Goal: Information Seeking & Learning: Learn about a topic

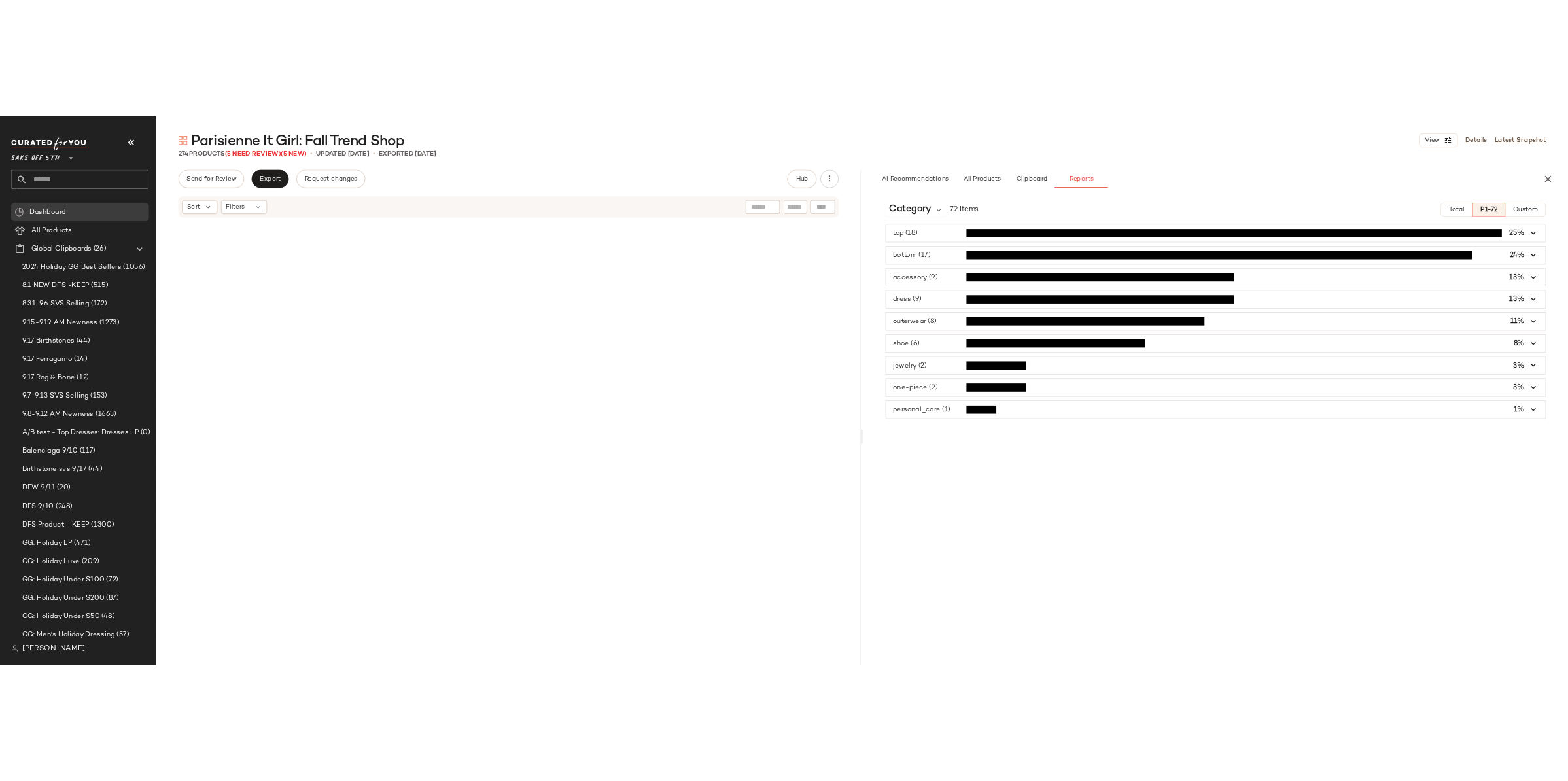
scroll to position [6570, 0]
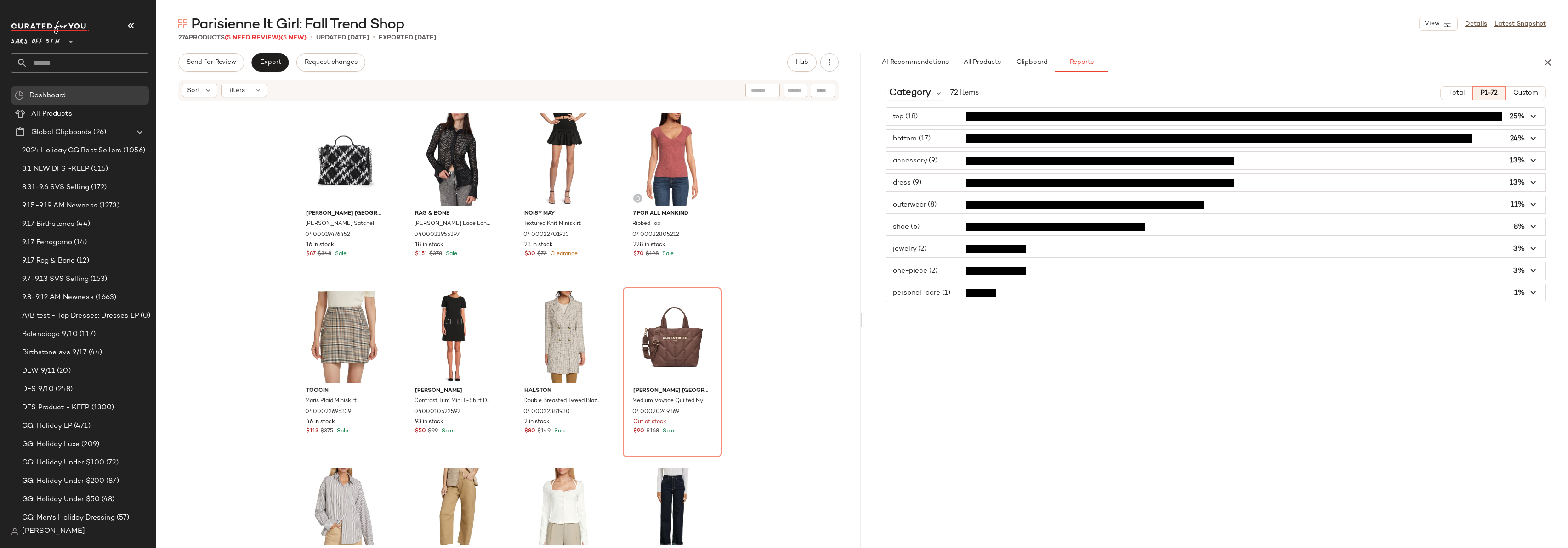
click at [70, 63] on input "text" at bounding box center [88, 63] width 121 height 19
type input "*********"
click at [49, 92] on b "Boho Chic" at bounding box center [35, 89] width 33 height 10
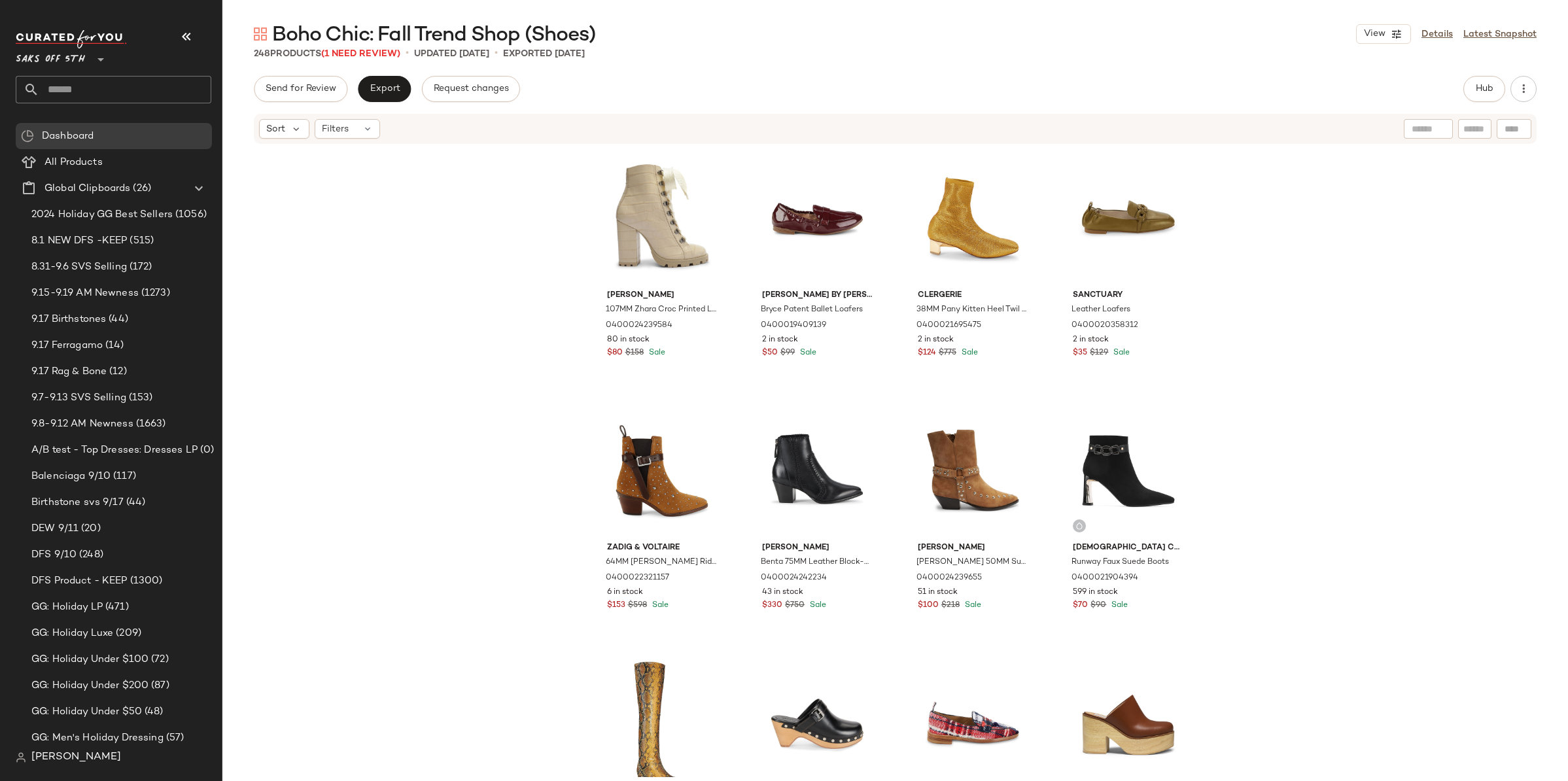
click at [412, 216] on div "[PERSON_NAME] 107MM Zhara Croc Printed Leather Ankle Boots 0400024239584 80 in …" at bounding box center [895, 461] width 1345 height 632
click at [89, 91] on input "text" at bounding box center [125, 90] width 172 height 28
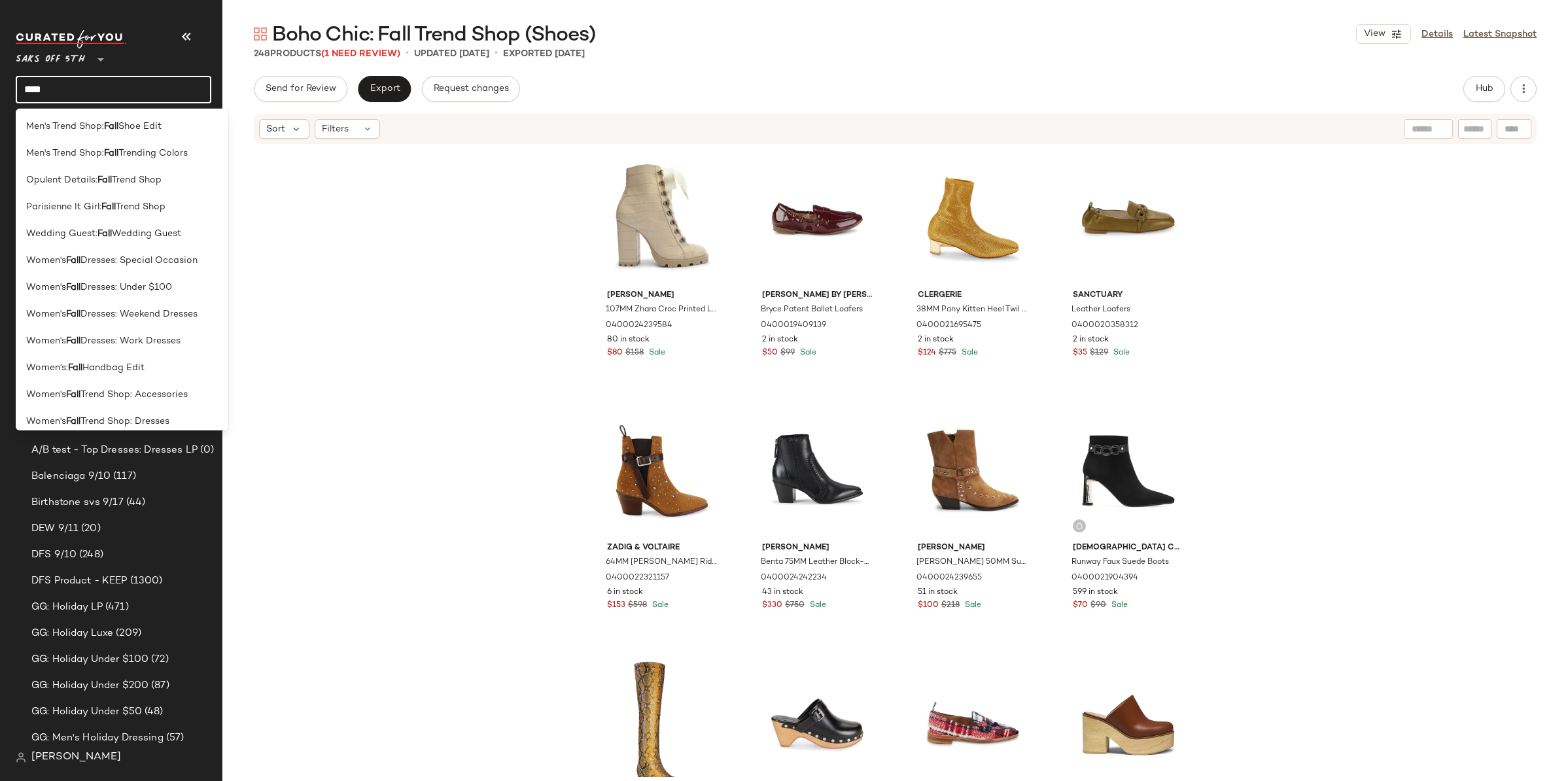
scroll to position [439, 0]
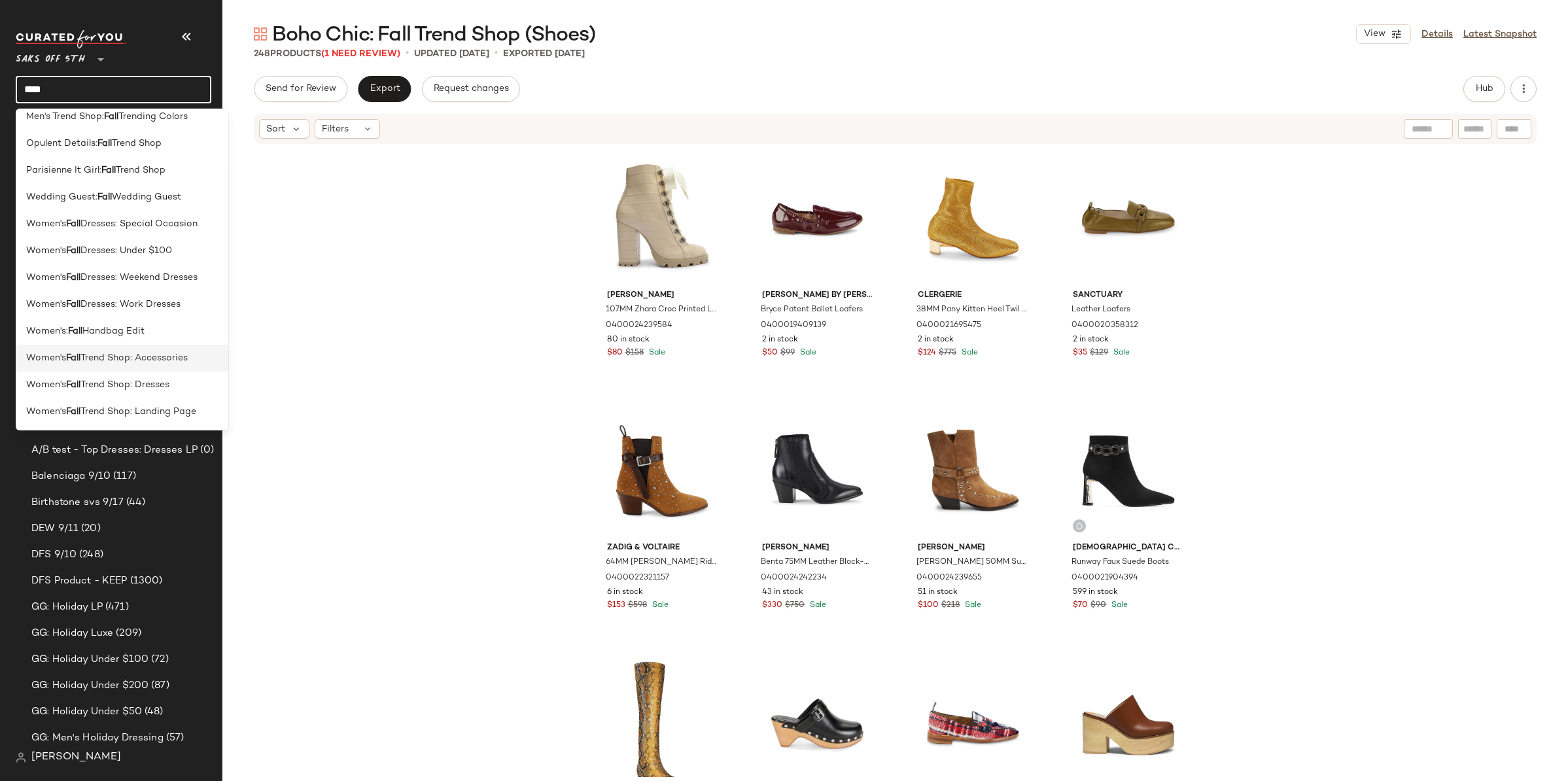
type input "****"
click at [141, 355] on span "Trend Shop: Accessories" at bounding box center [134, 358] width 107 height 14
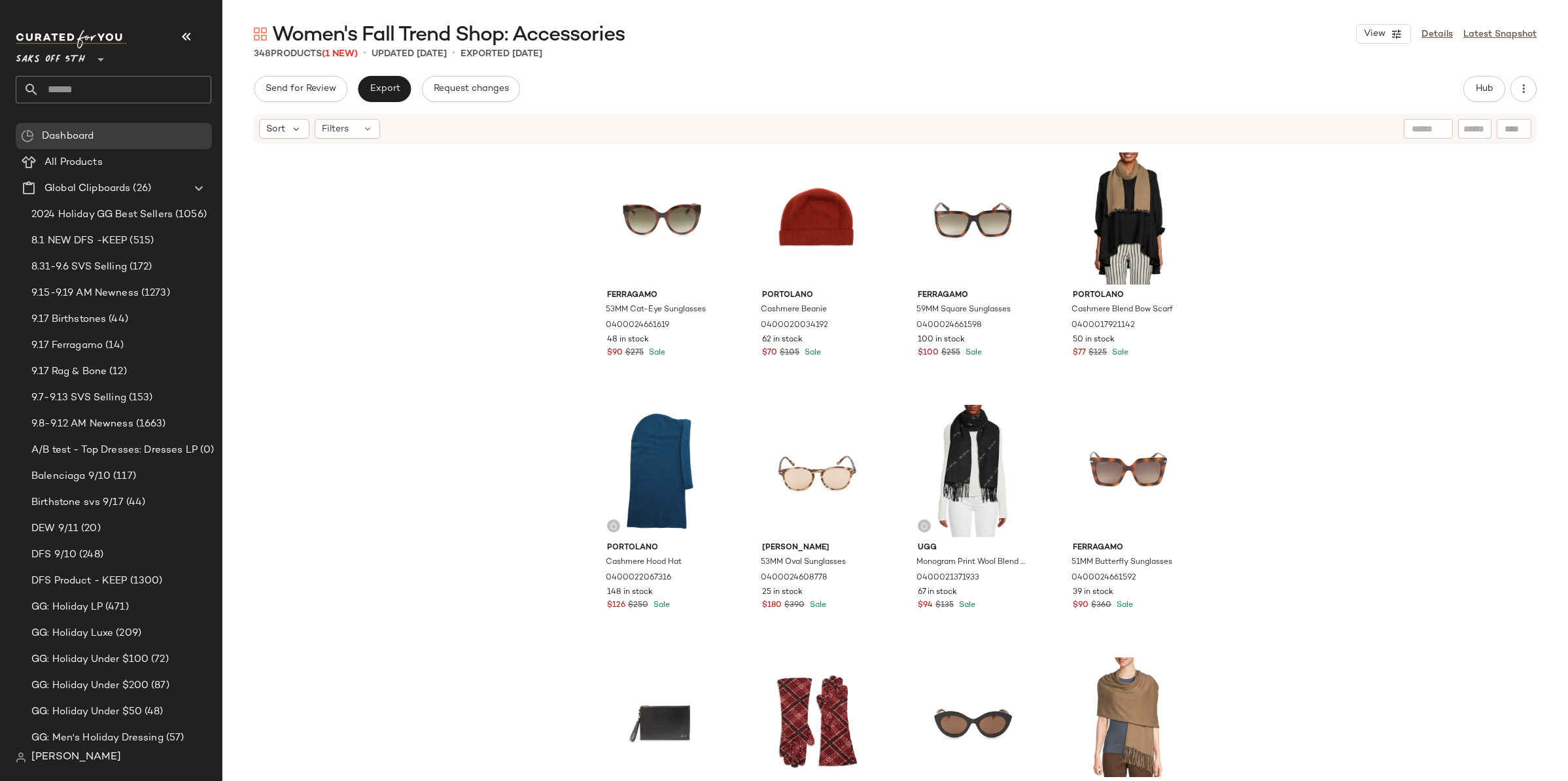
click at [1248, 253] on div "Ferragamo 53MM Cat-Eye Sunglasses 0400024661619 48 in stock $90 $275 Sale Porto…" at bounding box center [895, 461] width 1345 height 632
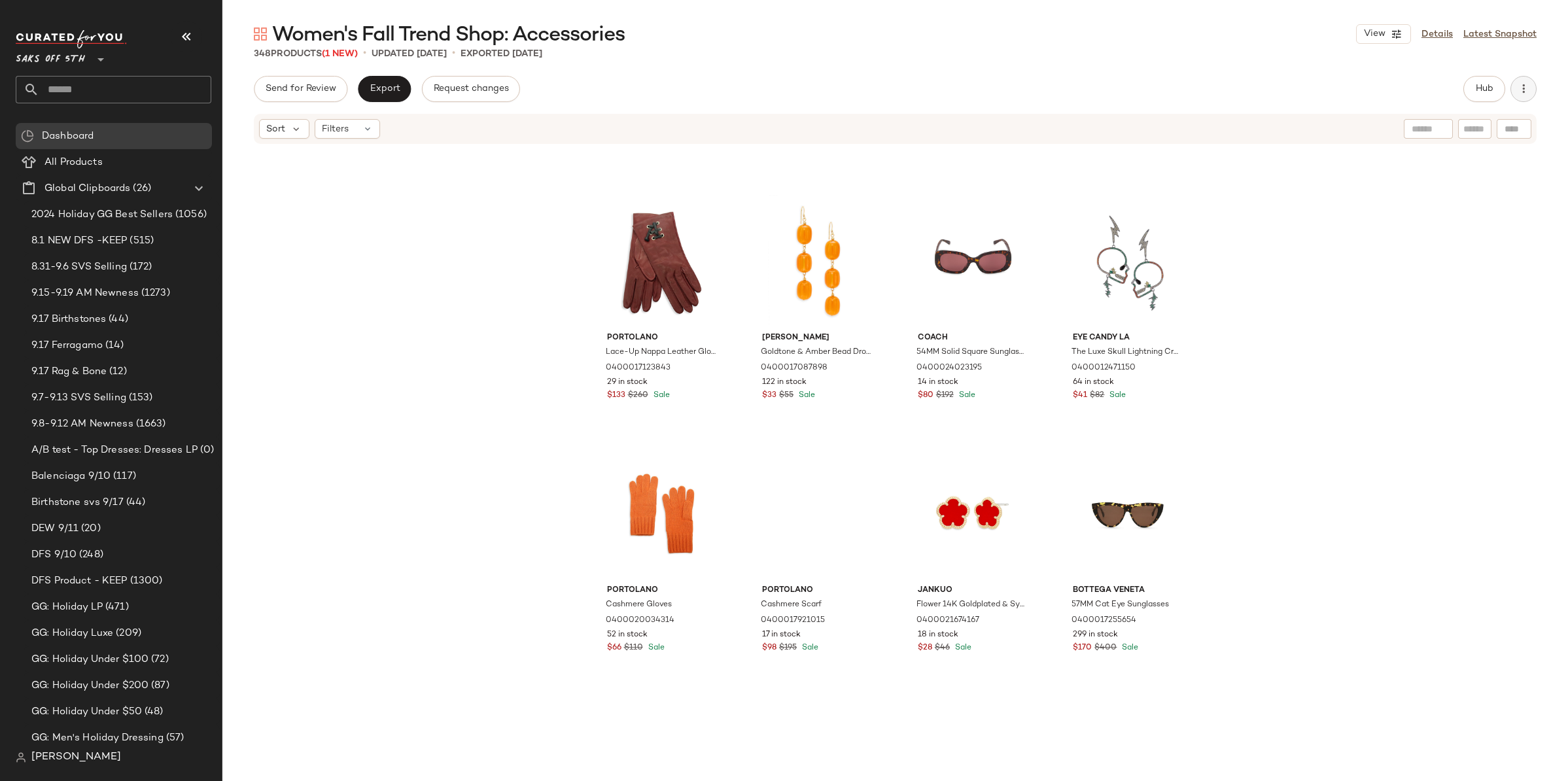
scroll to position [2743, 0]
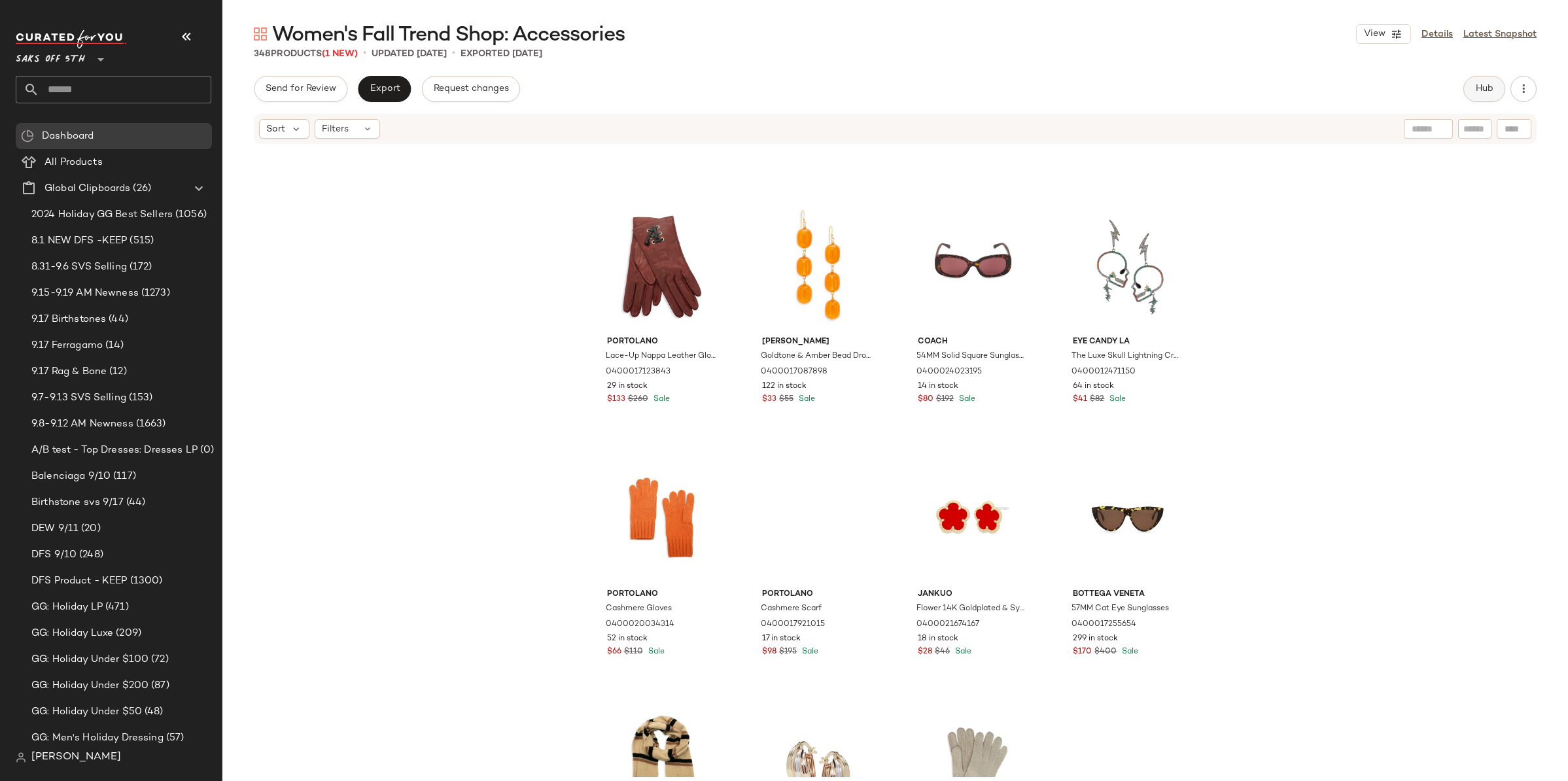
click at [1487, 89] on span "Hub" at bounding box center [1483, 89] width 18 height 10
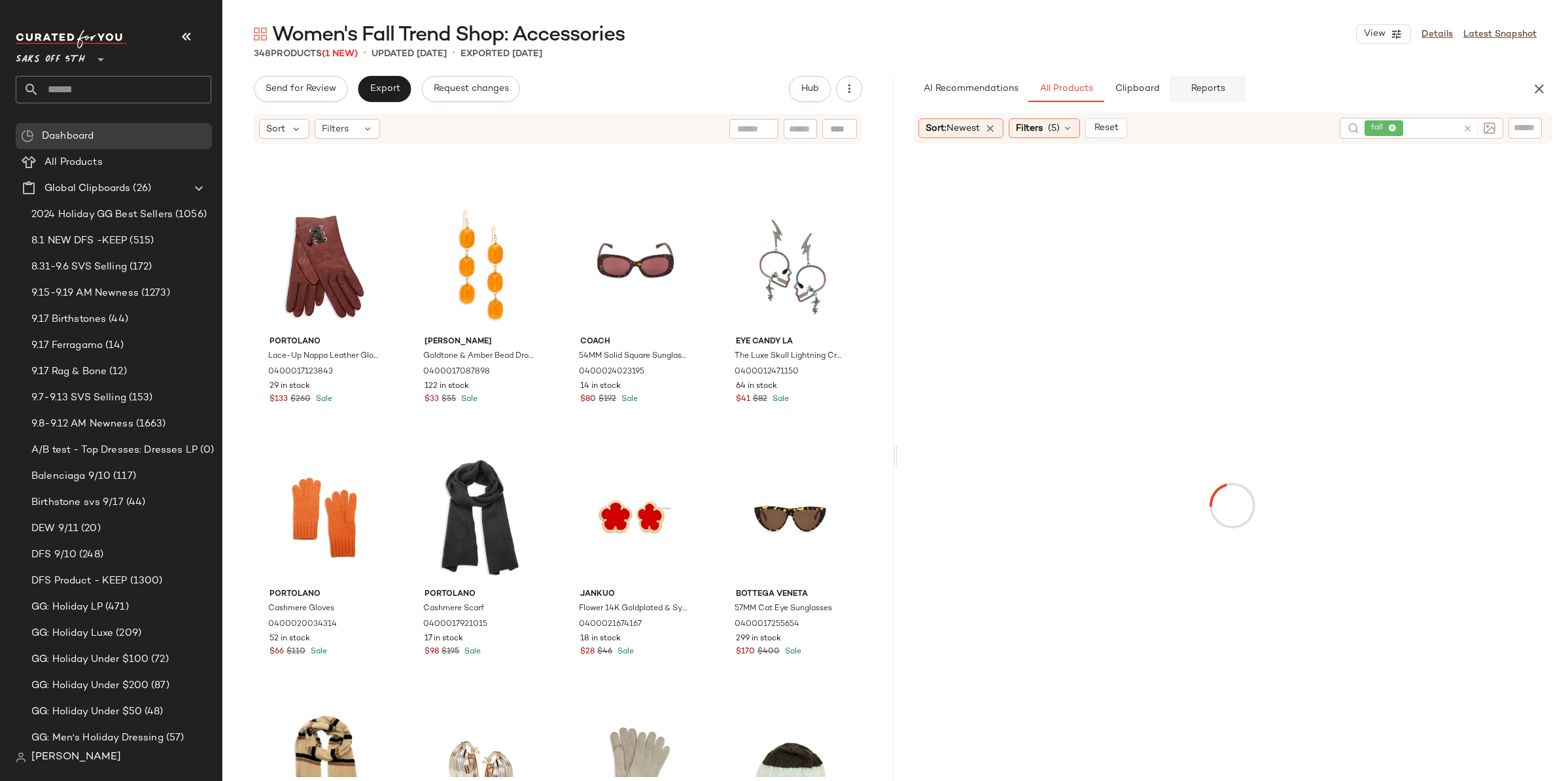
click at [1202, 87] on span "Reports" at bounding box center [1207, 89] width 35 height 10
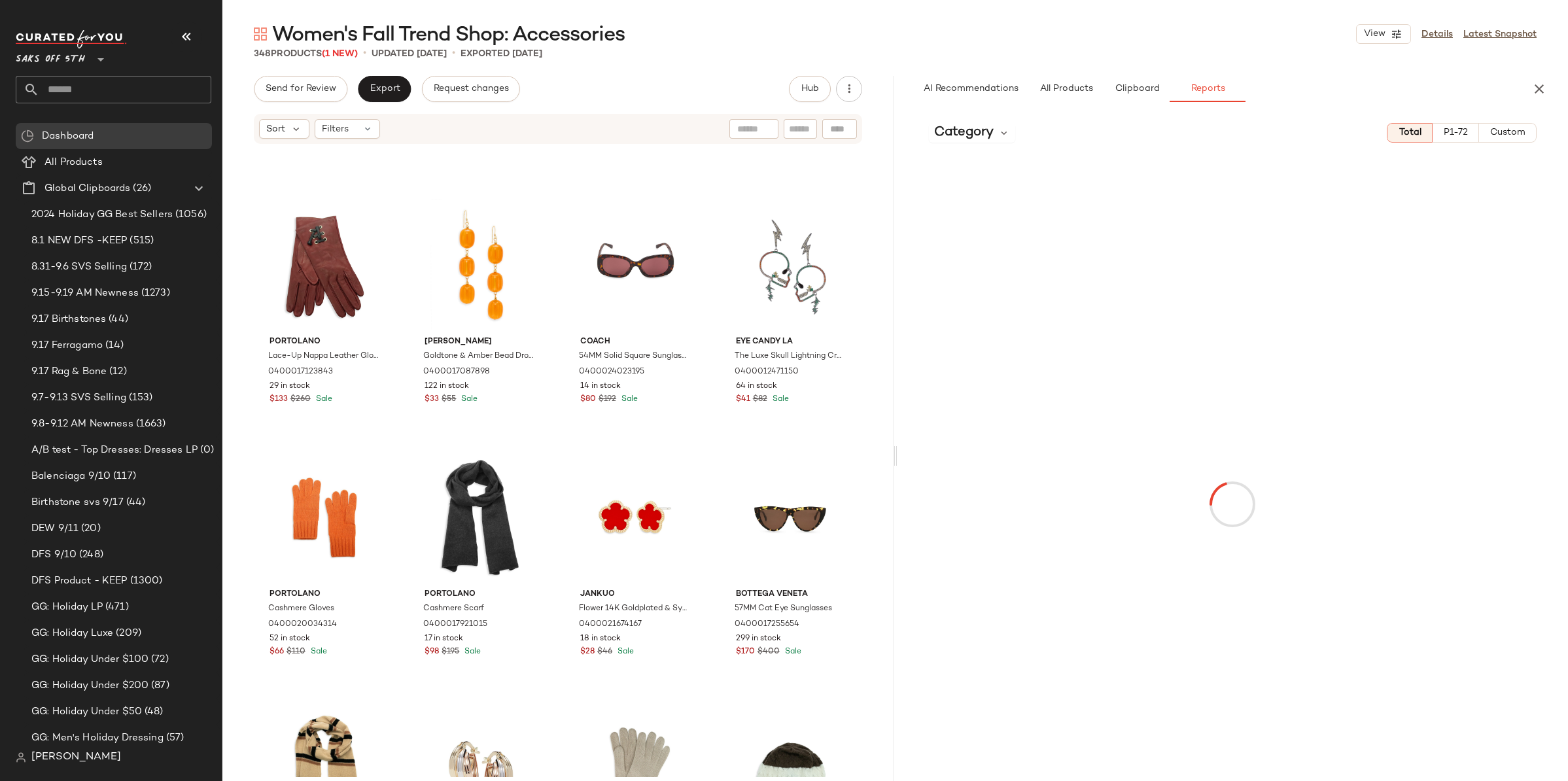
click at [1449, 131] on span "P1-72" at bounding box center [1455, 133] width 25 height 10
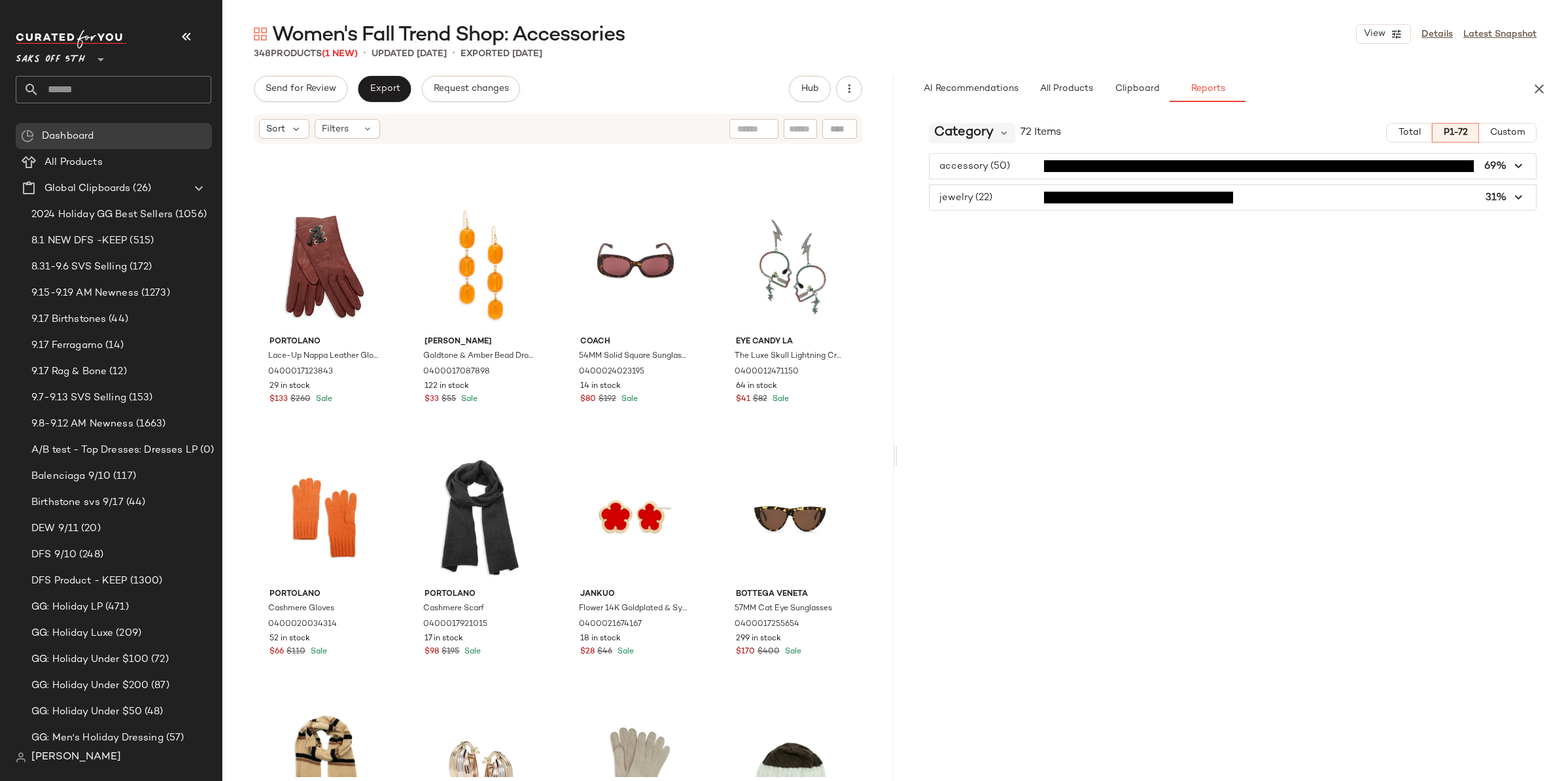
click at [985, 137] on span "Category" at bounding box center [963, 133] width 60 height 20
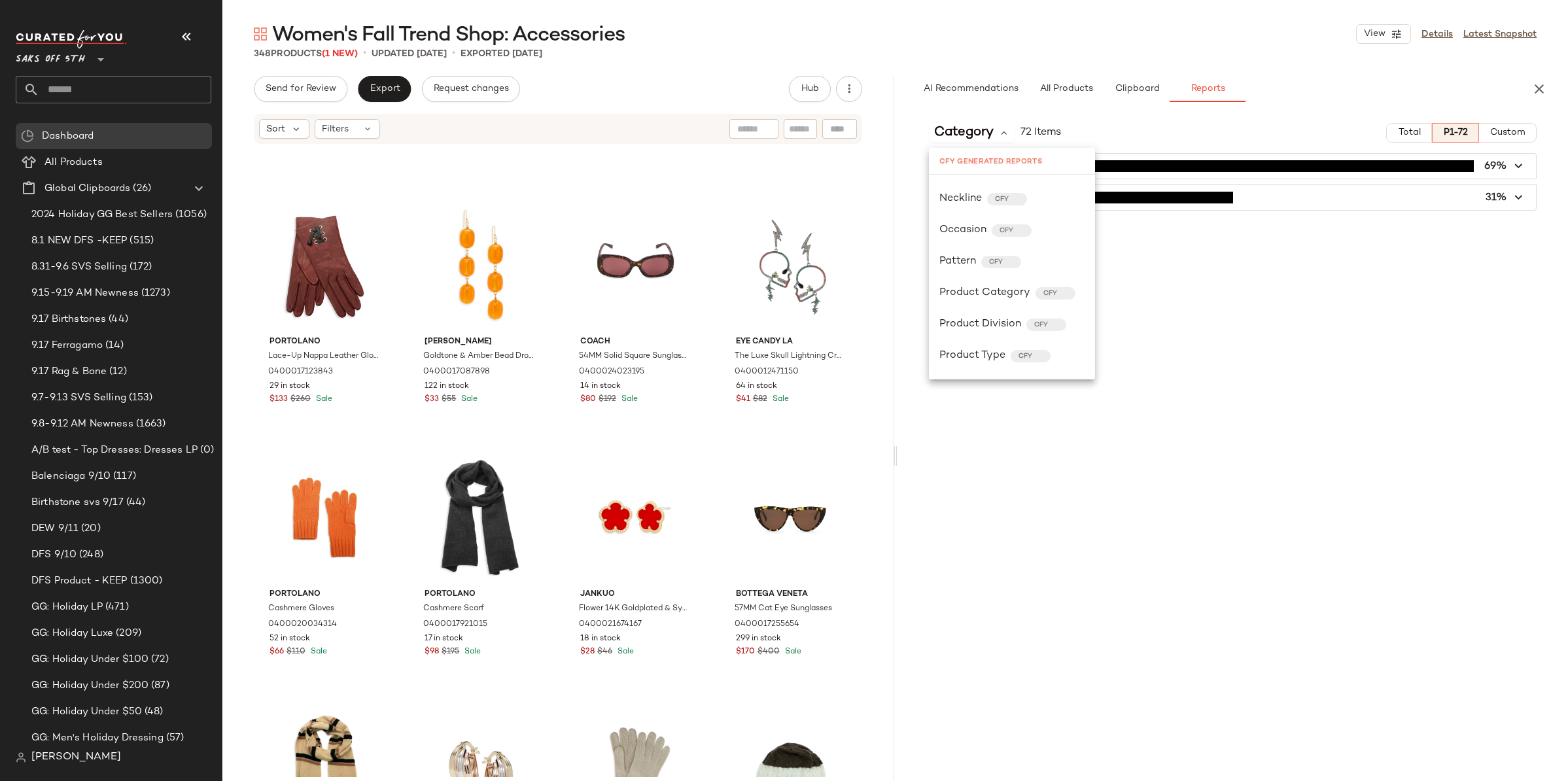
scroll to position [418, 0]
click at [995, 278] on span "Product Category" at bounding box center [984, 283] width 91 height 16
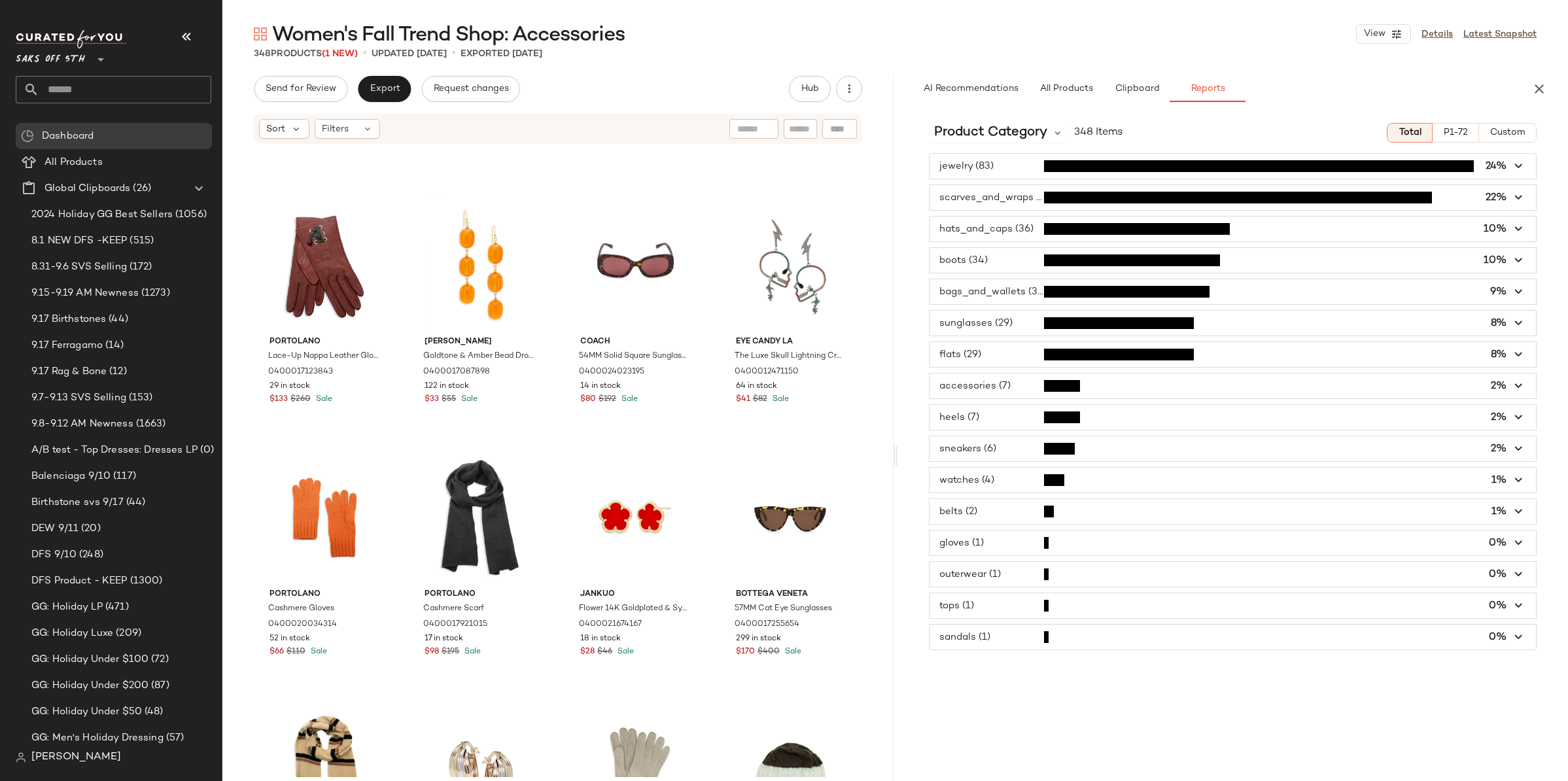
click at [1010, 158] on span "button" at bounding box center [1233, 166] width 607 height 25
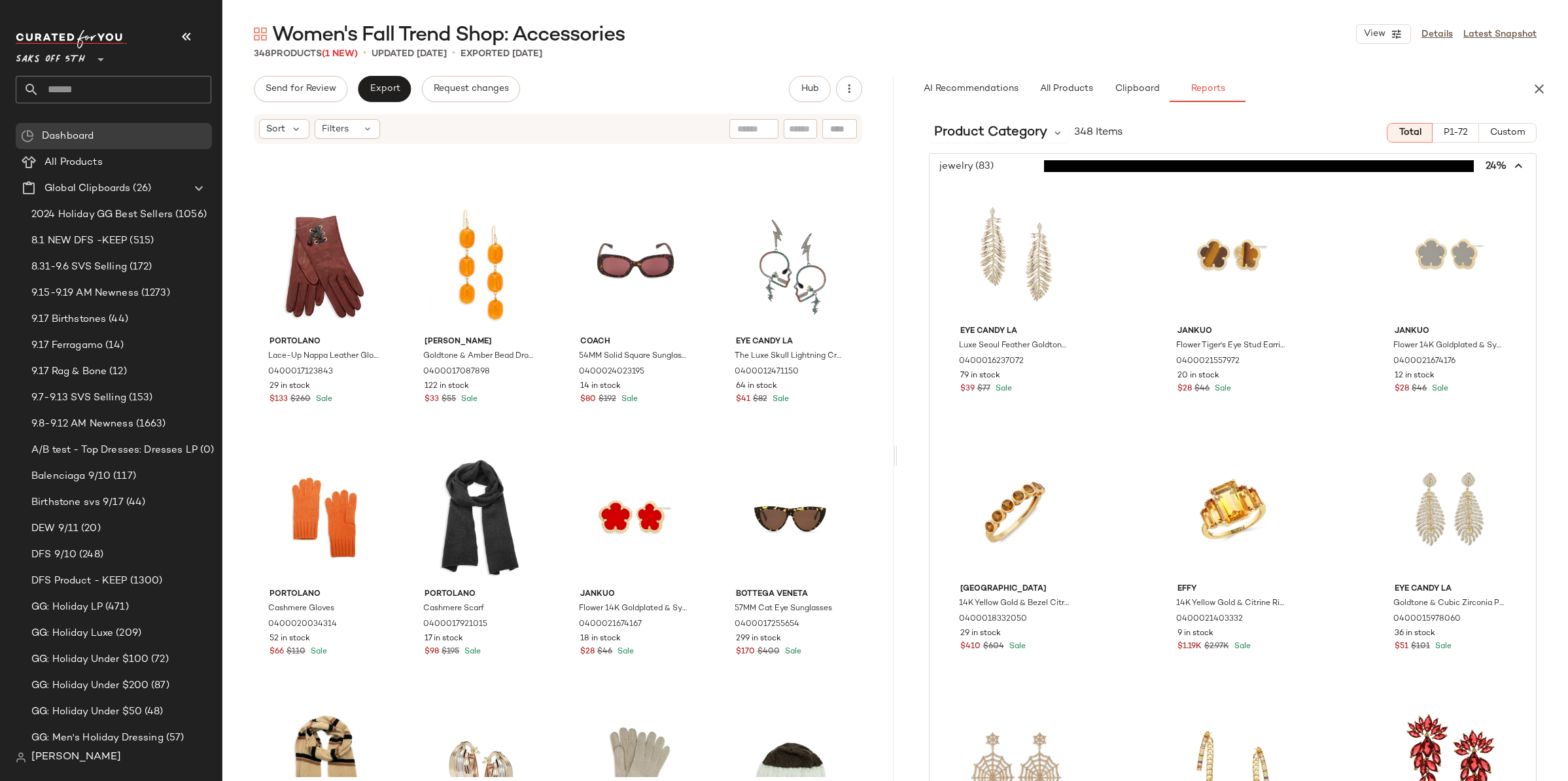
click at [1012, 164] on span "button" at bounding box center [1233, 166] width 607 height 25
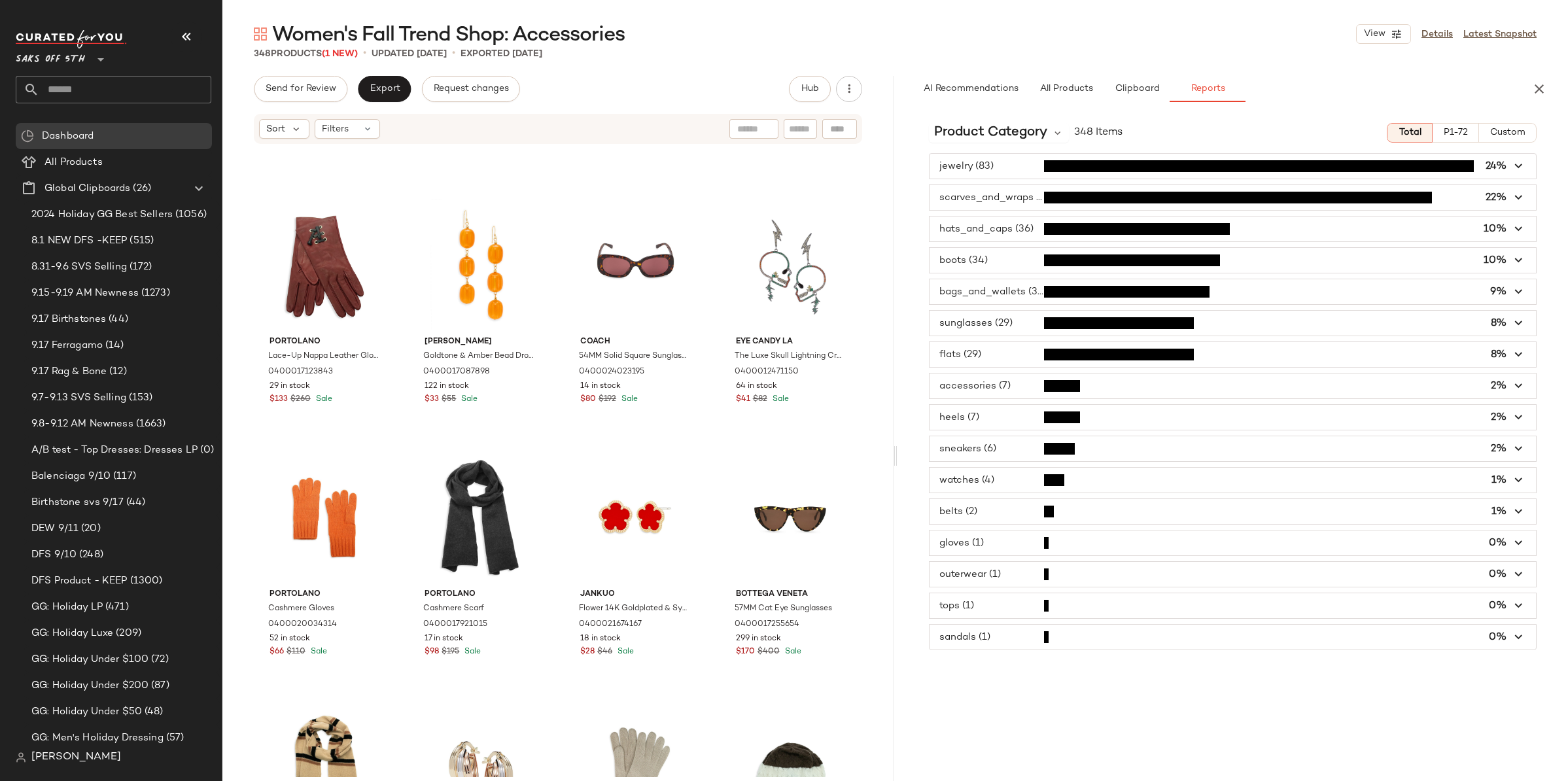
click at [1522, 264] on icon "button" at bounding box center [1519, 260] width 15 height 15
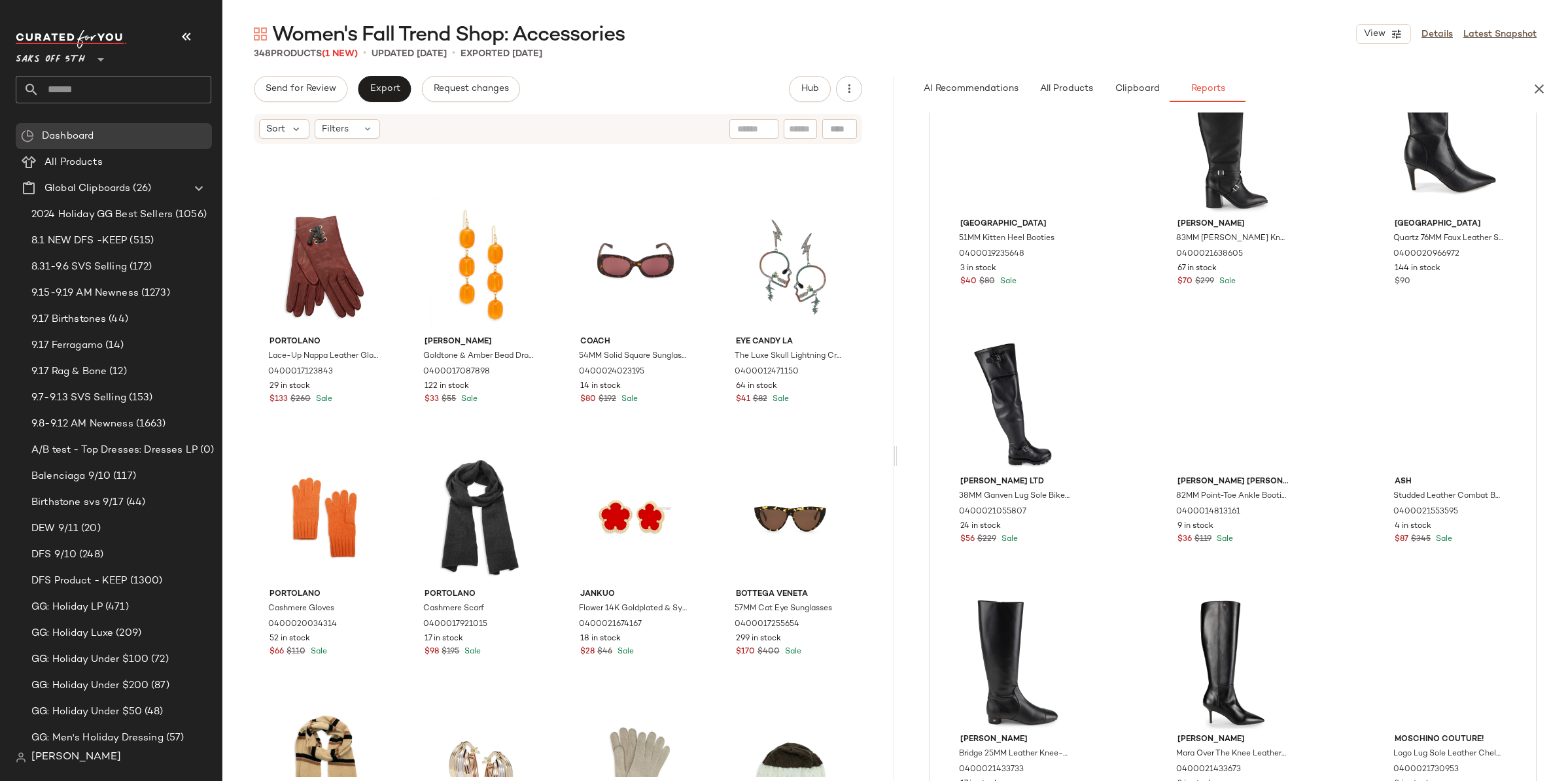
scroll to position [0, 0]
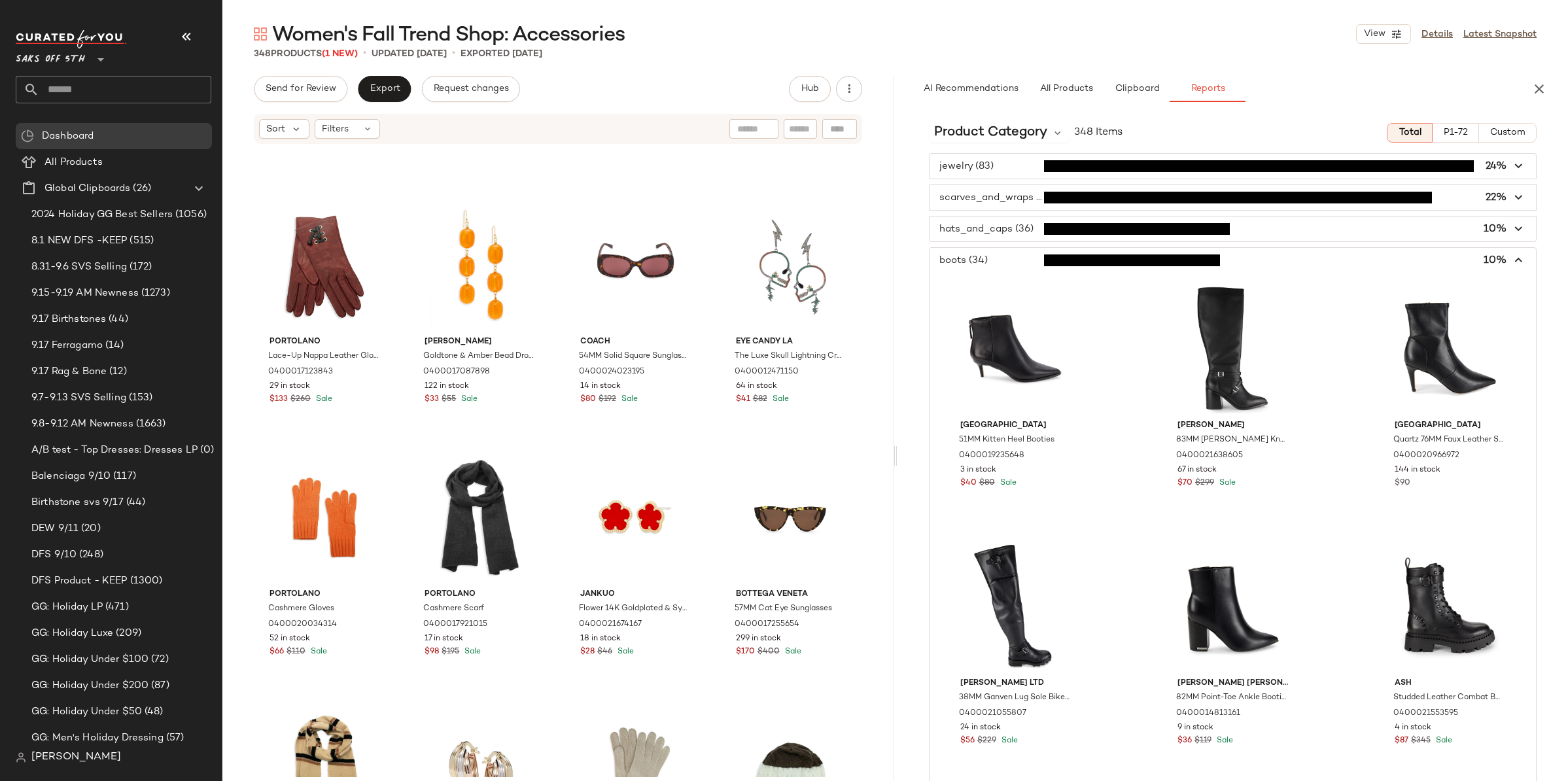
click at [1513, 255] on icon "button" at bounding box center [1519, 260] width 15 height 15
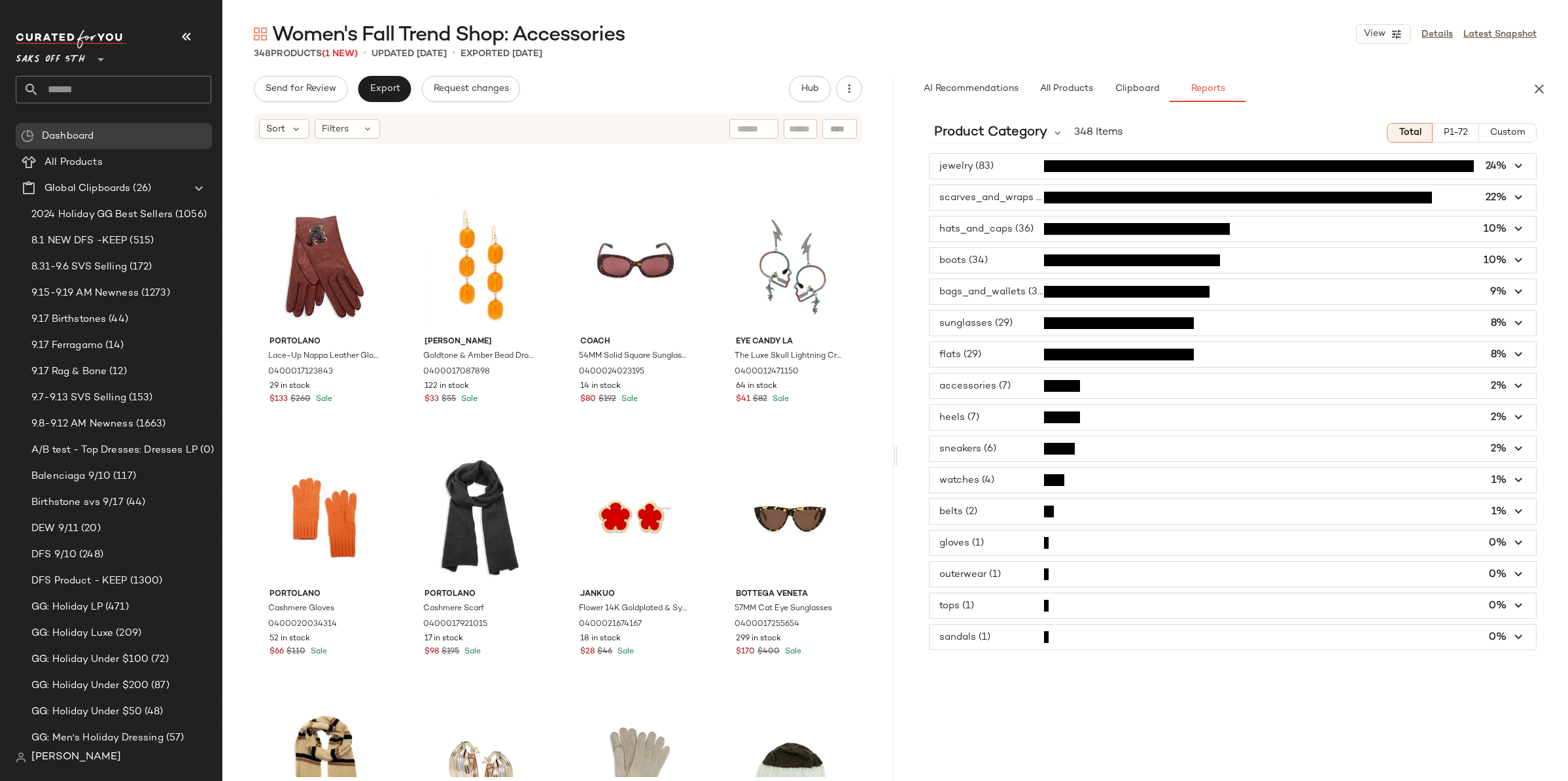
click at [1455, 127] on span "P1-72" at bounding box center [1455, 133] width 25 height 10
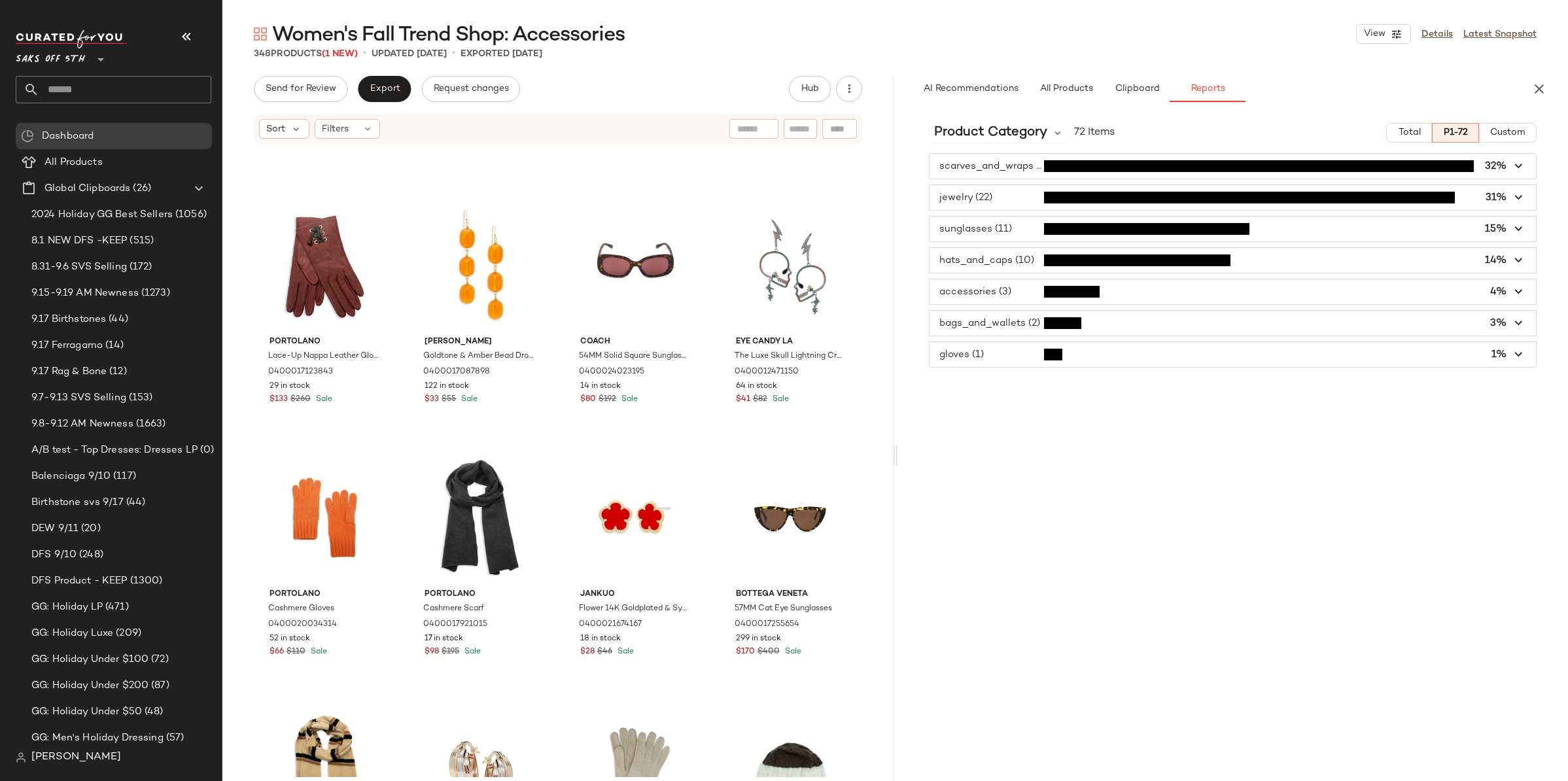
click at [970, 228] on span "button" at bounding box center [1233, 229] width 607 height 25
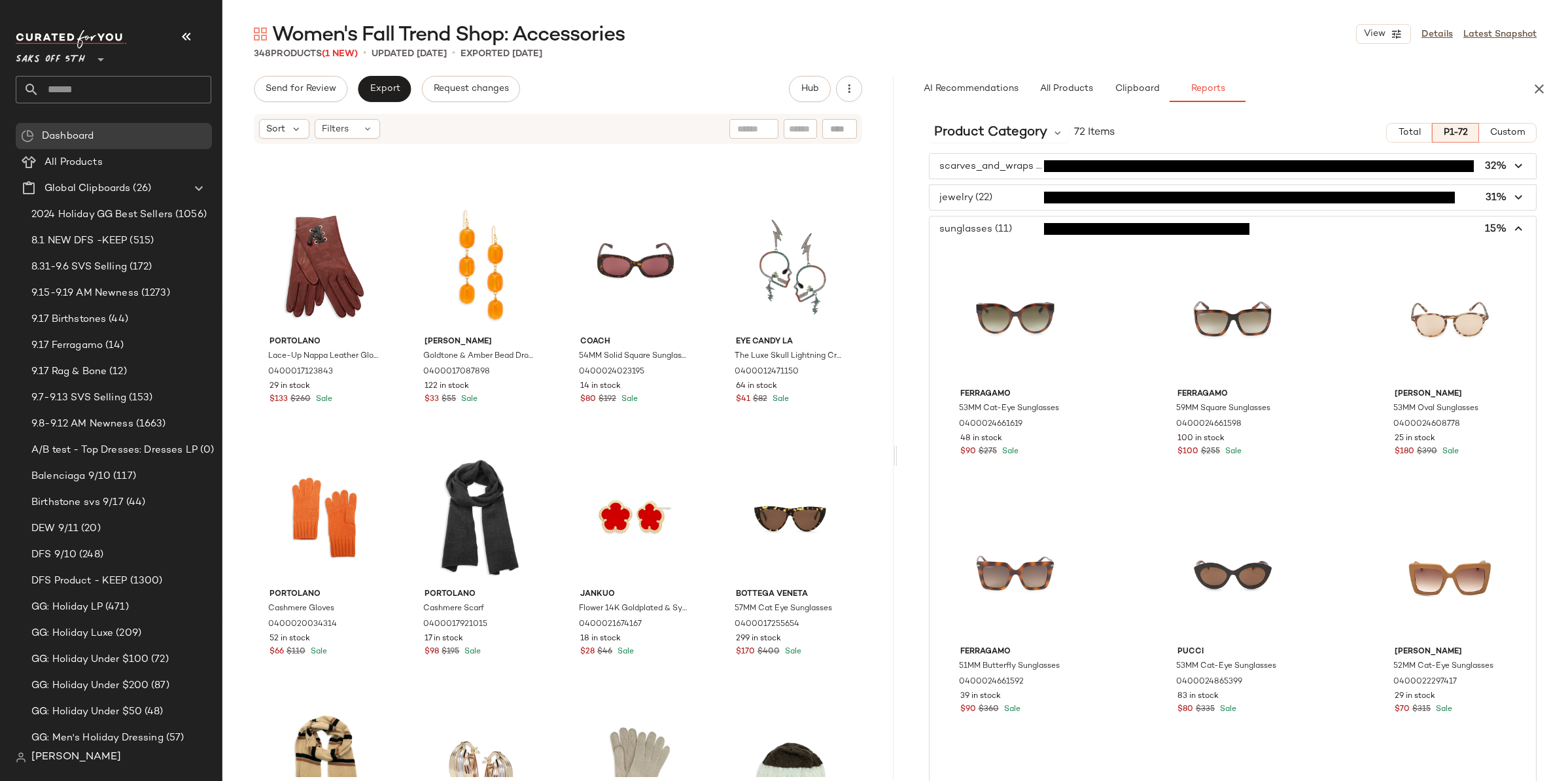
click at [1514, 232] on icon "button" at bounding box center [1519, 229] width 15 height 15
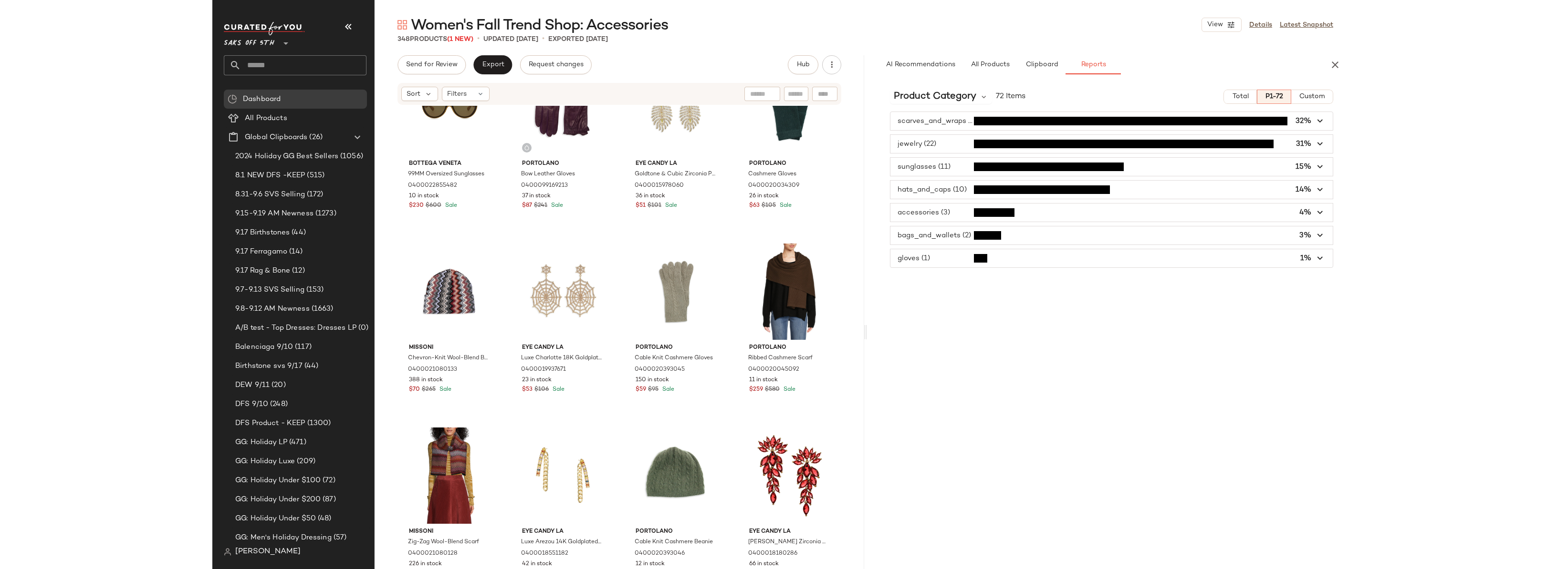
scroll to position [1168, 0]
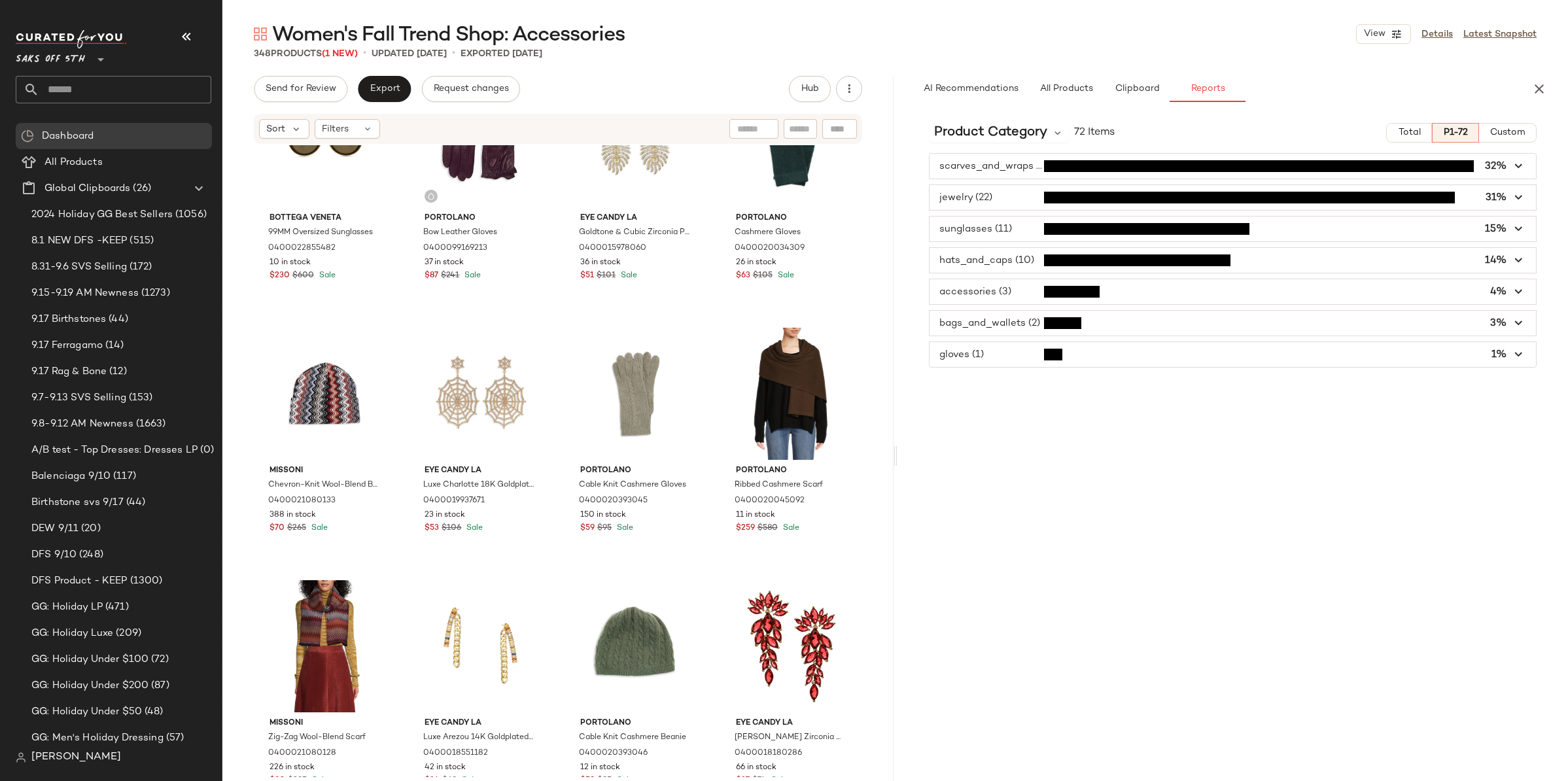
click at [1105, 381] on div "Product Category 72 Items Total P1-72 Custom scarves_and_wraps (23) 32% jewelry…" at bounding box center [1233, 474] width 671 height 724
click at [995, 377] on div "Product Category 72 Items Total P1-72 Custom scarves_and_wraps (23) 32% jewelry…" at bounding box center [1233, 474] width 671 height 724
click at [1011, 287] on span "button" at bounding box center [1233, 291] width 607 height 25
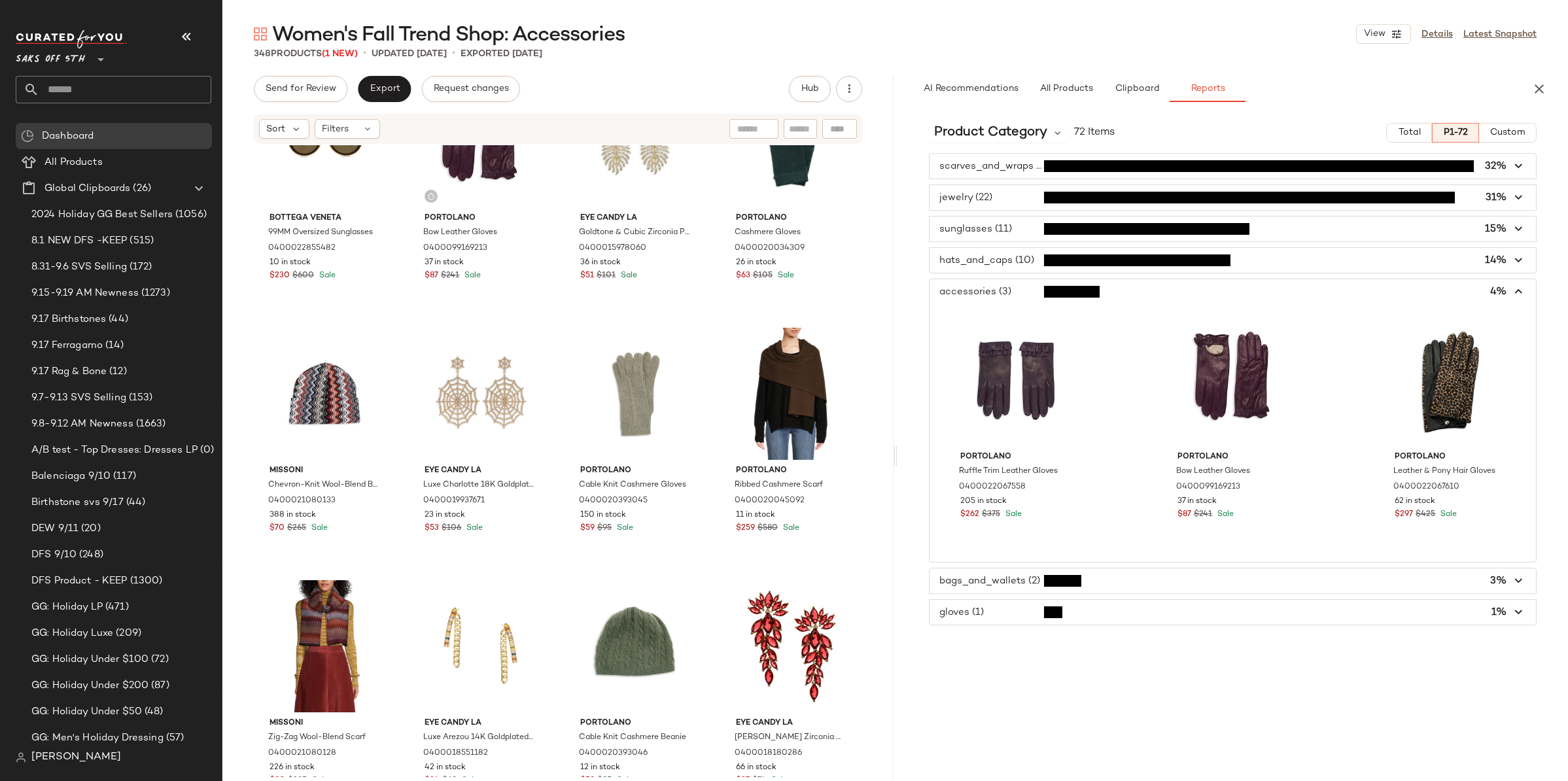
click at [1011, 287] on span "button" at bounding box center [1233, 291] width 607 height 25
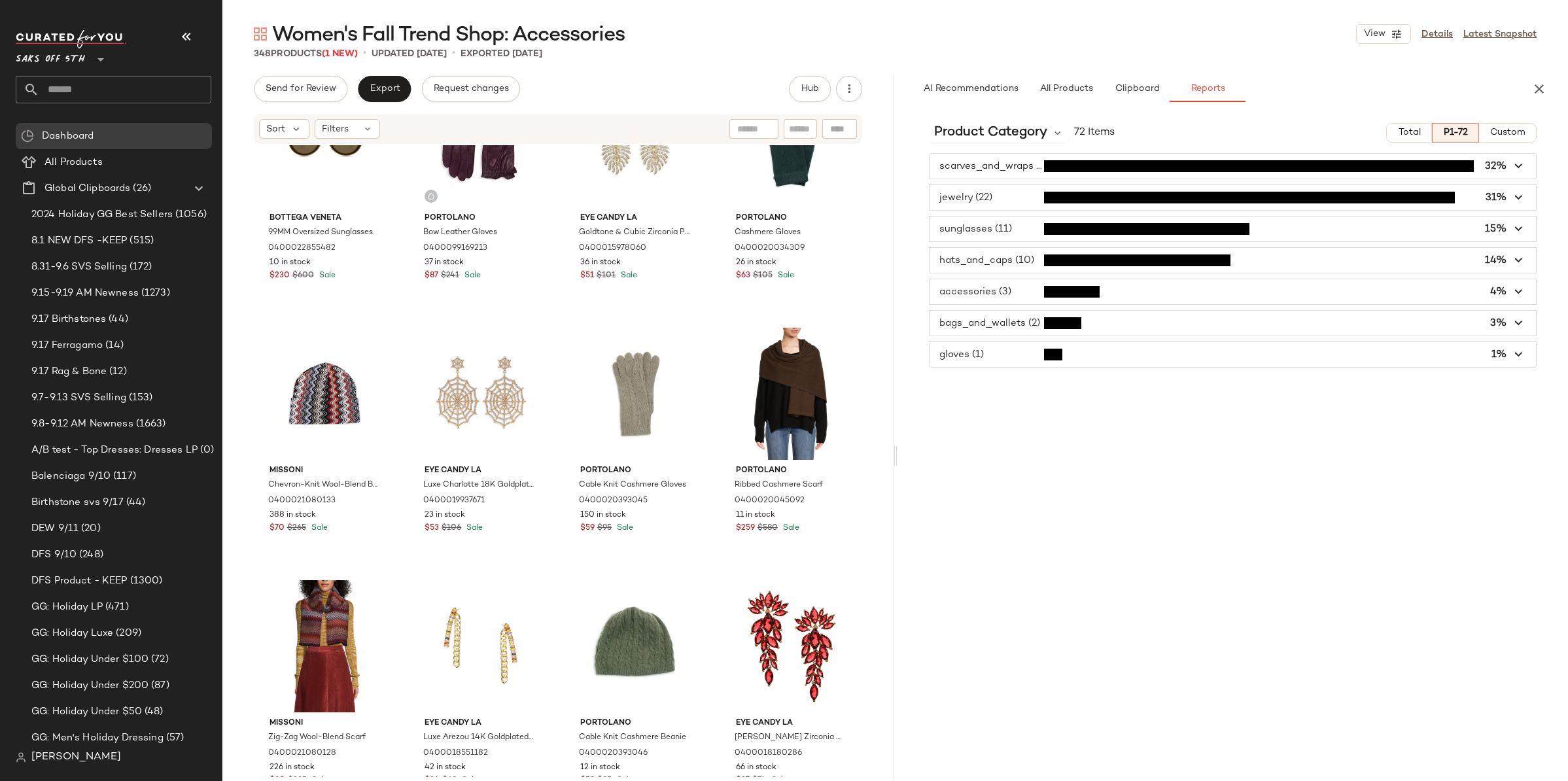
click at [1005, 320] on span "button" at bounding box center [1233, 323] width 607 height 25
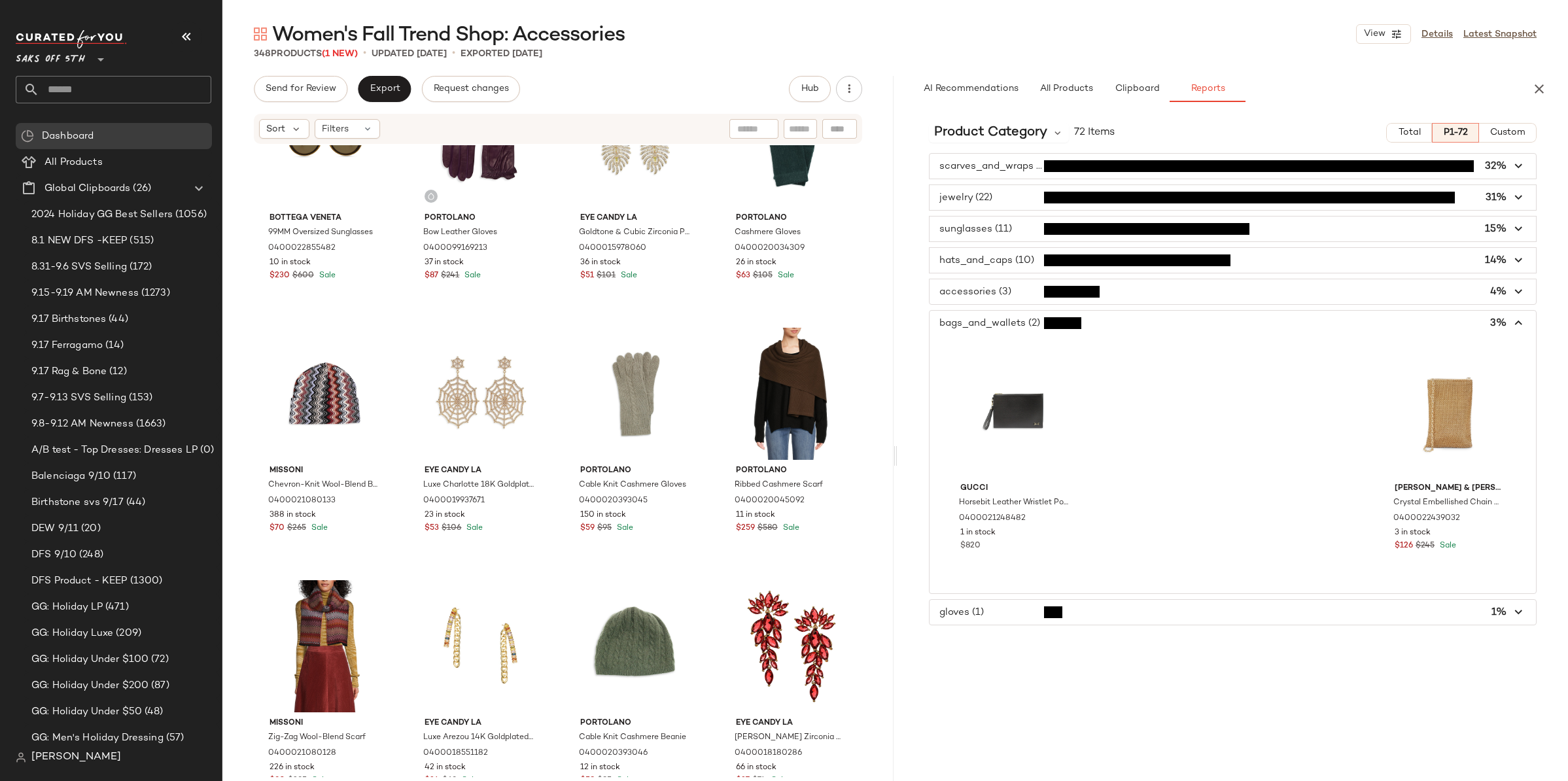
click at [1005, 320] on span "button" at bounding box center [1233, 323] width 607 height 25
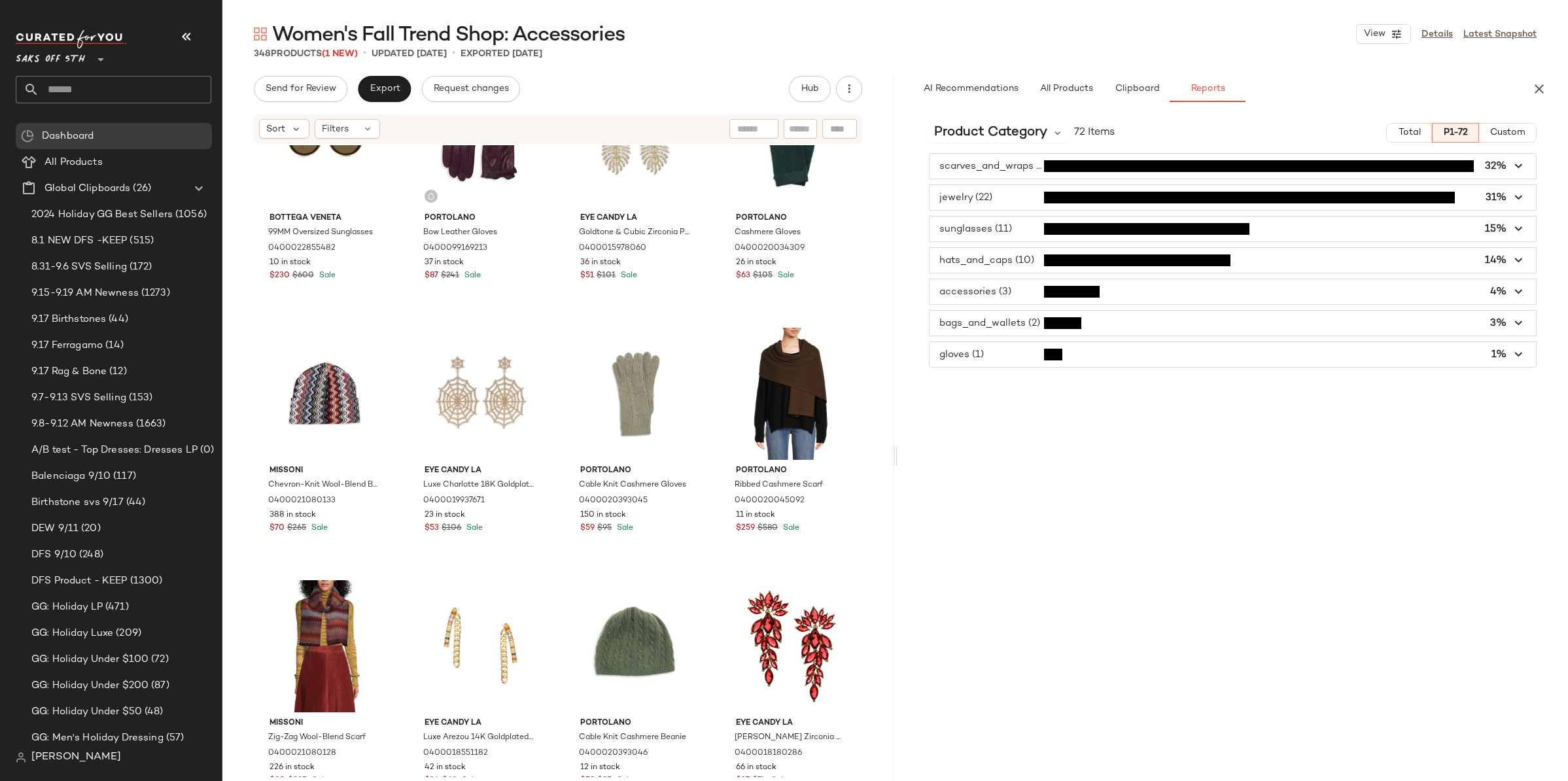
click at [992, 354] on span "button" at bounding box center [1233, 355] width 607 height 25
click at [982, 169] on span "button" at bounding box center [1233, 166] width 607 height 25
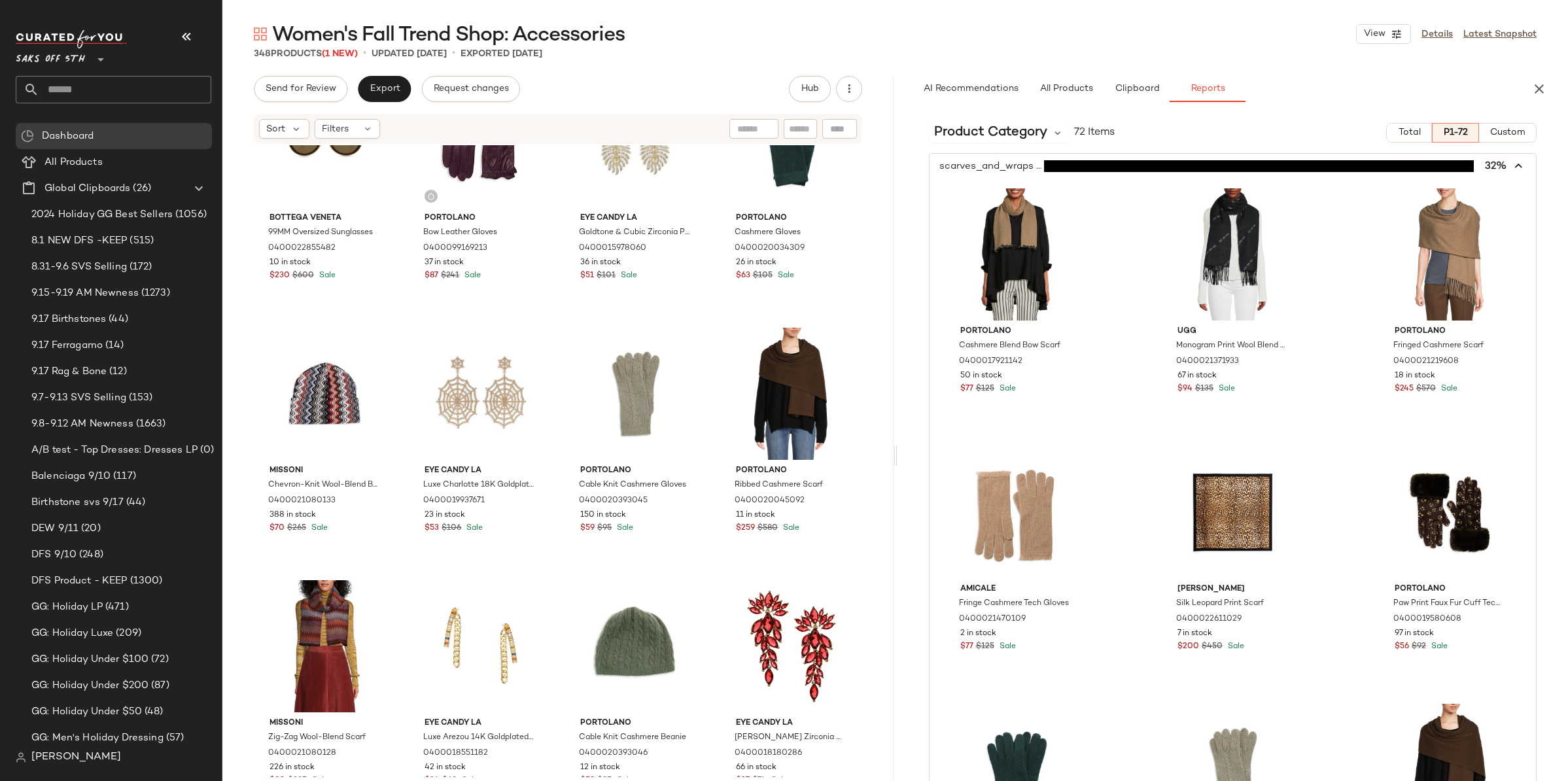
click at [982, 169] on span "button" at bounding box center [1233, 166] width 607 height 25
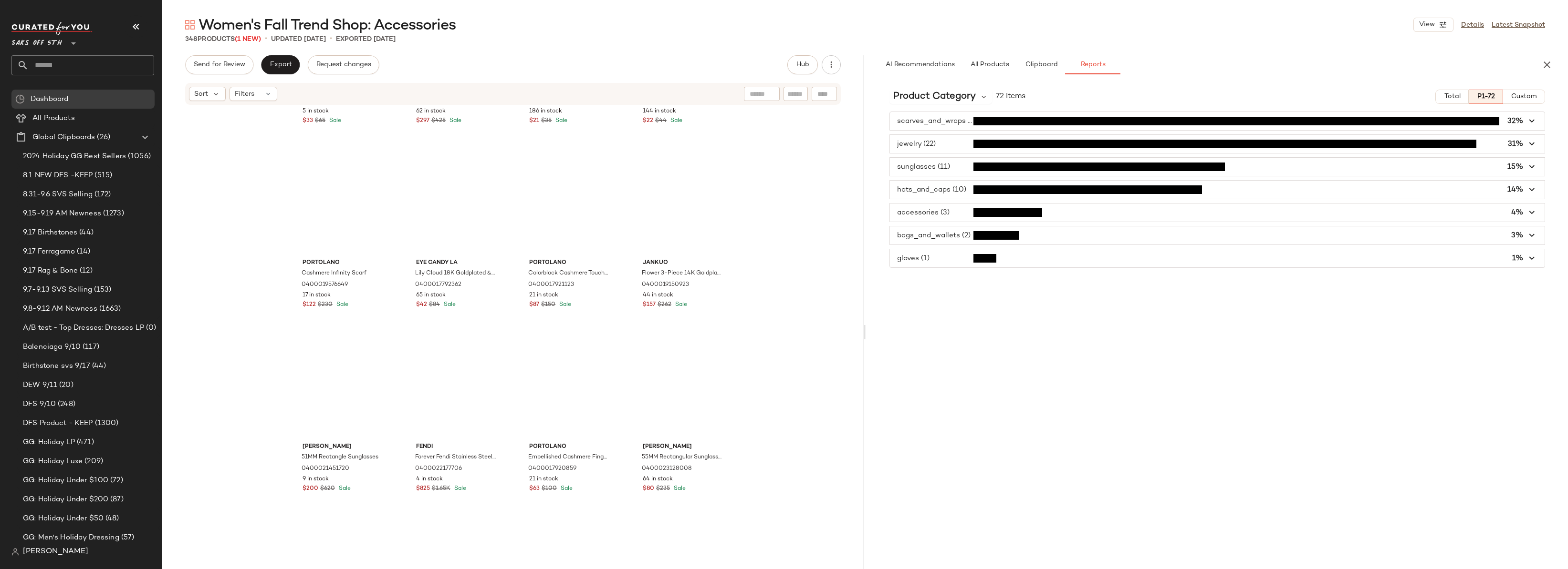
scroll to position [3278, 0]
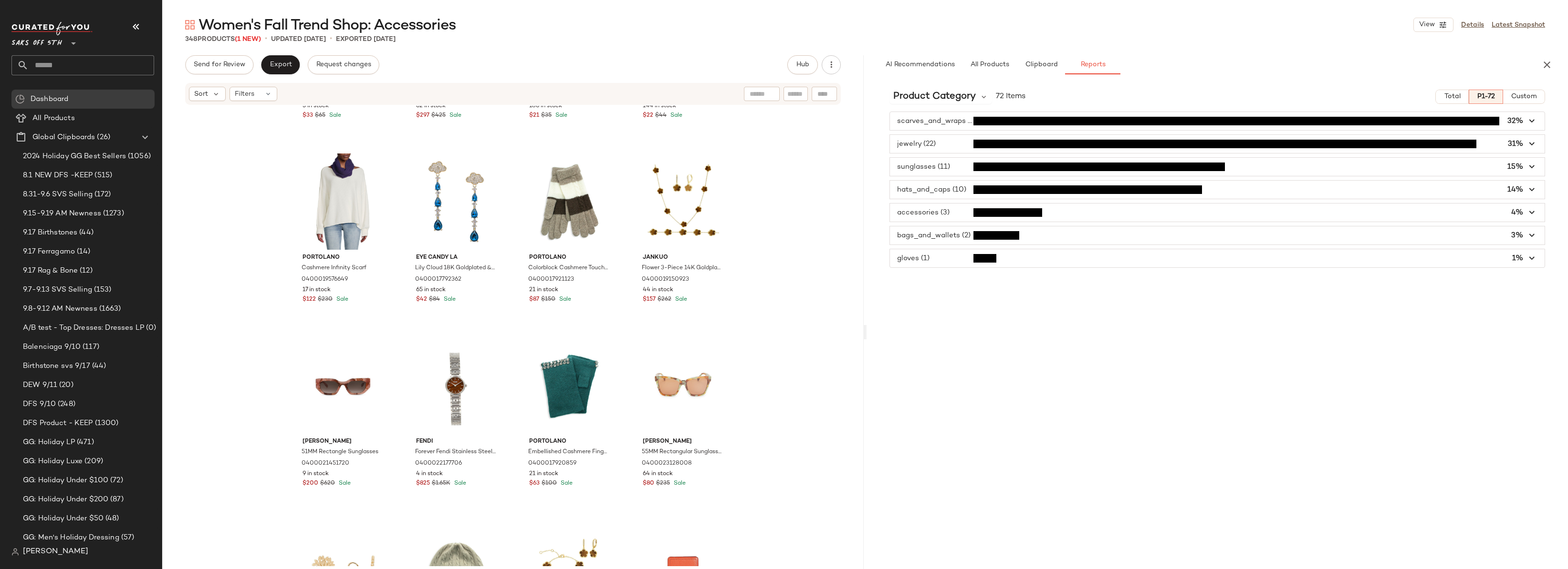
click at [934, 167] on span "button" at bounding box center [1217, 167] width 655 height 18
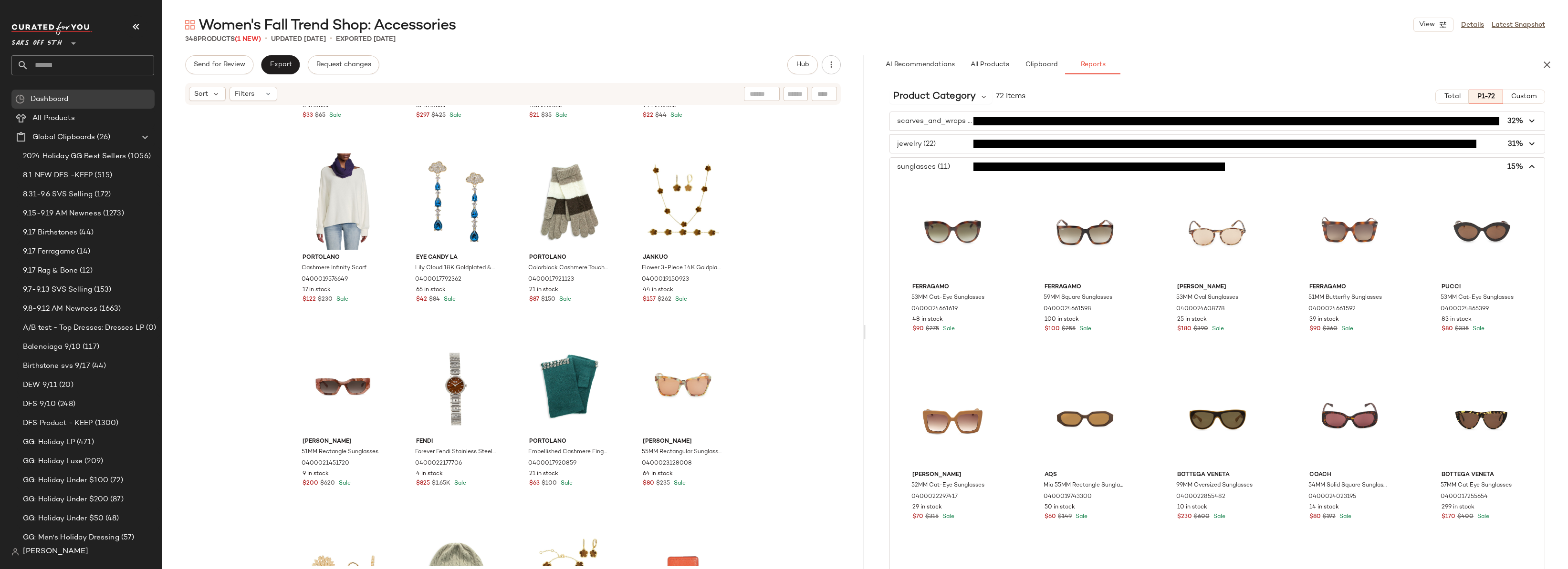
click at [934, 167] on span "button" at bounding box center [1217, 167] width 655 height 18
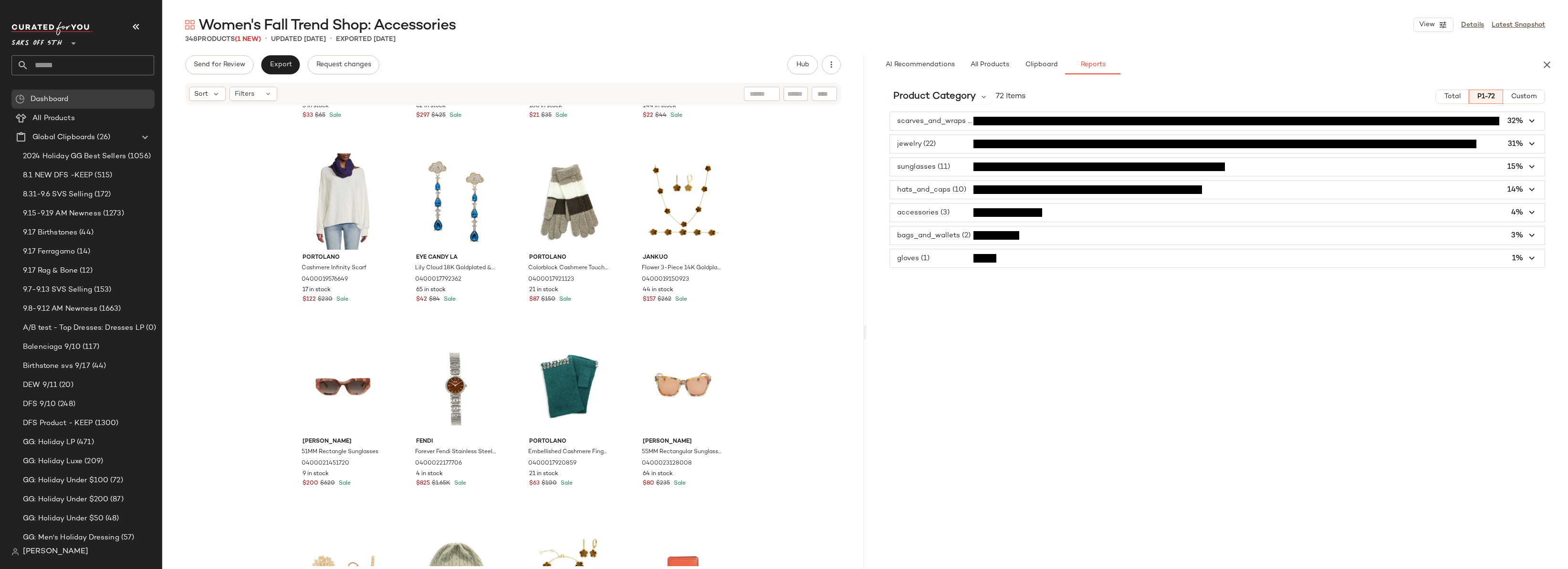
click at [933, 189] on span "button" at bounding box center [1217, 189] width 655 height 18
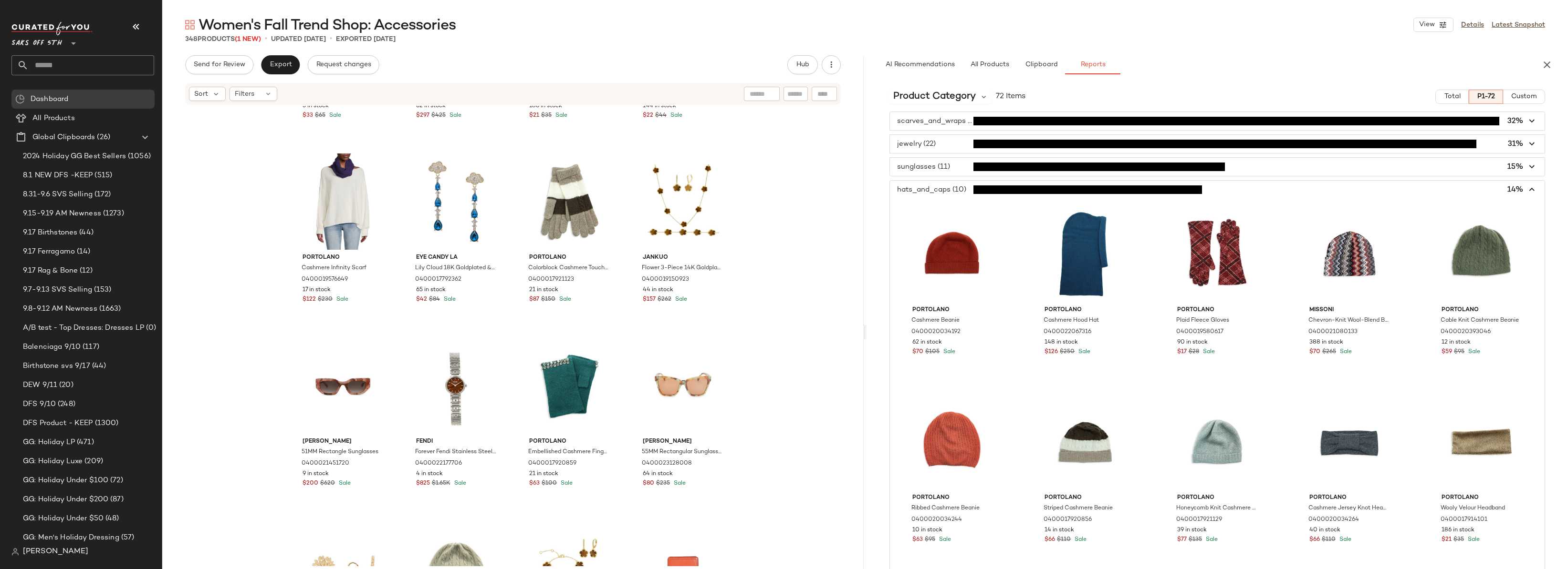
click at [935, 189] on span "button" at bounding box center [1217, 189] width 655 height 18
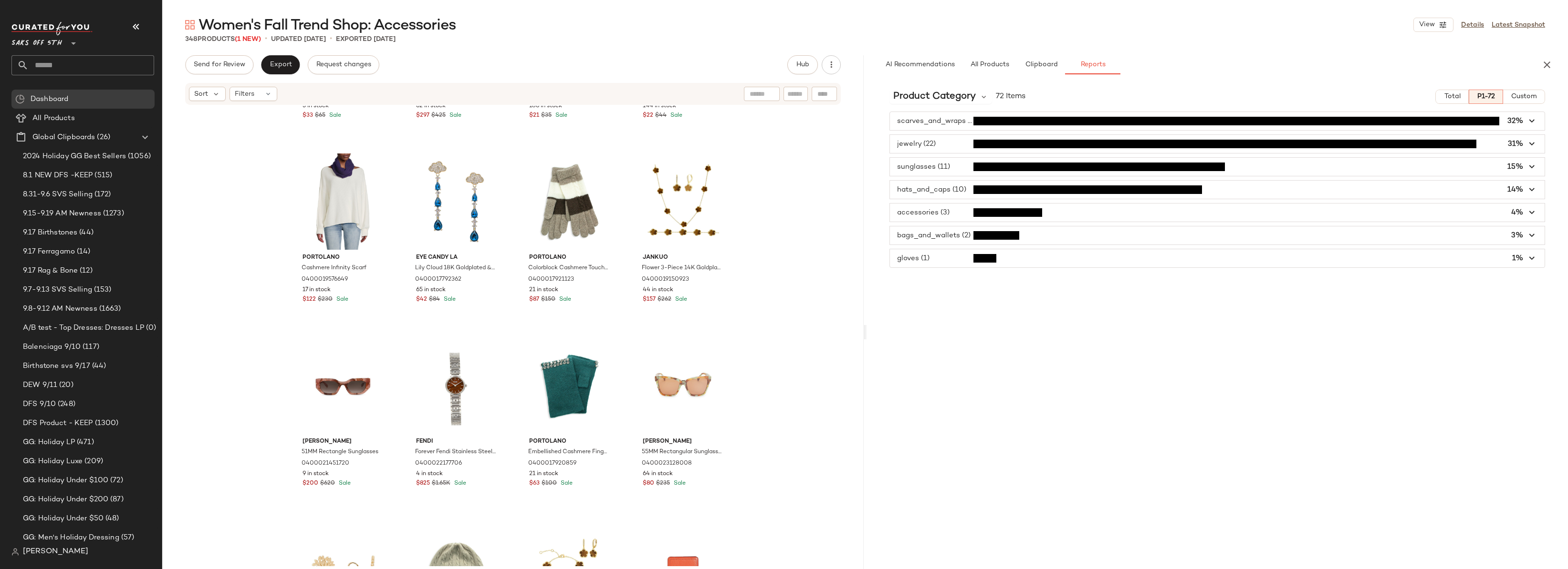
click at [922, 239] on span "button" at bounding box center [1217, 236] width 655 height 18
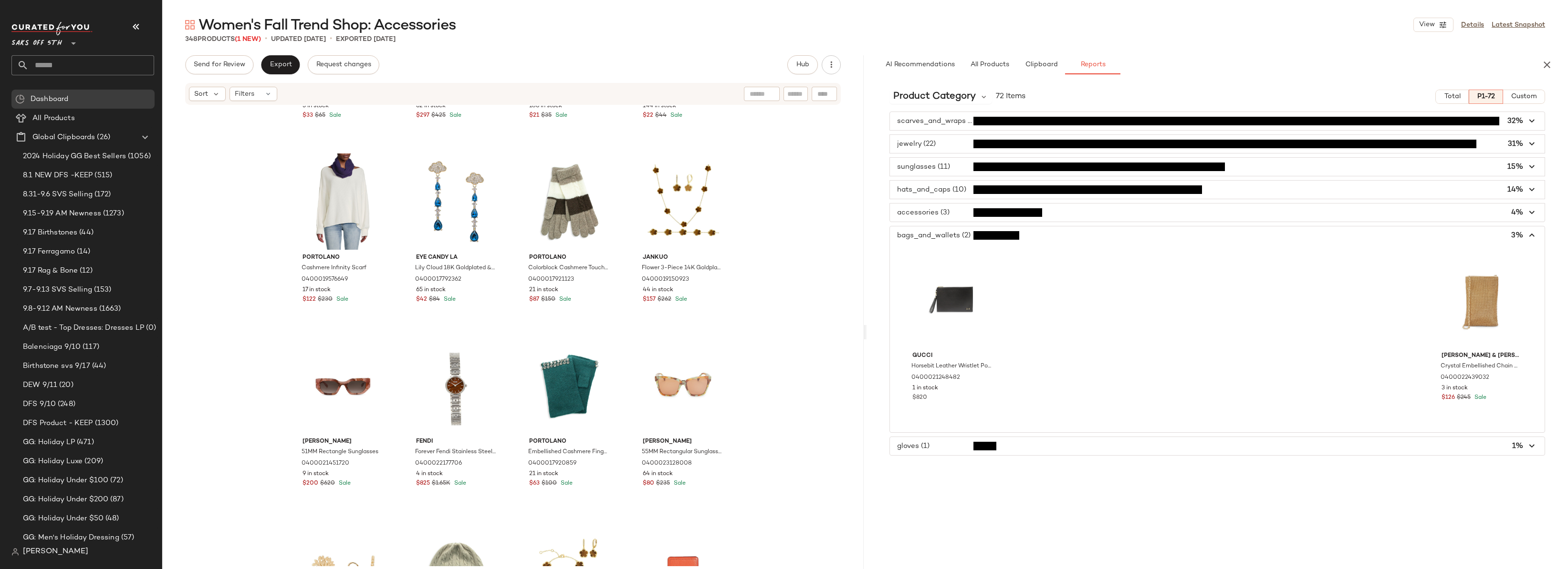
click at [922, 238] on span "button" at bounding box center [1217, 236] width 655 height 18
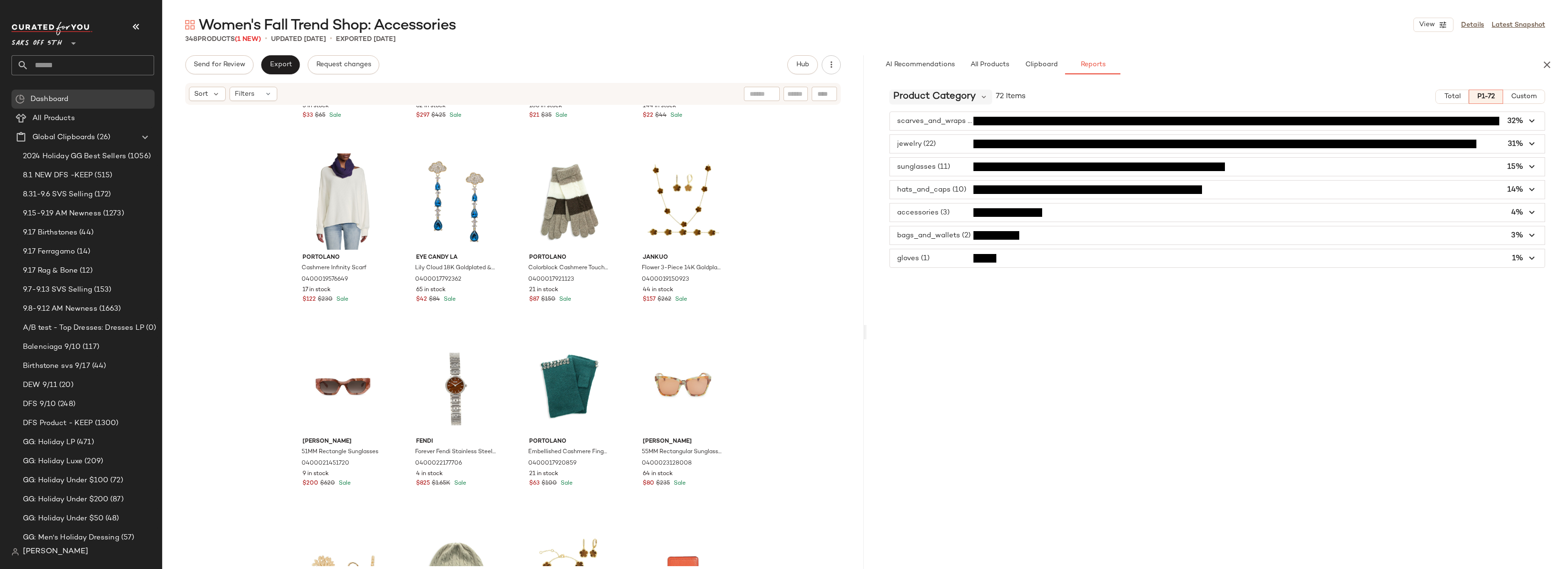
click at [935, 97] on span "Product Category" at bounding box center [934, 97] width 83 height 15
click at [924, 182] on div "Brand" at bounding box center [950, 186] width 106 height 11
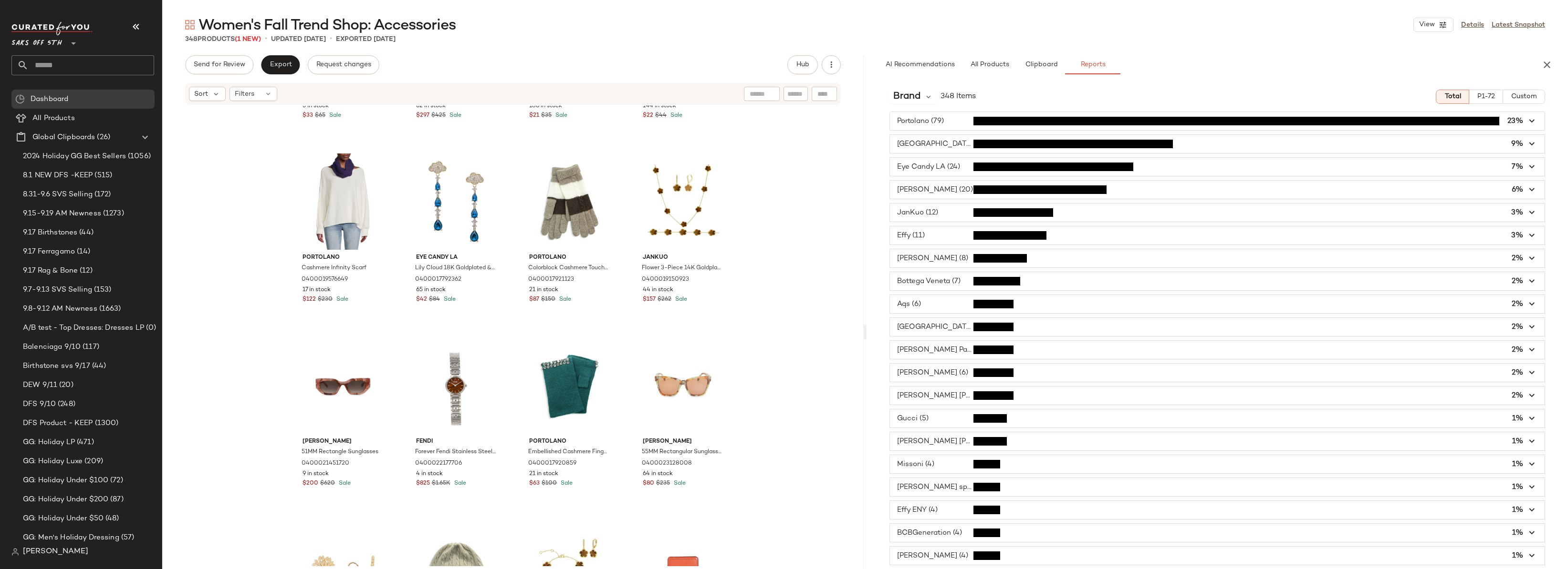
click at [927, 233] on span "button" at bounding box center [1217, 236] width 655 height 18
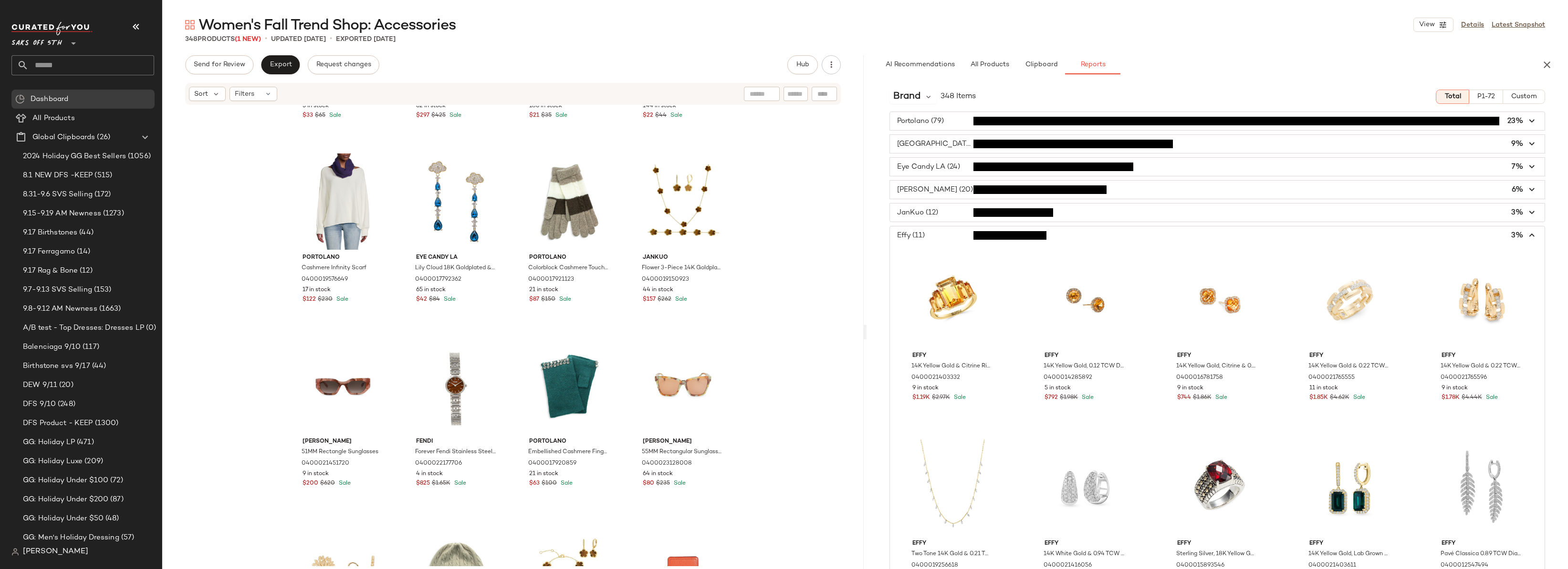
click at [933, 232] on span "button" at bounding box center [1217, 236] width 655 height 18
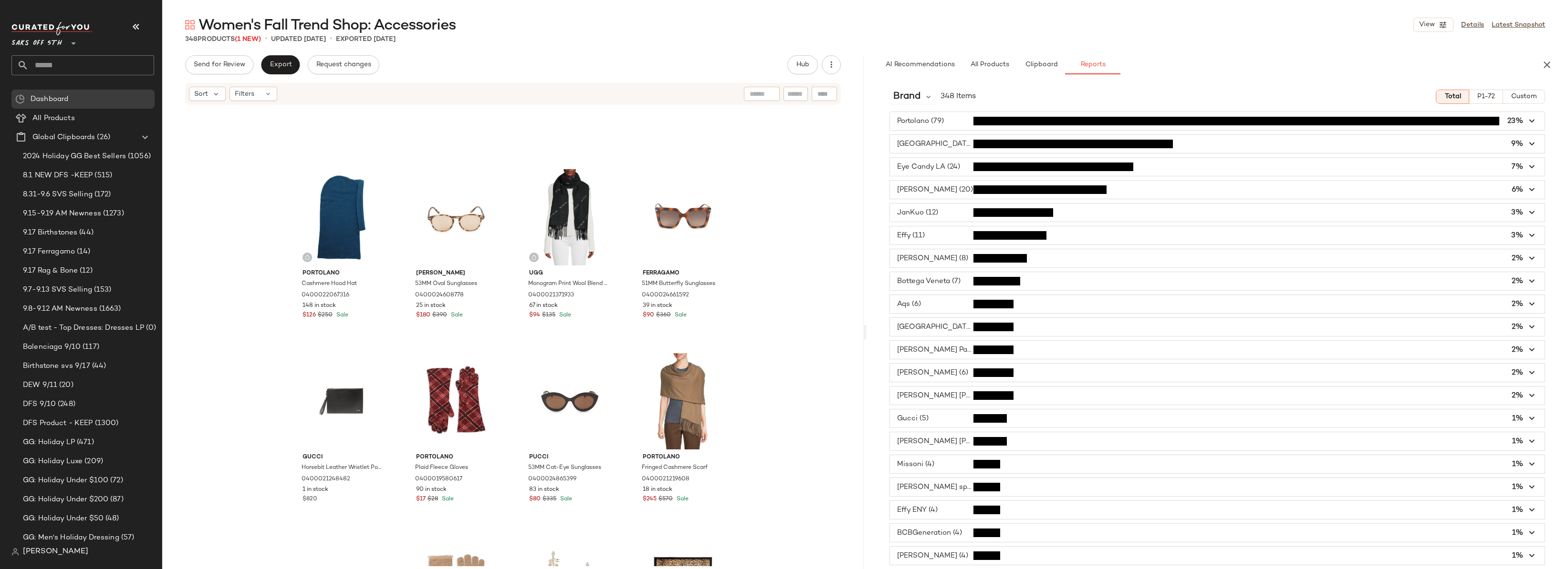
scroll to position [0, 0]
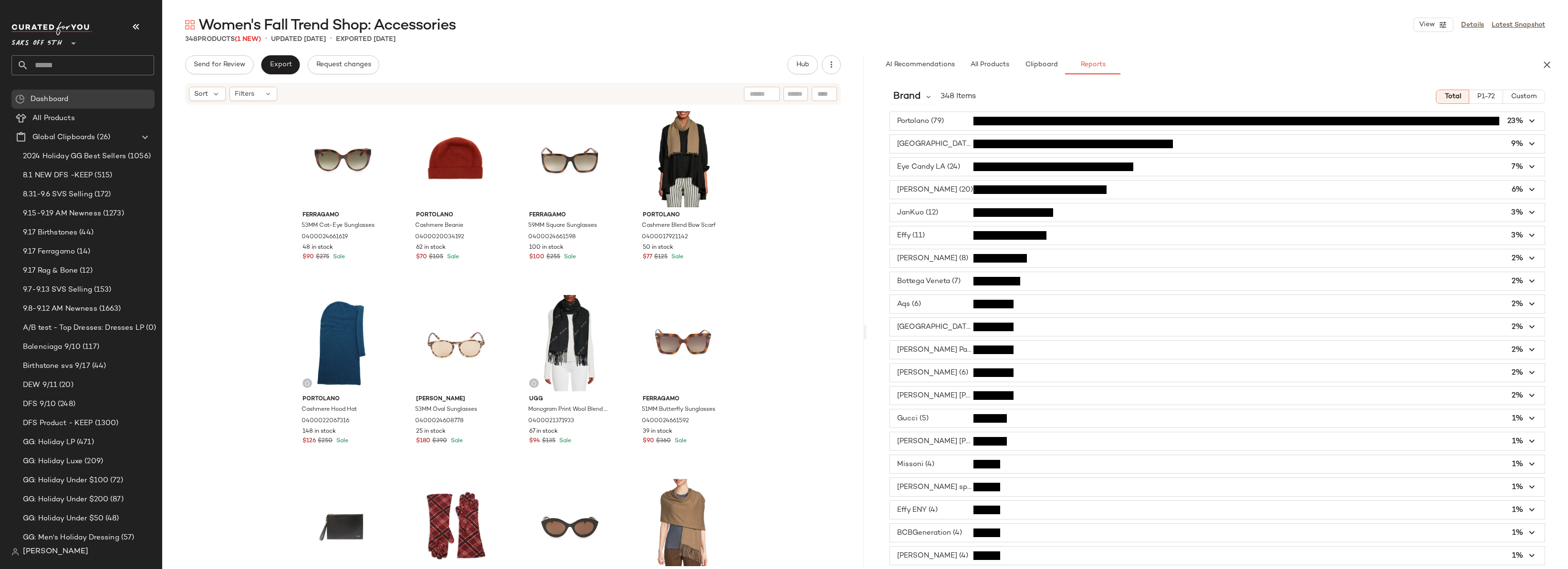
click at [59, 63] on input "text" at bounding box center [91, 66] width 126 height 20
type input "*"
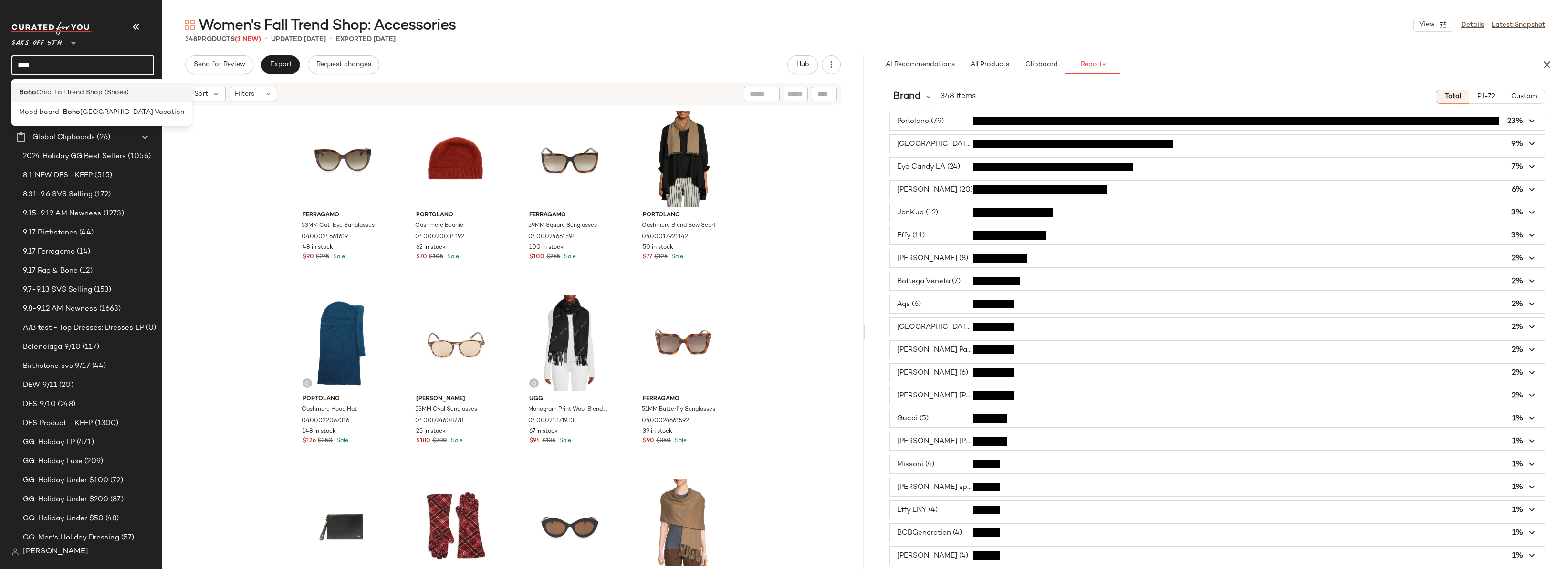
type input "****"
click at [86, 88] on span "Chic: Fall Trend Shop (Shoes)" at bounding box center [82, 93] width 92 height 10
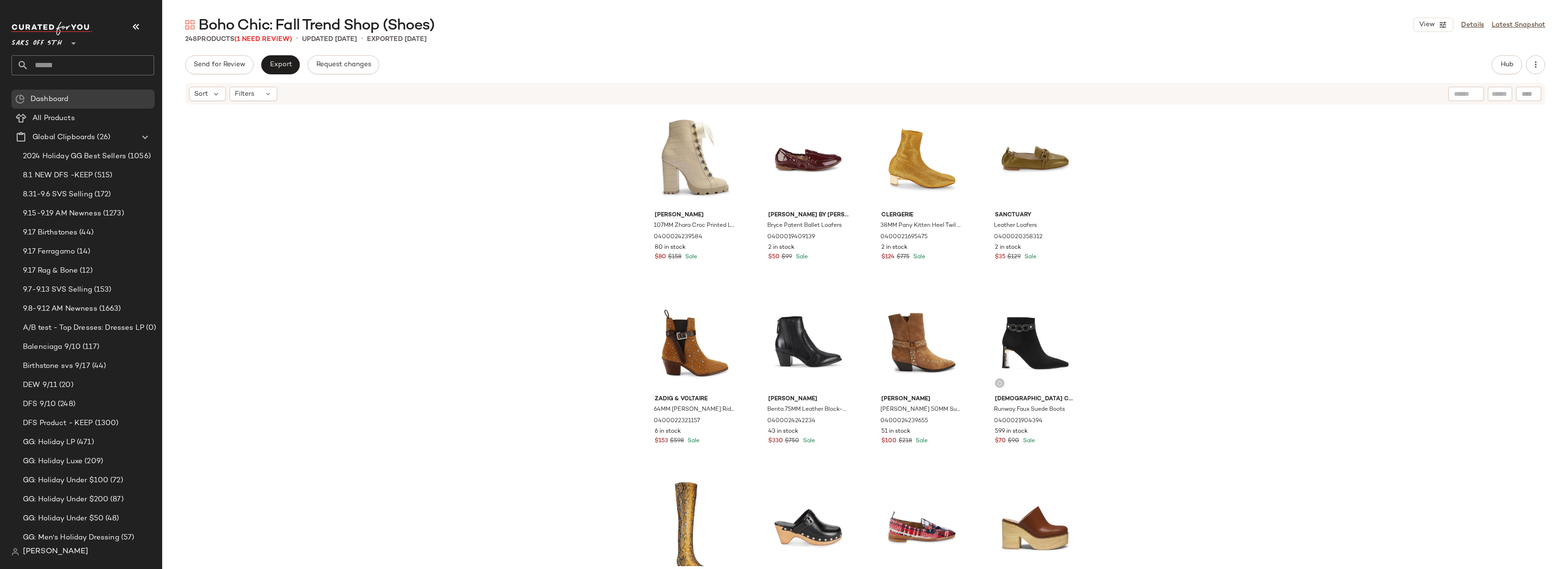
click at [1122, 189] on div "[PERSON_NAME] 107MM Zhara Croc Printed Leather Ankle Boots 0400024239584 80 in …" at bounding box center [865, 336] width 1406 height 460
click at [1497, 63] on button "Hub" at bounding box center [1507, 65] width 30 height 19
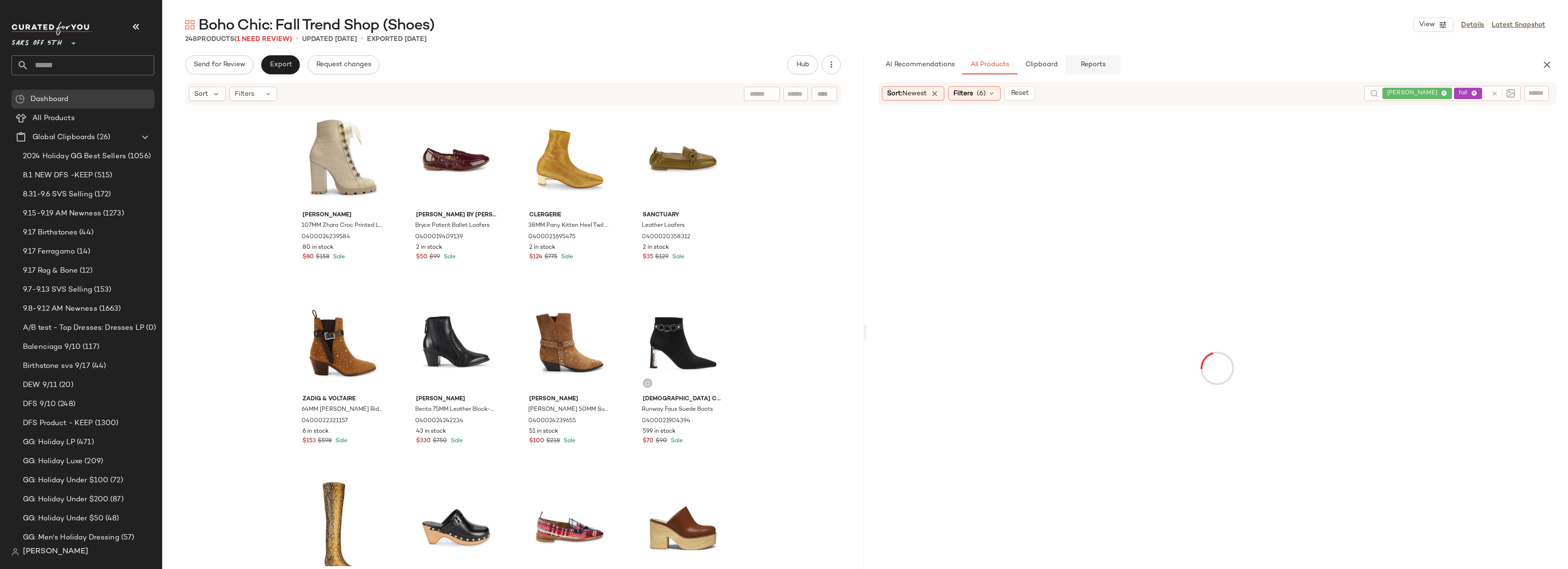
click at [1099, 64] on span "Reports" at bounding box center [1093, 65] width 25 height 8
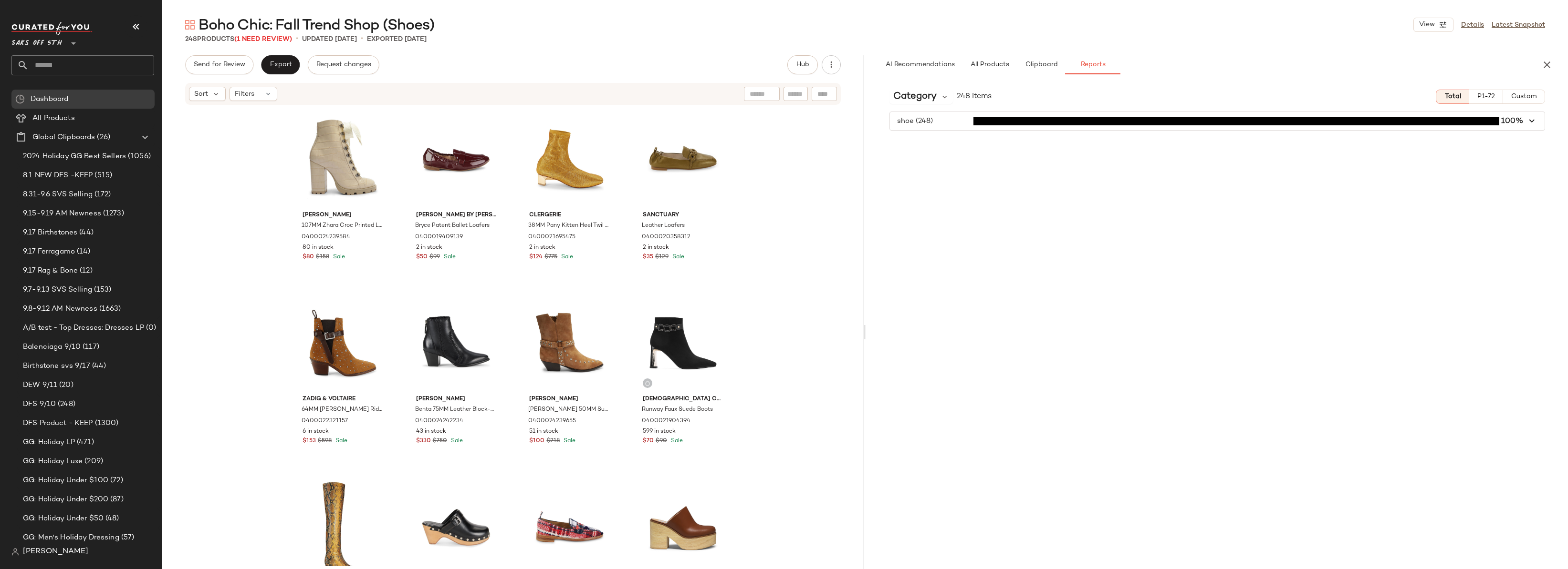
click at [936, 120] on span "button" at bounding box center [1217, 121] width 655 height 18
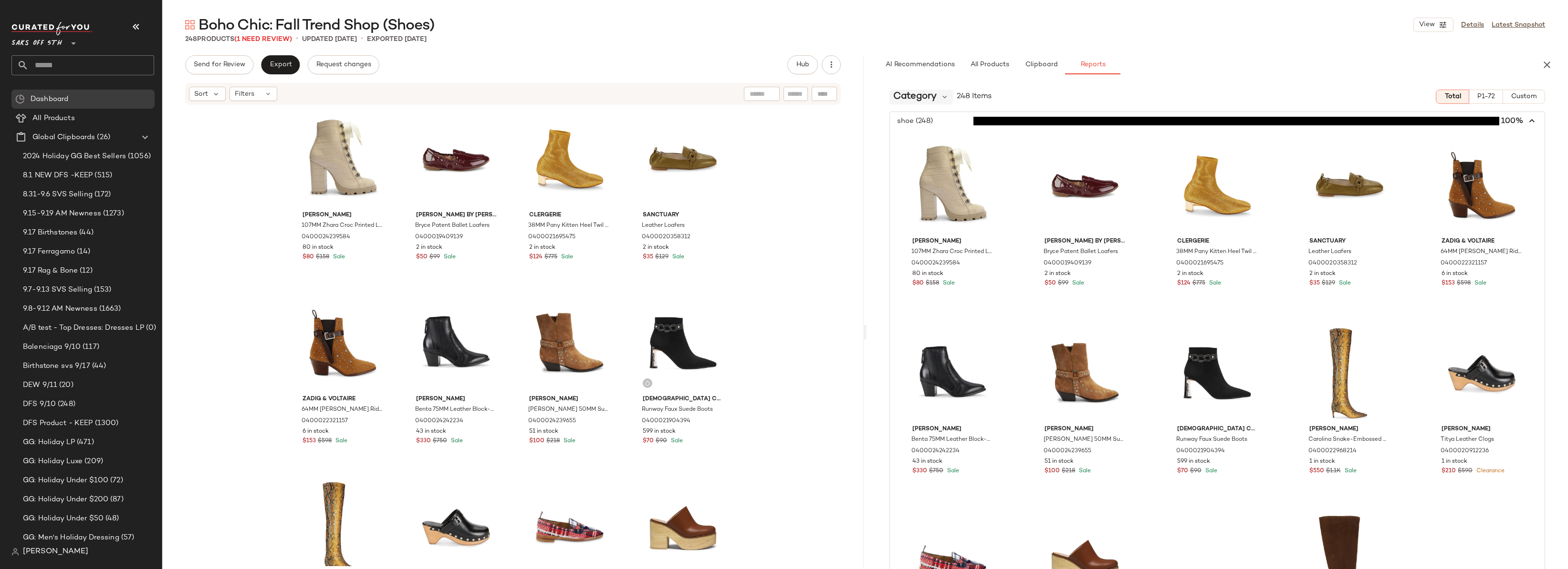
click at [930, 99] on span "Category" at bounding box center [915, 97] width 44 height 15
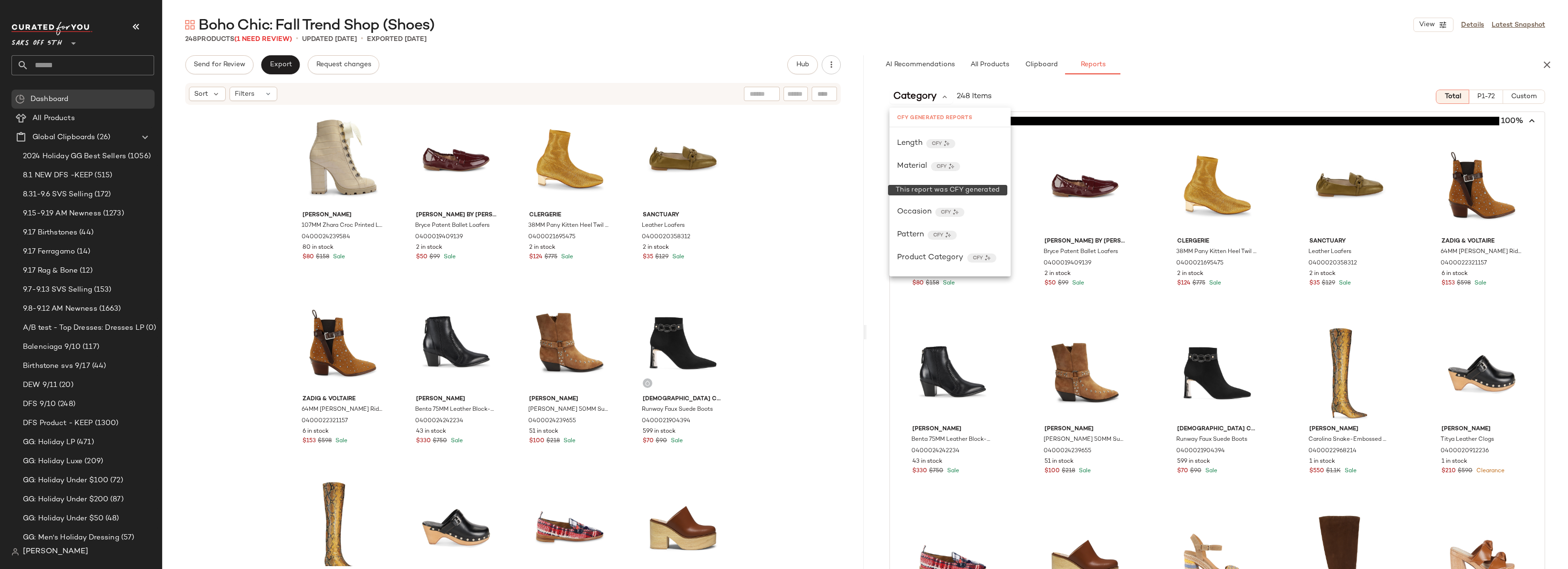
scroll to position [253, 0]
click at [952, 258] on span "Product Category" at bounding box center [930, 258] width 66 height 11
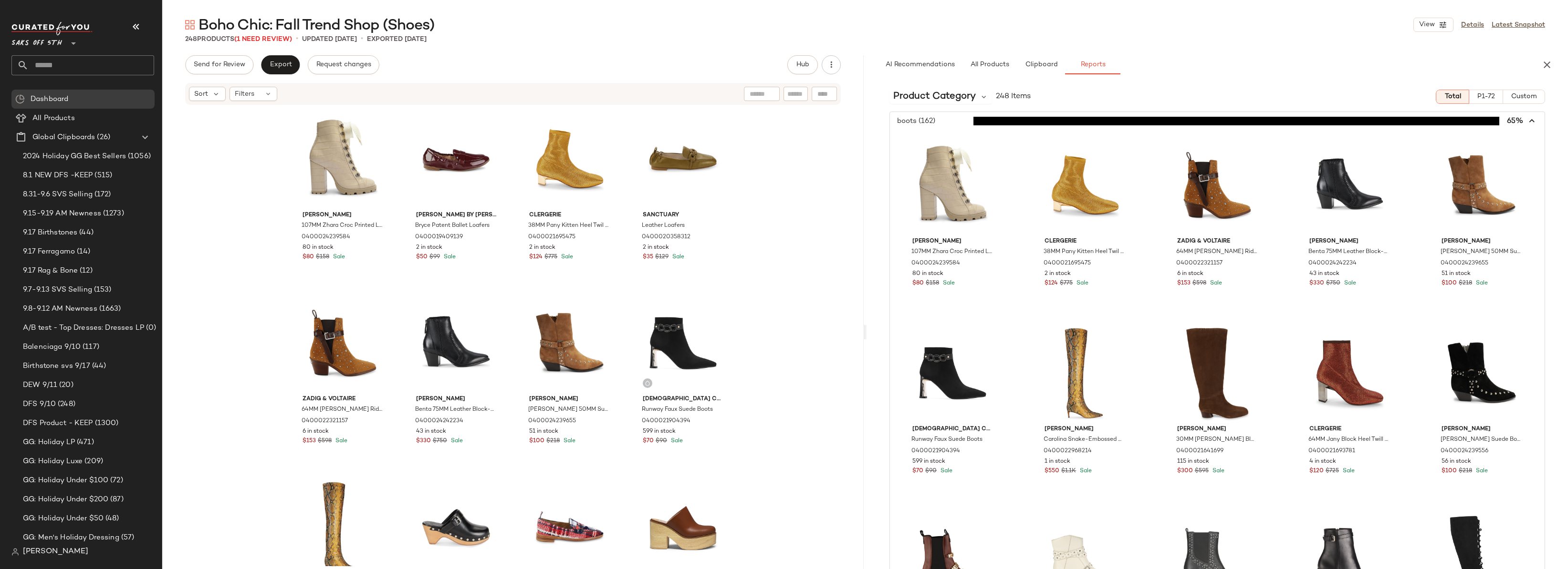
click at [1531, 120] on icon "button" at bounding box center [1532, 121] width 11 height 11
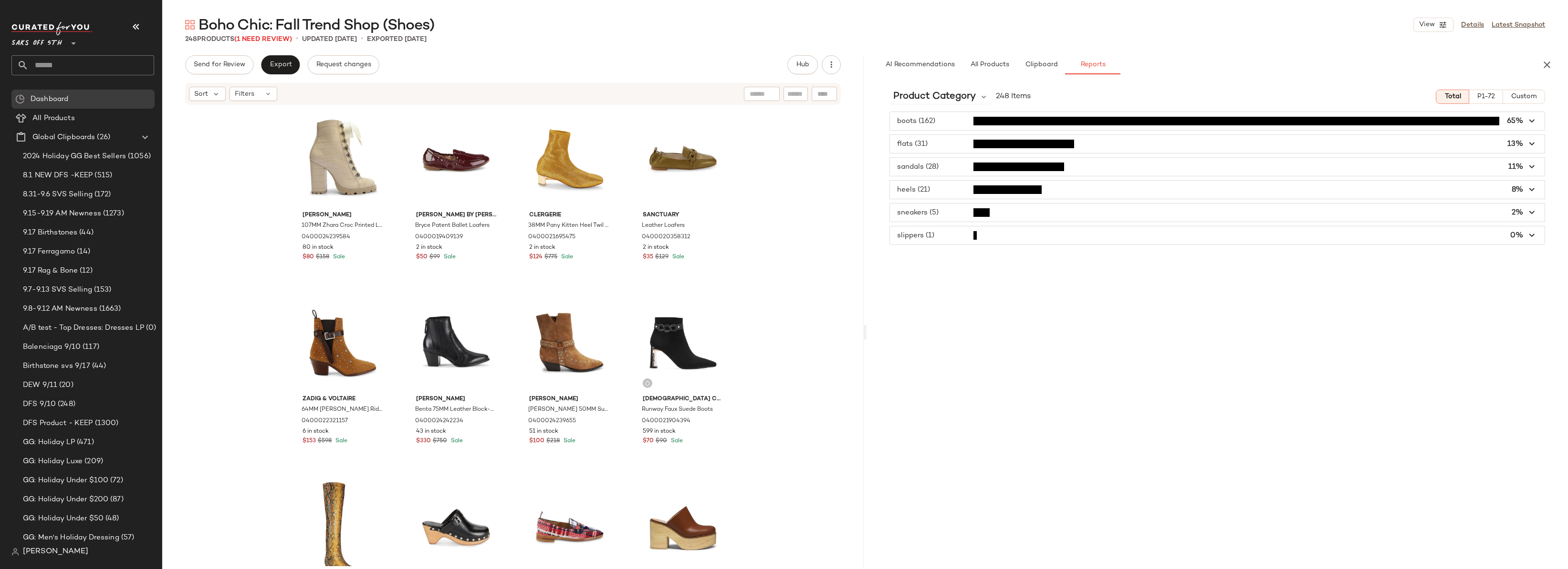
click at [937, 169] on span "button" at bounding box center [1217, 167] width 655 height 18
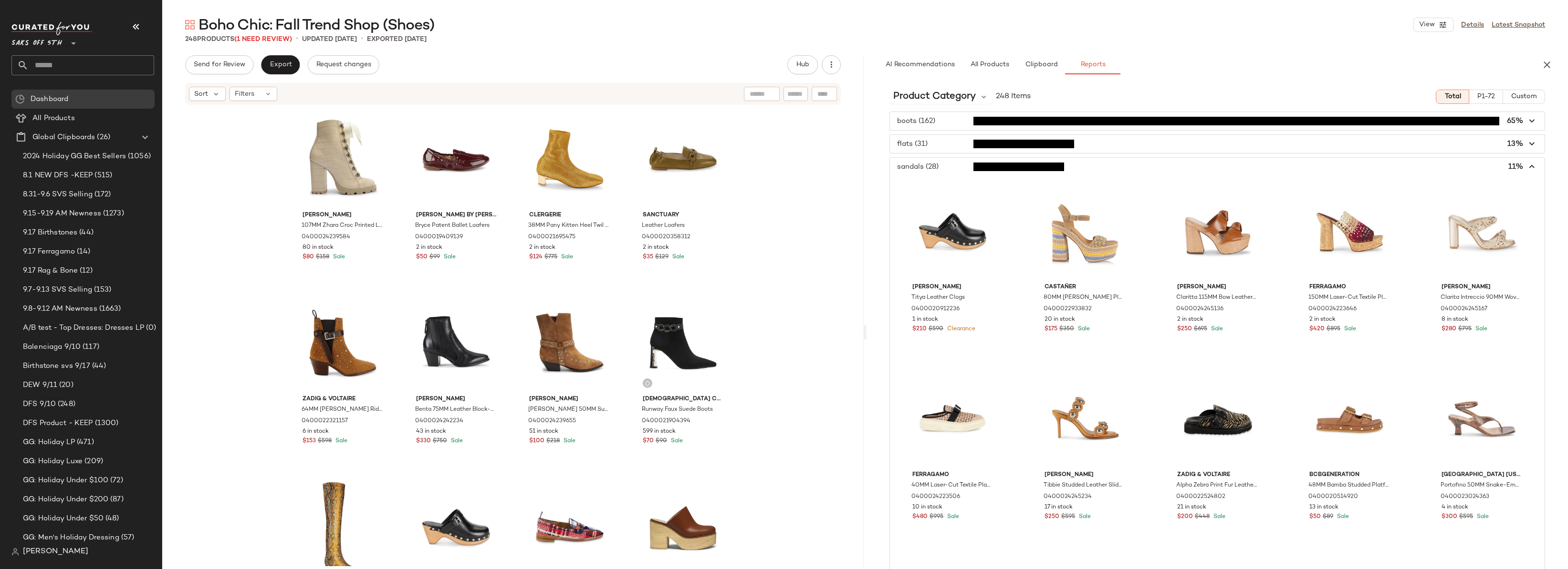
click at [940, 169] on span "button" at bounding box center [1217, 167] width 655 height 18
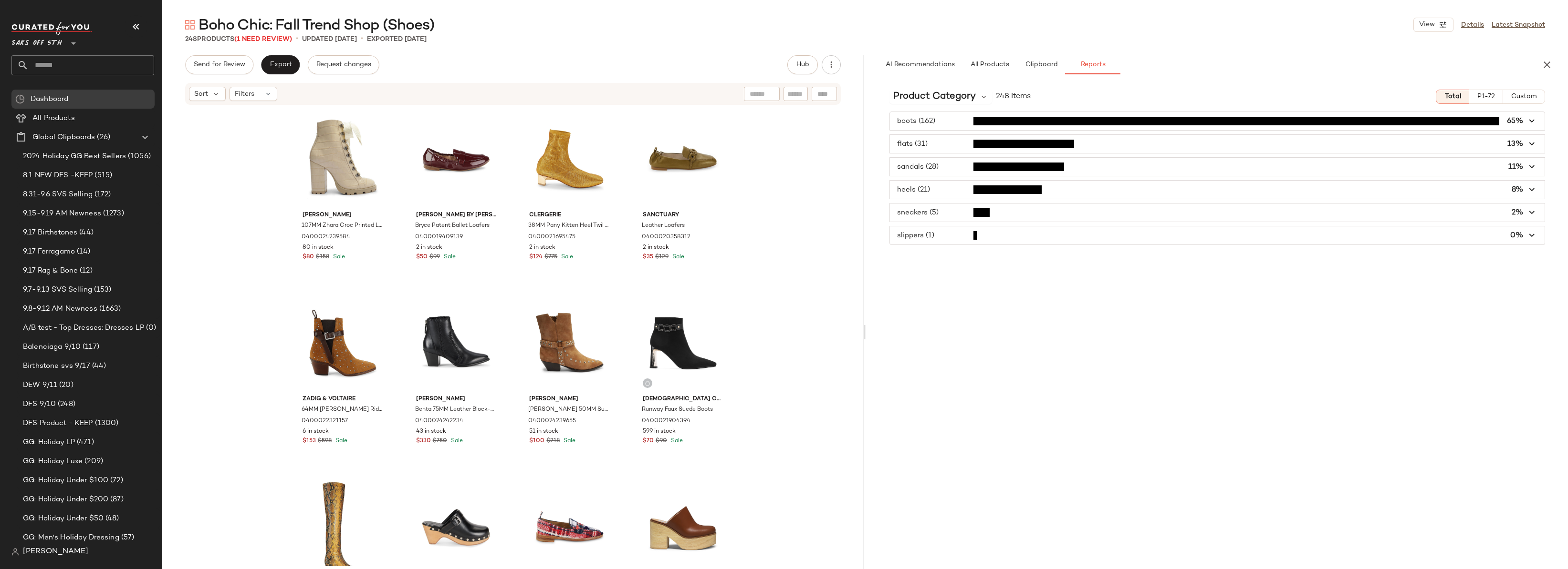
click at [827, 179] on div "[PERSON_NAME] 107MM Zhara Croc Printed Leather Ankle Boots 0400024239584 80 in …" at bounding box center [513, 336] width 702 height 460
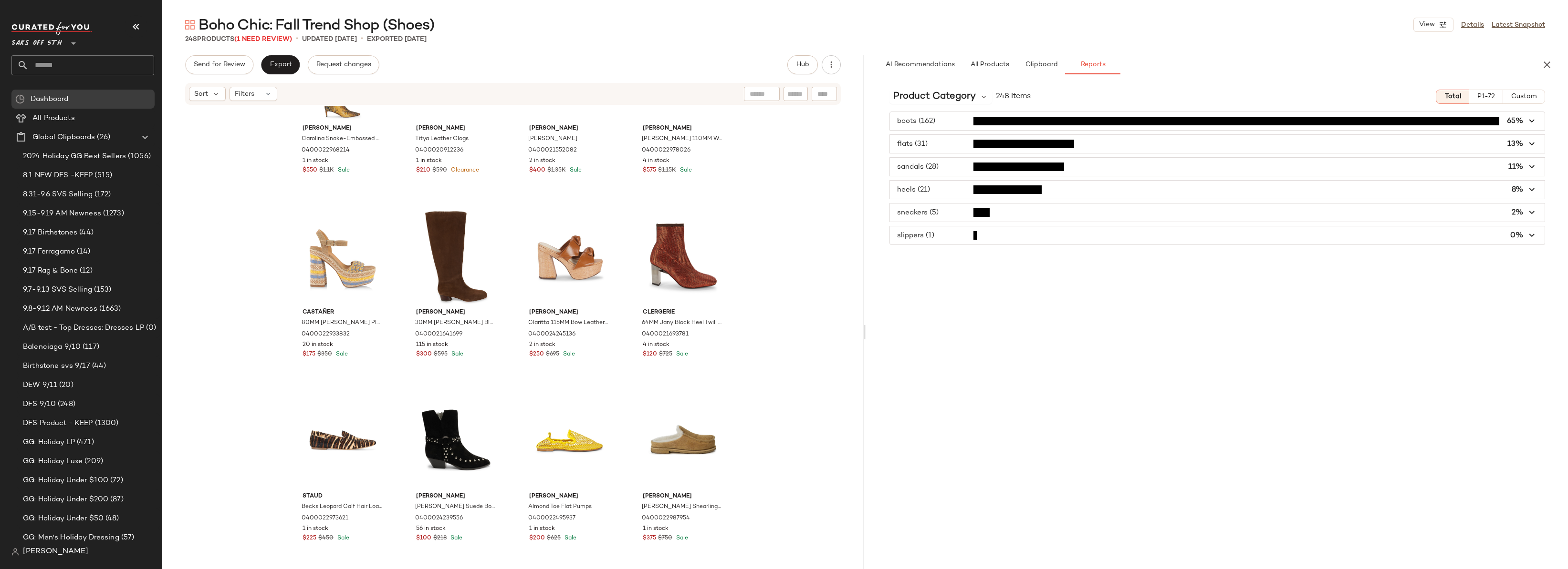
scroll to position [806, 0]
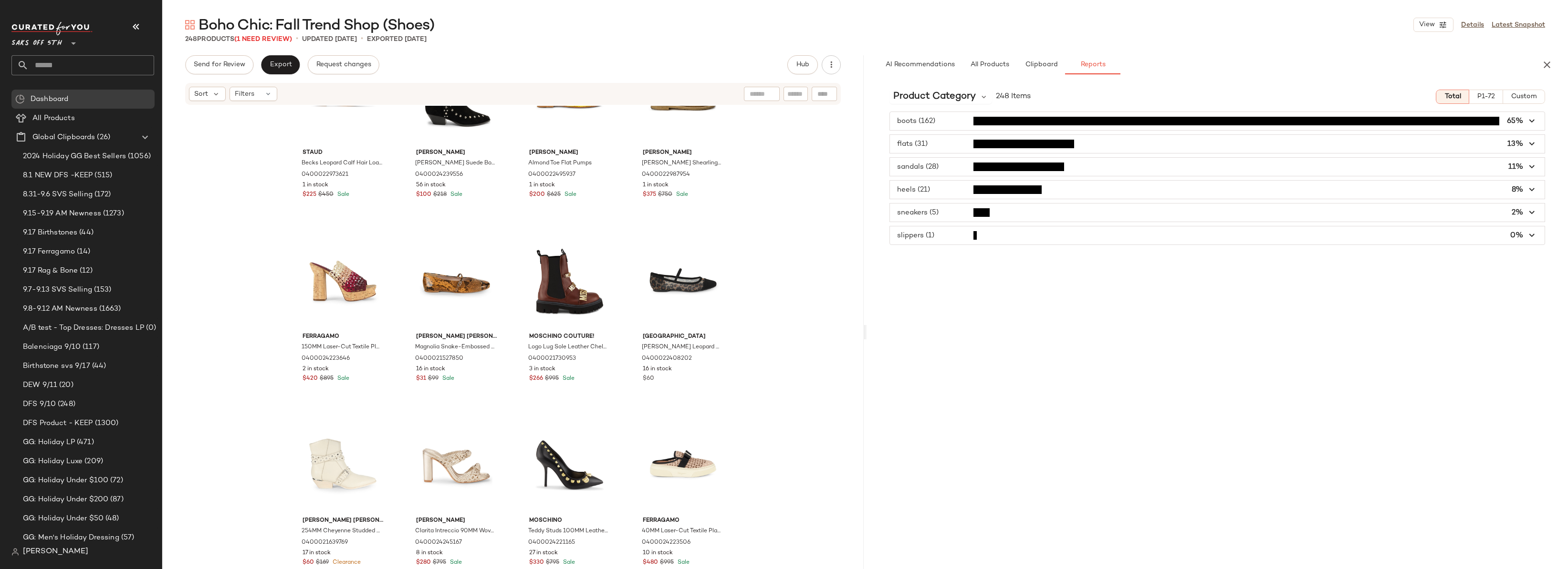
click at [1490, 96] on span "P1-72" at bounding box center [1486, 97] width 18 height 8
click at [1093, 266] on div "Product Category 72 Items Total P1-72 Custom boots (38) 53% flats (12) 17% sand…" at bounding box center [1217, 345] width 702 height 527
click at [932, 158] on span "button" at bounding box center [1217, 167] width 655 height 18
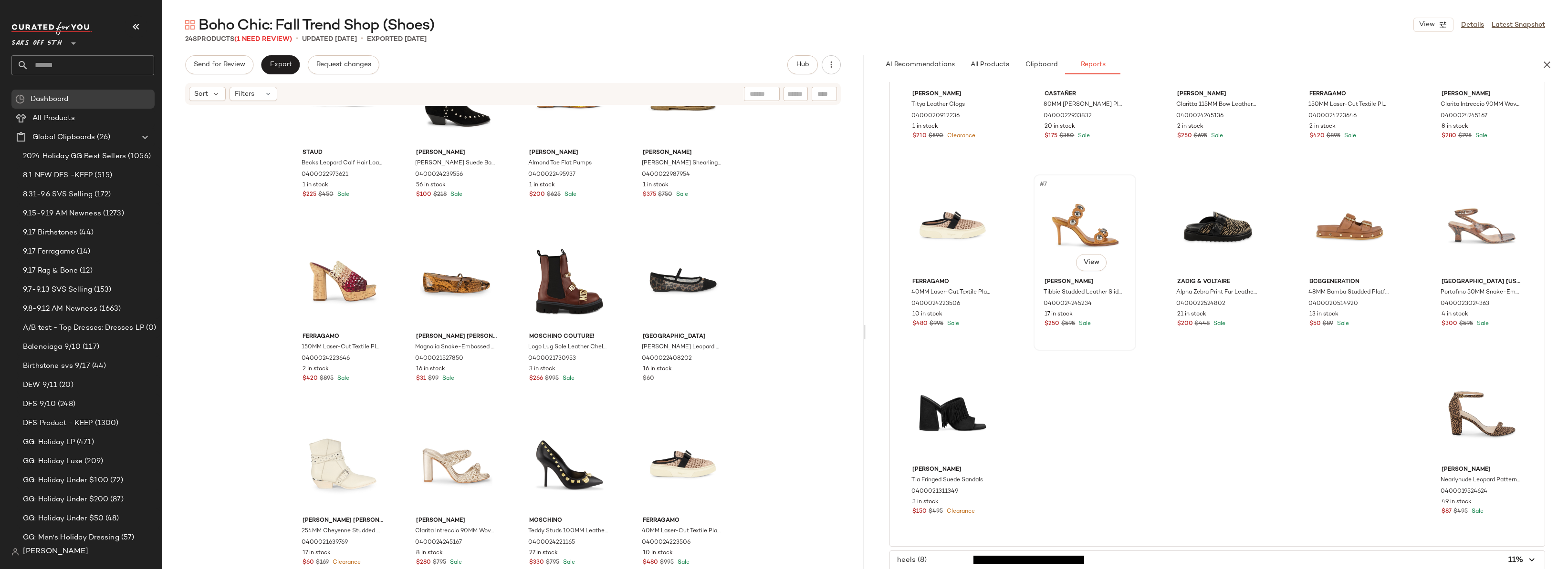
scroll to position [0, 0]
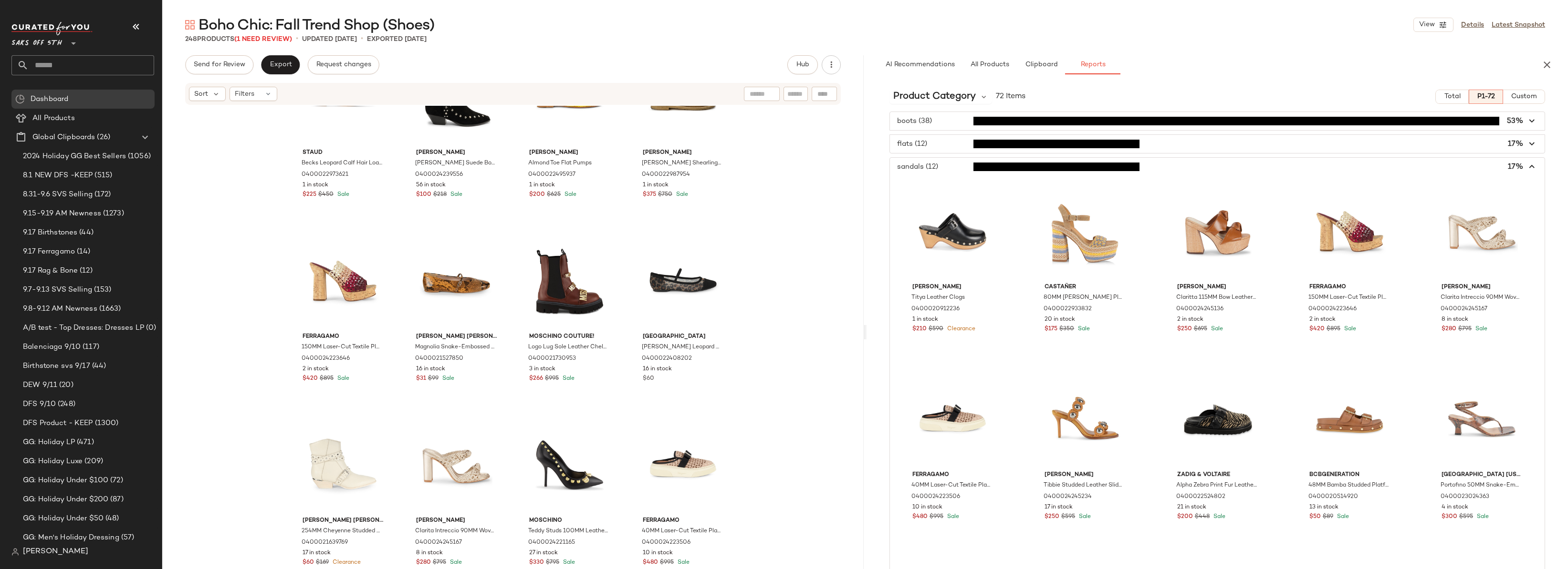
click at [1527, 163] on icon "button" at bounding box center [1532, 167] width 11 height 11
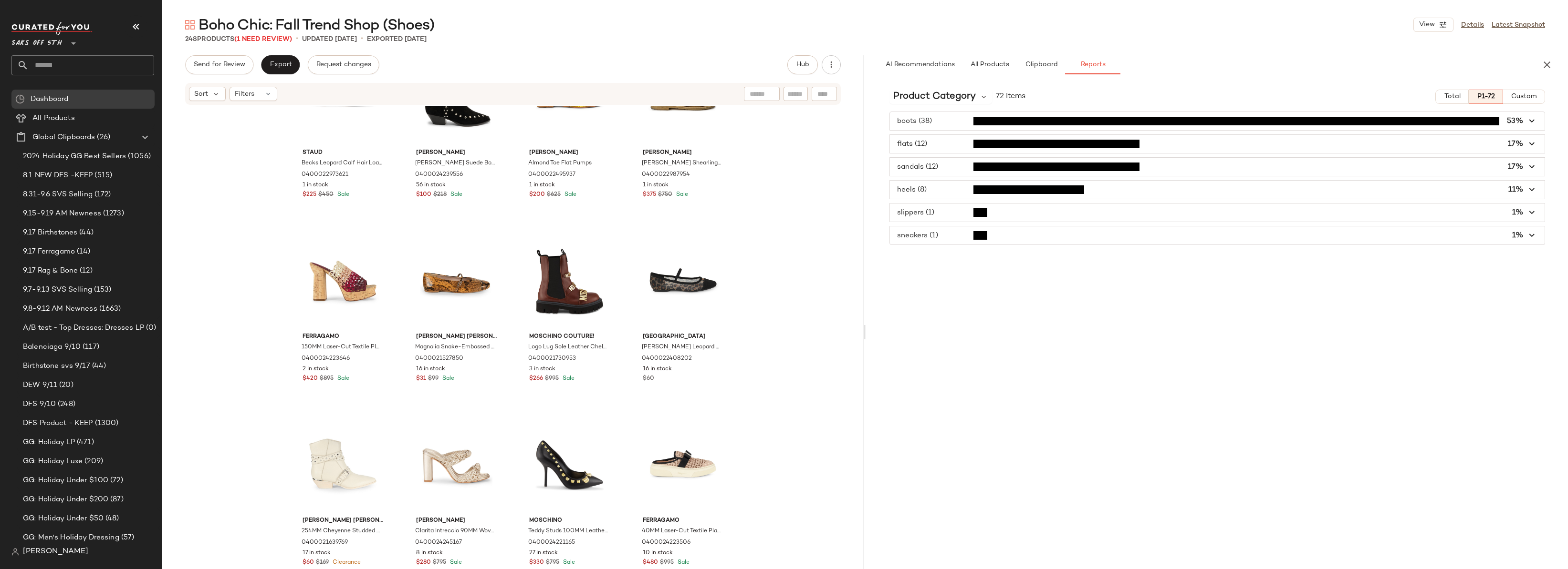
click at [51, 68] on input "text" at bounding box center [91, 66] width 126 height 20
type input "*"
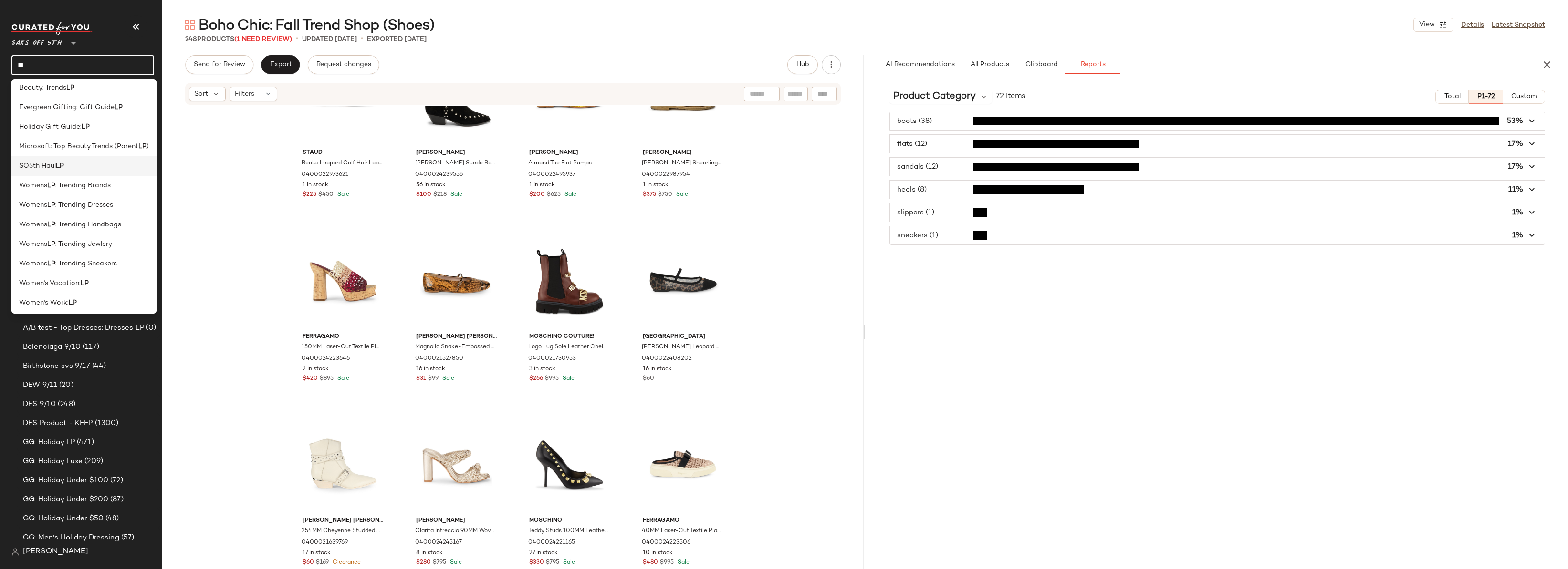
scroll to position [47, 0]
drag, startPoint x: 35, startPoint y: 61, endPoint x: 11, endPoint y: 60, distance: 24.0
click at [11, 60] on input "**" at bounding box center [83, 66] width 143 height 20
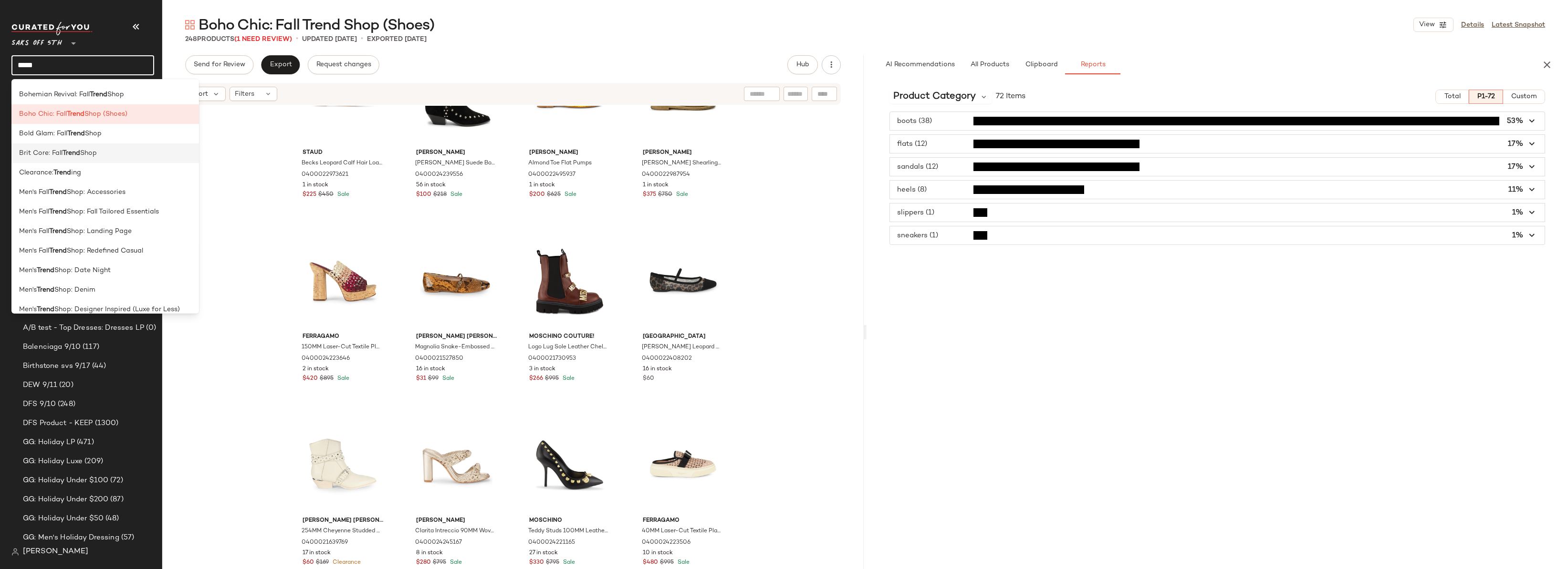
scroll to position [18, 0]
type input "*****"
click at [139, 232] on div "Men's Fall Trend Shop: Landing Page" at bounding box center [105, 231] width 173 height 10
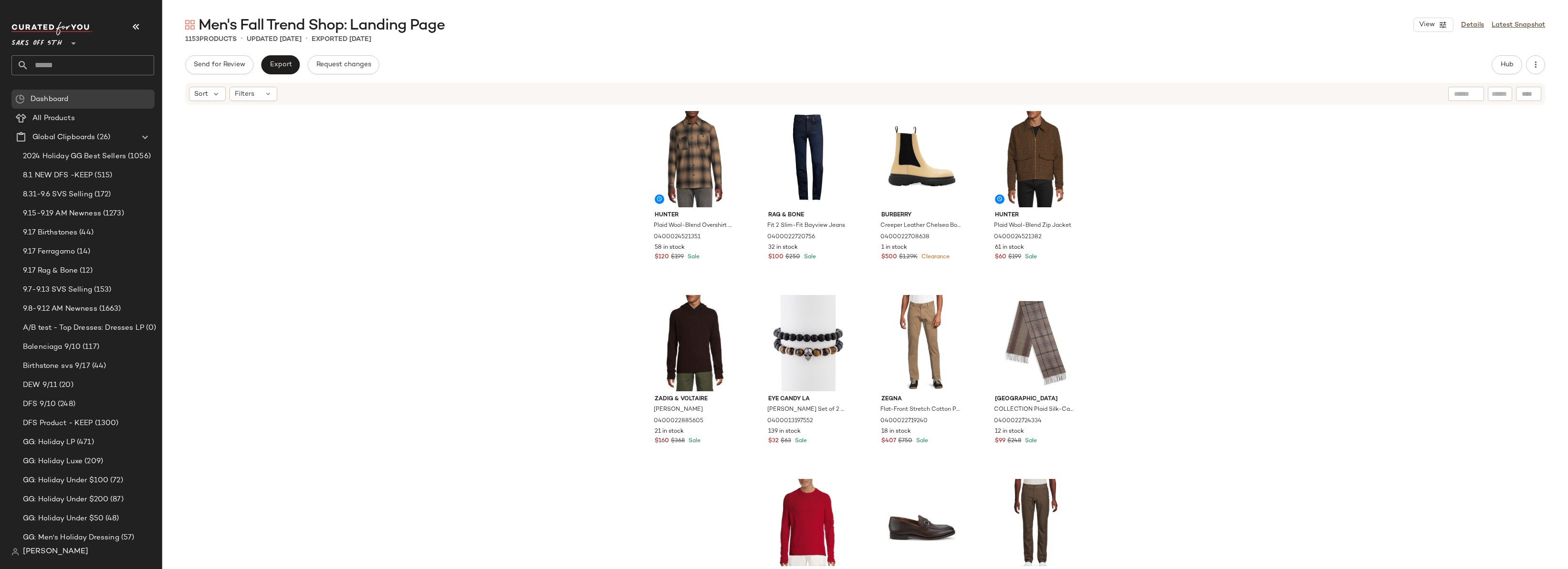
click at [1182, 162] on div "Hunter Plaid Wool-Blend Overshirt Jacket 0400024521351 58 in stock $120 $199 Sa…" at bounding box center [865, 336] width 1406 height 460
click at [1205, 141] on div "Hunter Plaid Wool-Blend Overshirt Jacket 0400024521351 58 in stock $120 $199 Sa…" at bounding box center [865, 336] width 1406 height 460
click at [1206, 178] on div "Hunter Plaid Wool-Blend Overshirt Jacket 0400024521351 58 in stock $120 $199 Sa…" at bounding box center [865, 336] width 1406 height 460
click at [1191, 208] on div "Hunter Plaid Wool-Blend Overshirt Jacket 0400024521351 58 in stock $120 $199 Sa…" at bounding box center [865, 336] width 1406 height 460
click at [1535, 68] on icon "button" at bounding box center [1535, 64] width 9 height 9
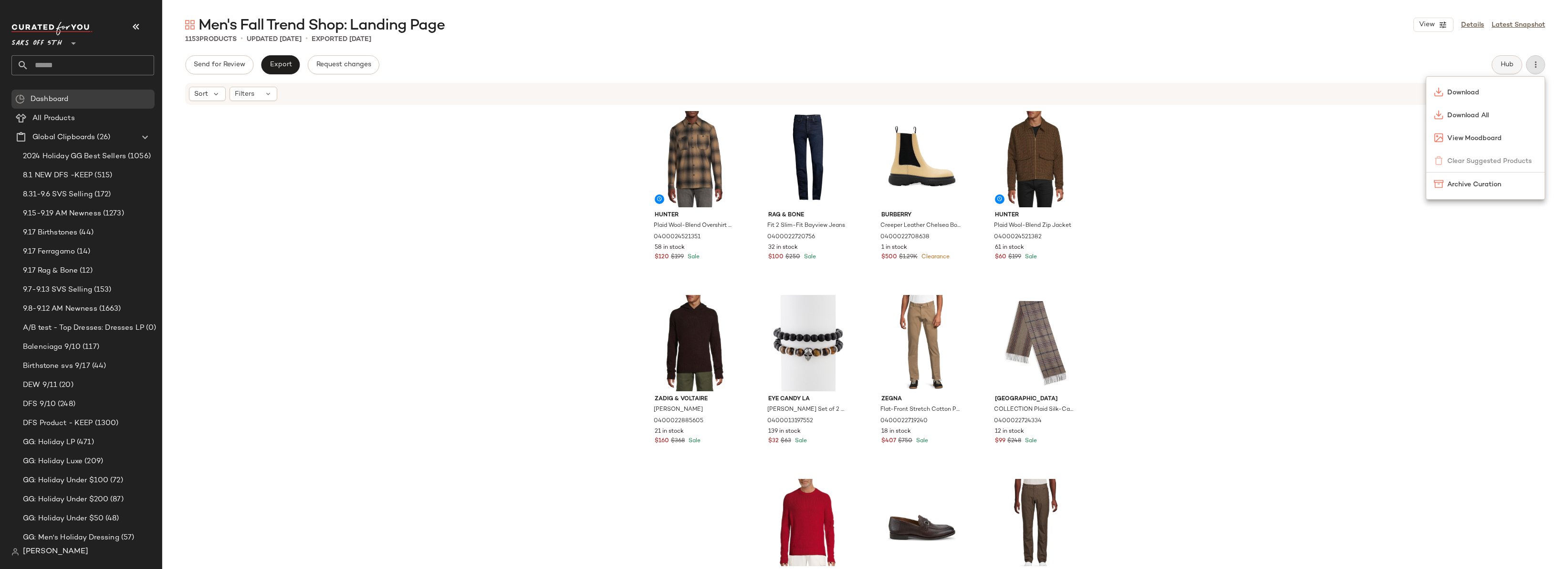
click at [1501, 61] on span "Hub" at bounding box center [1507, 65] width 13 height 8
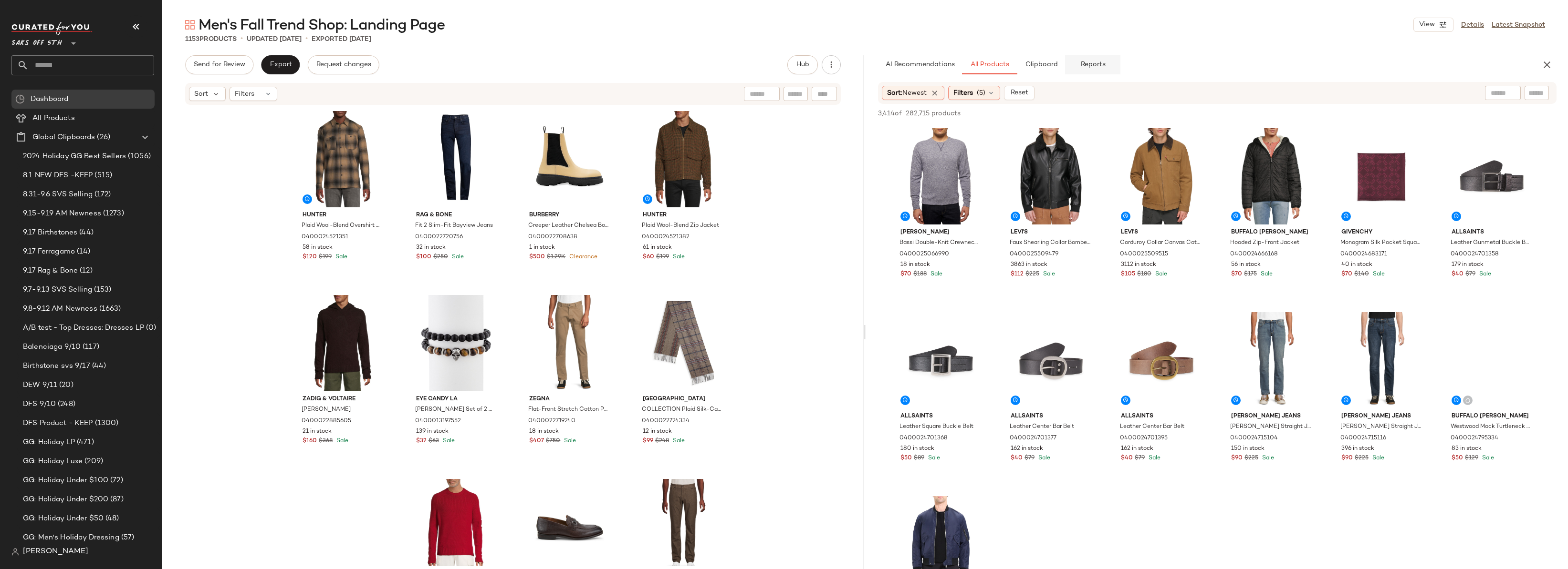
click at [1098, 67] on span "Reports" at bounding box center [1093, 65] width 25 height 8
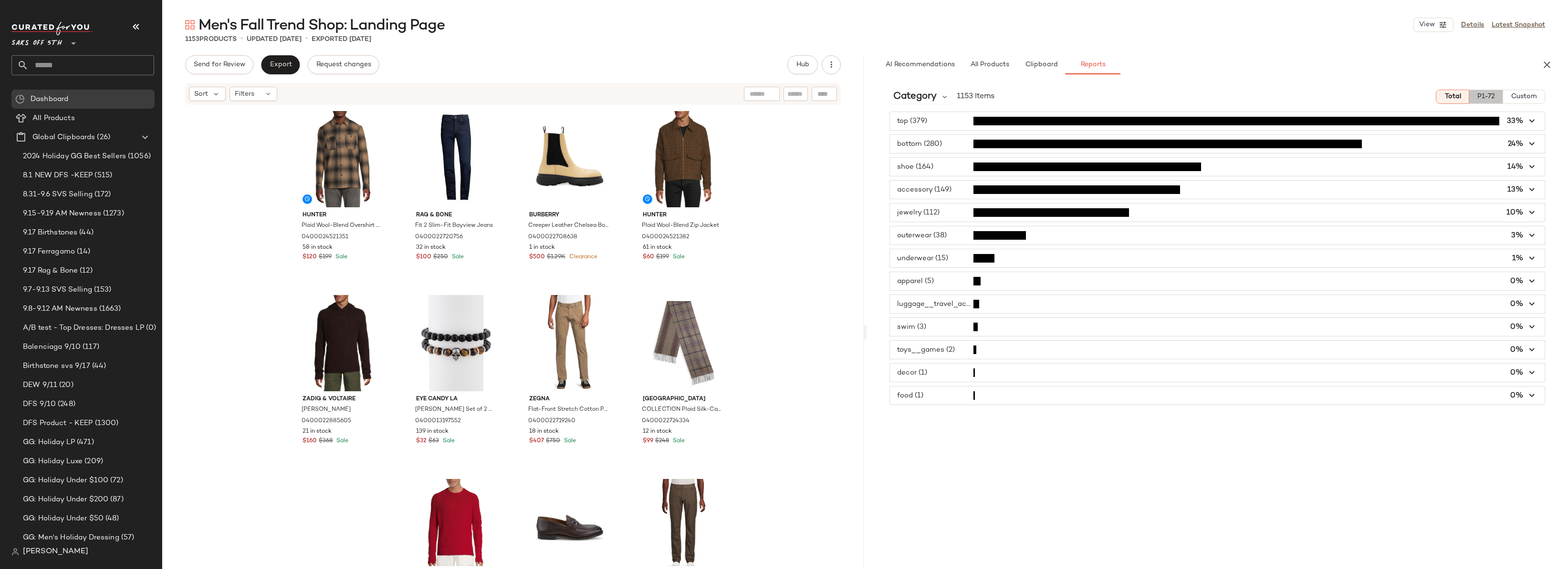
click at [1483, 94] on span "P1-72" at bounding box center [1486, 97] width 18 height 8
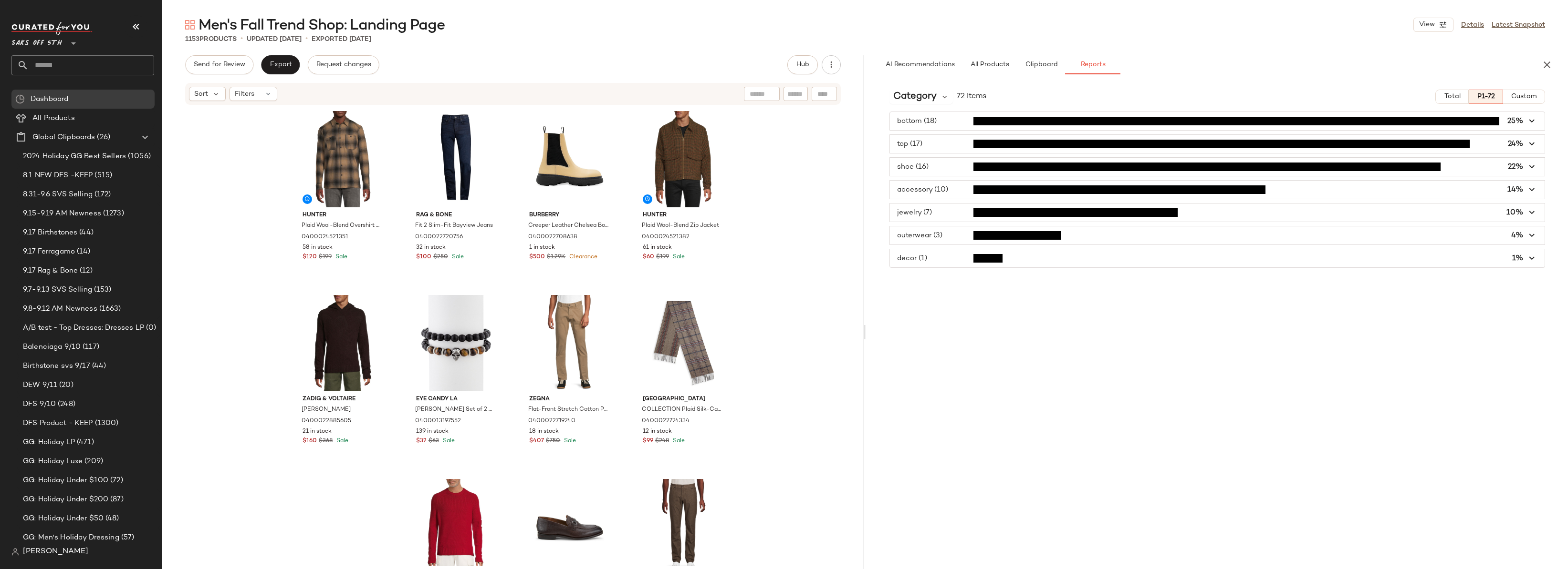
click at [922, 194] on span "button" at bounding box center [1217, 189] width 655 height 18
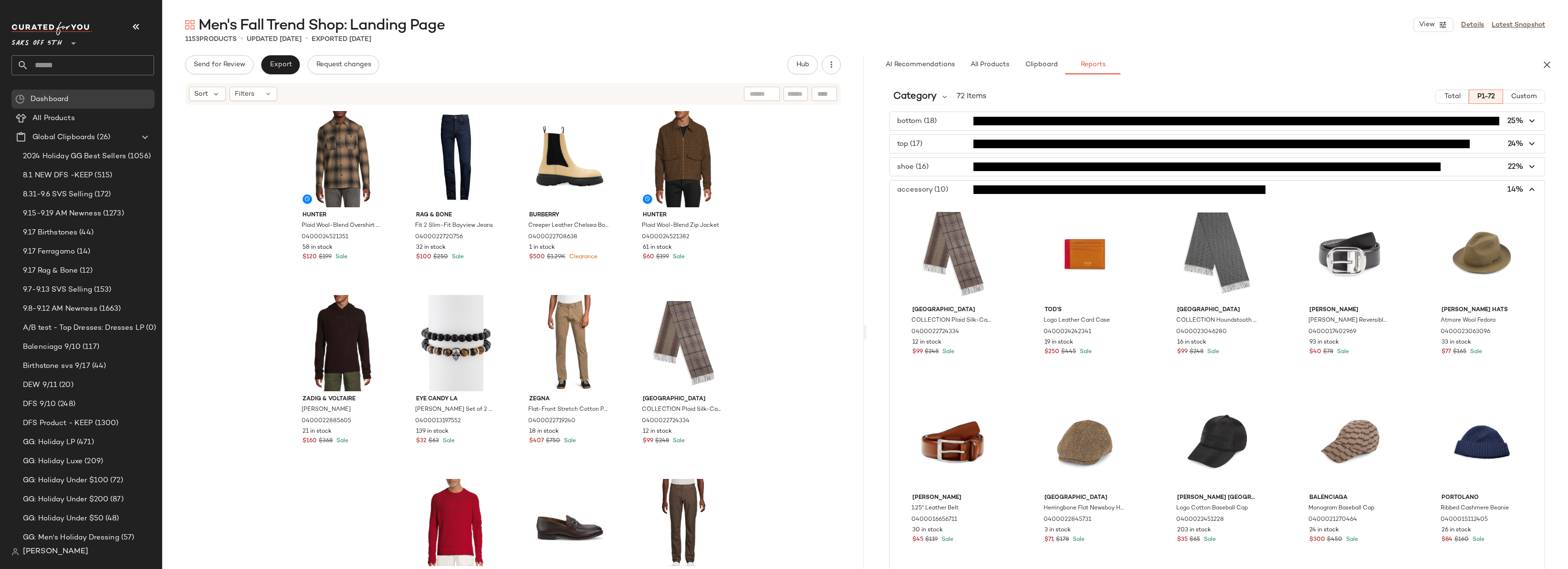
click at [940, 189] on span "button" at bounding box center [1217, 189] width 655 height 18
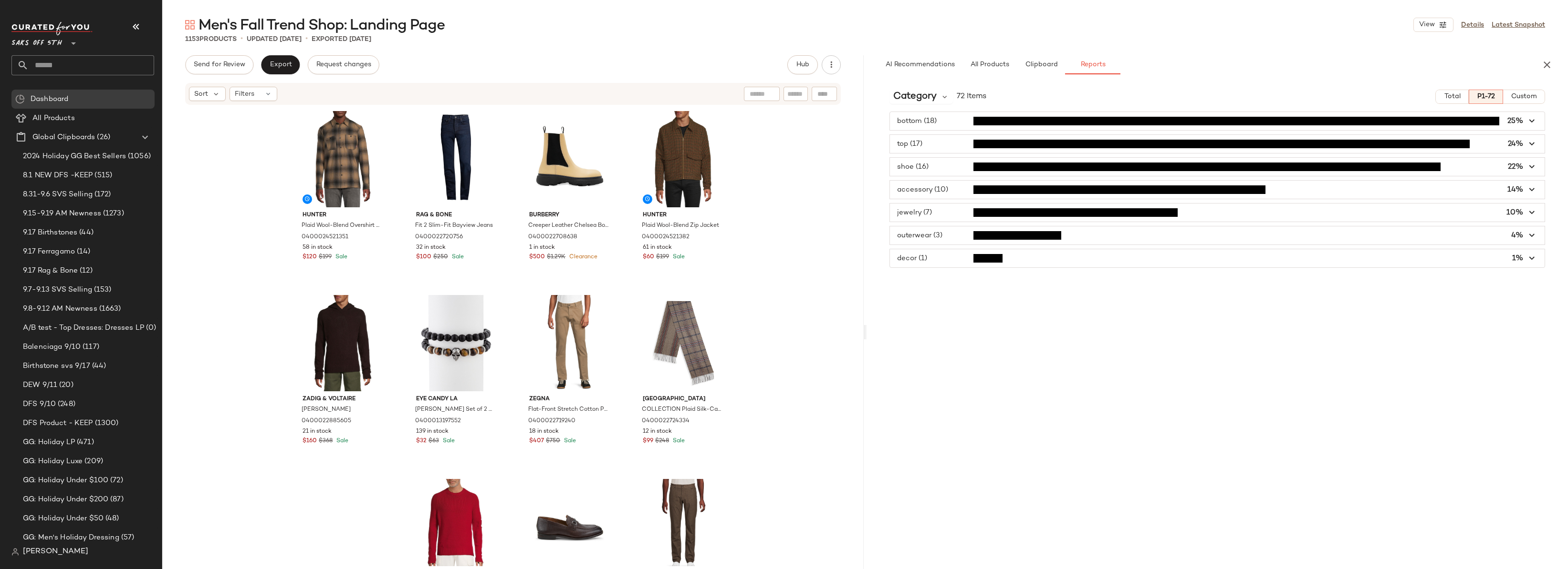
click at [942, 177] on div "bottom (18) 25% top (17) 24% shoe (16) 22% accessory (10) 14% jewelry (7) 10% o…" at bounding box center [1217, 190] width 702 height 157
click at [945, 171] on span "button" at bounding box center [1217, 167] width 655 height 18
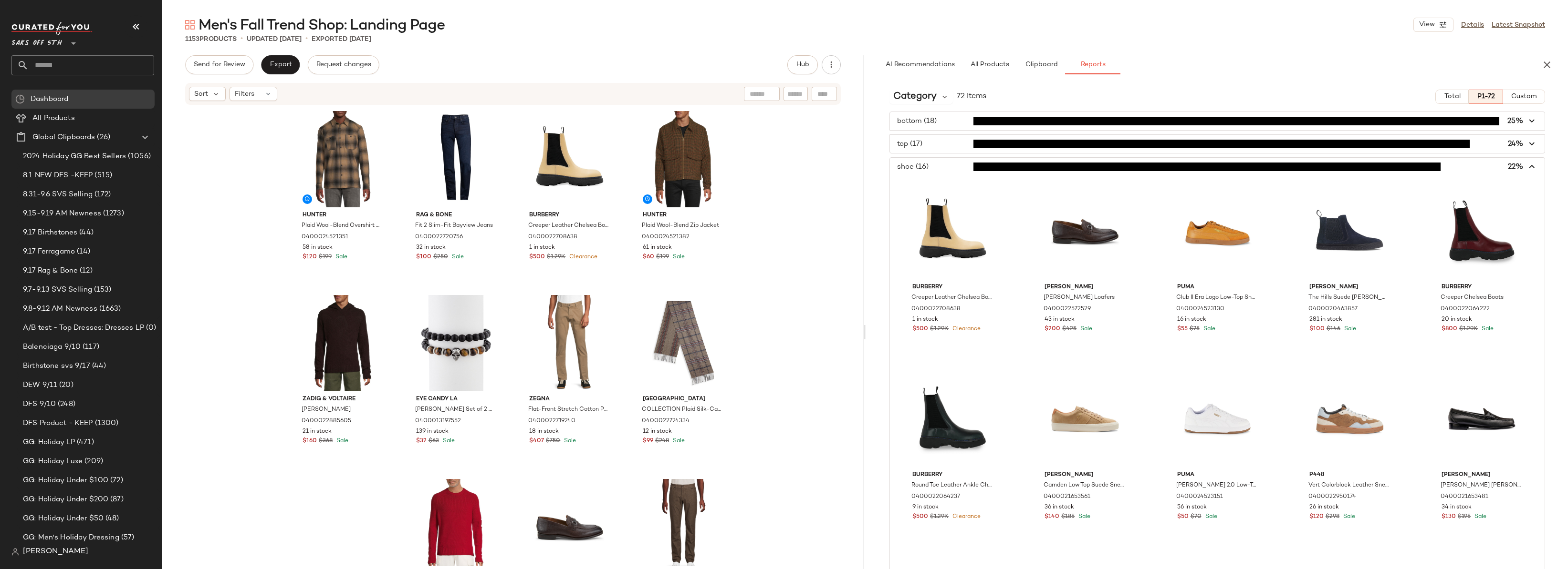
click at [1528, 164] on icon "button" at bounding box center [1532, 167] width 11 height 11
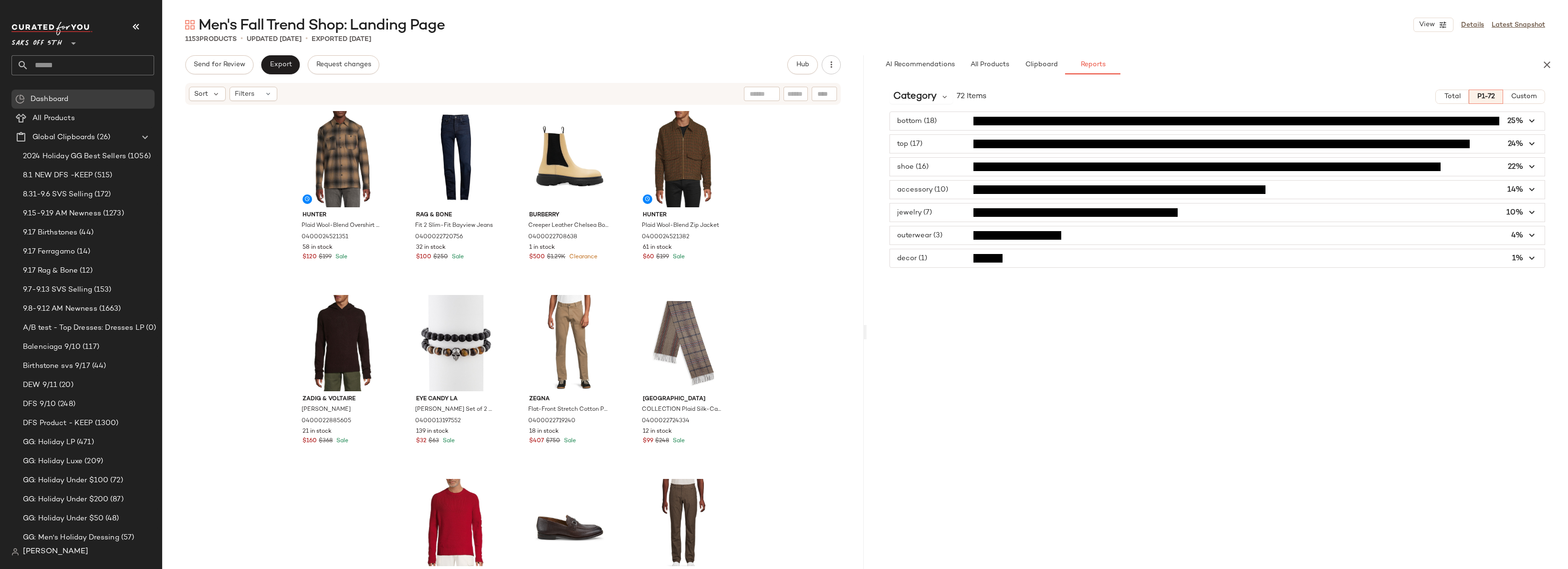
click at [951, 117] on span "button" at bounding box center [1217, 121] width 655 height 18
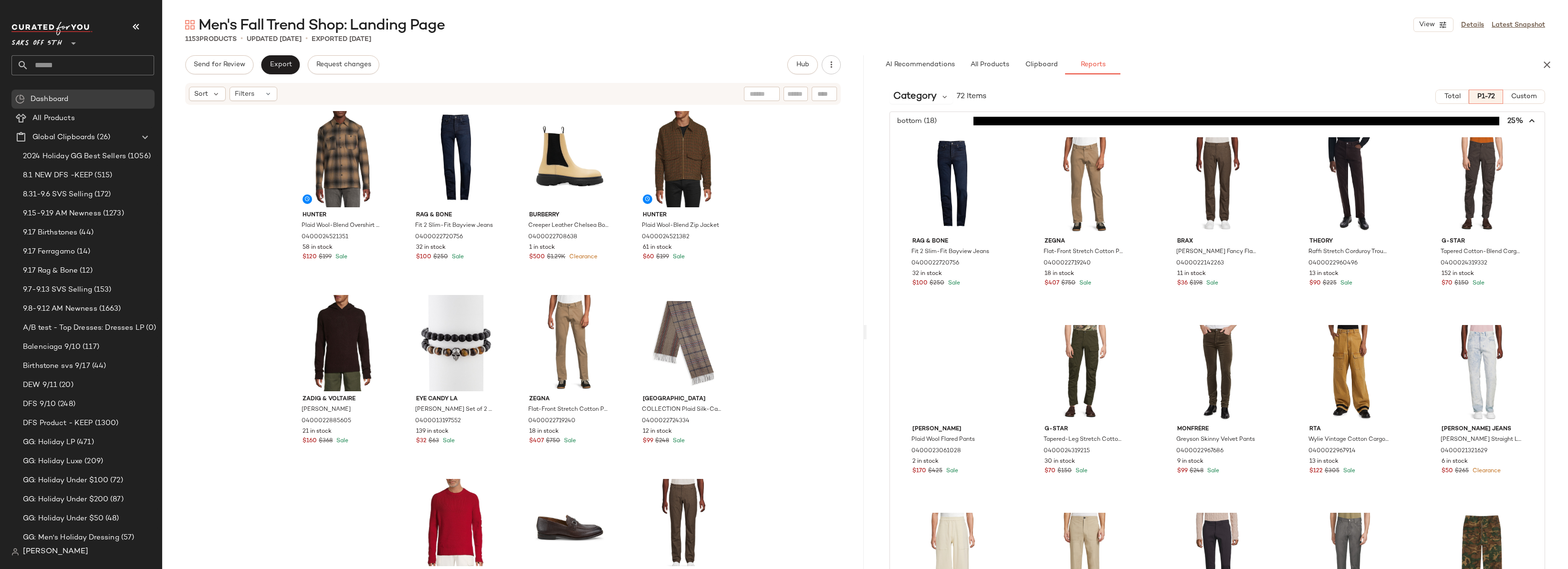
click at [951, 118] on span "button" at bounding box center [1217, 121] width 655 height 18
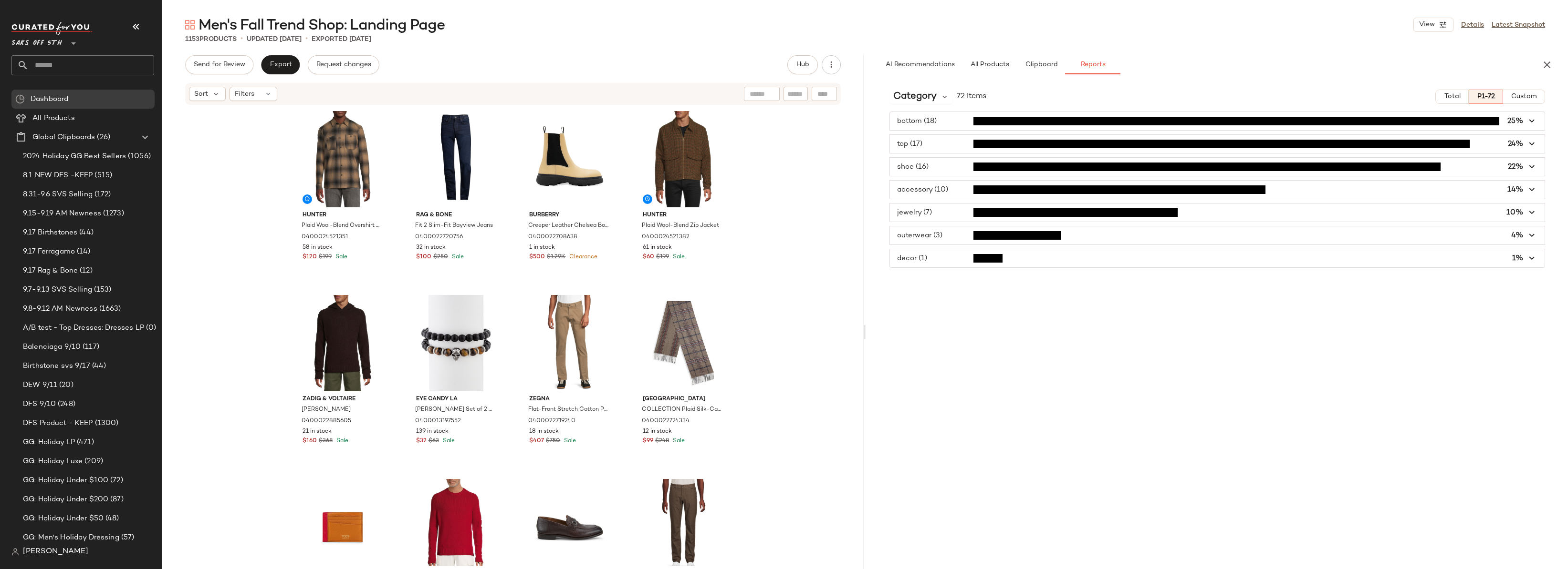
click at [1531, 172] on icon "button" at bounding box center [1532, 167] width 11 height 11
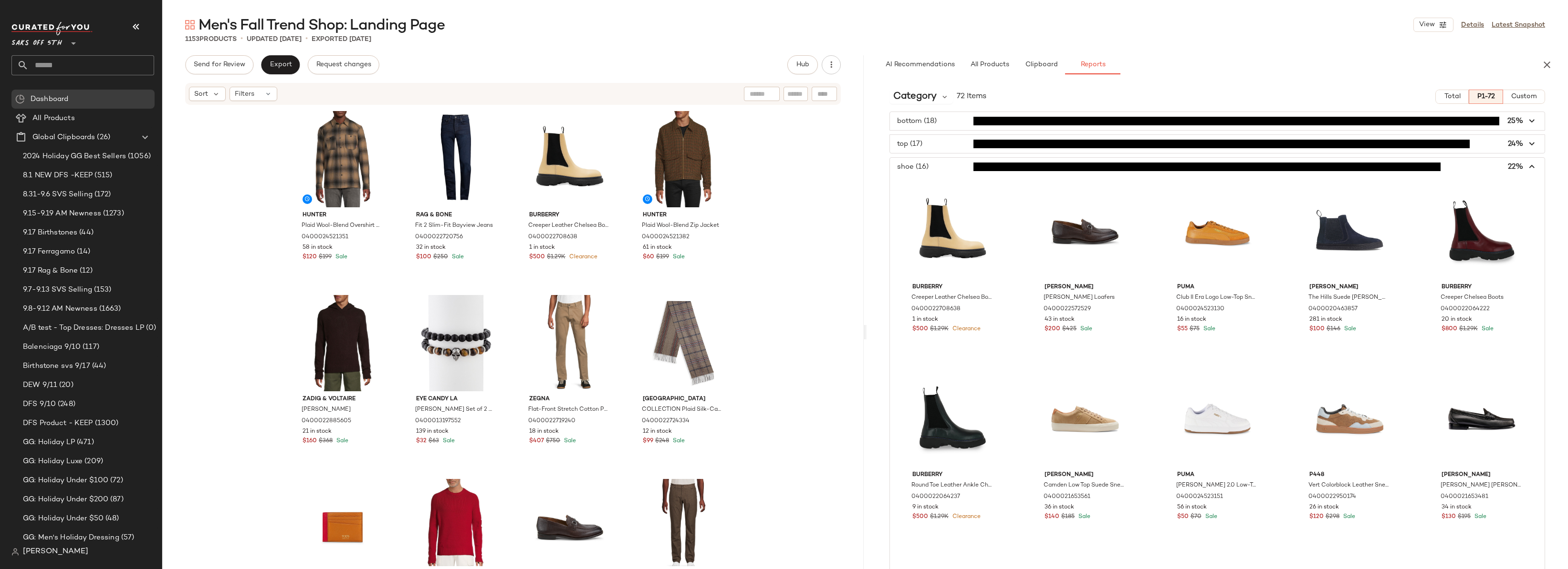
click at [1533, 170] on span "button" at bounding box center [1217, 167] width 655 height 18
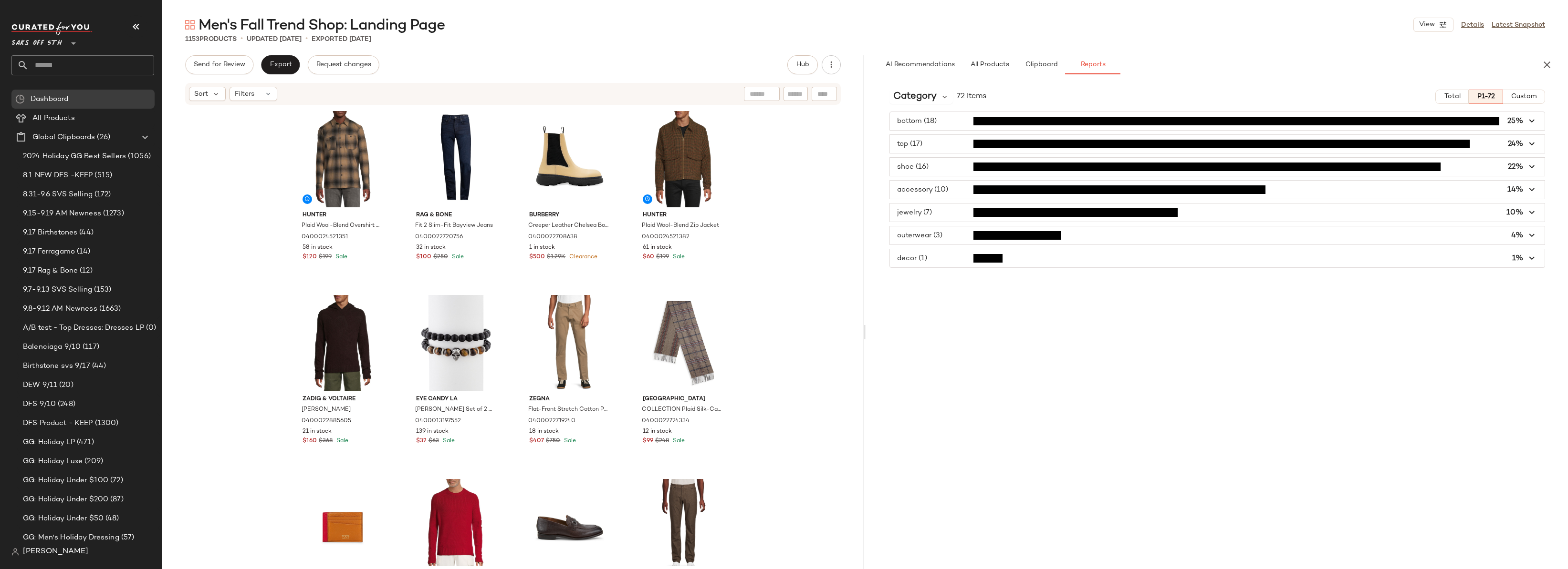
click at [1553, 172] on div "bottom (18) 25% top (17) 24% shoe (16) 22% accessory (10) 14% jewelry (7) 10% o…" at bounding box center [1217, 190] width 702 height 157
click at [940, 258] on span "button" at bounding box center [1217, 258] width 655 height 18
click at [935, 209] on span "button" at bounding box center [1217, 212] width 655 height 18
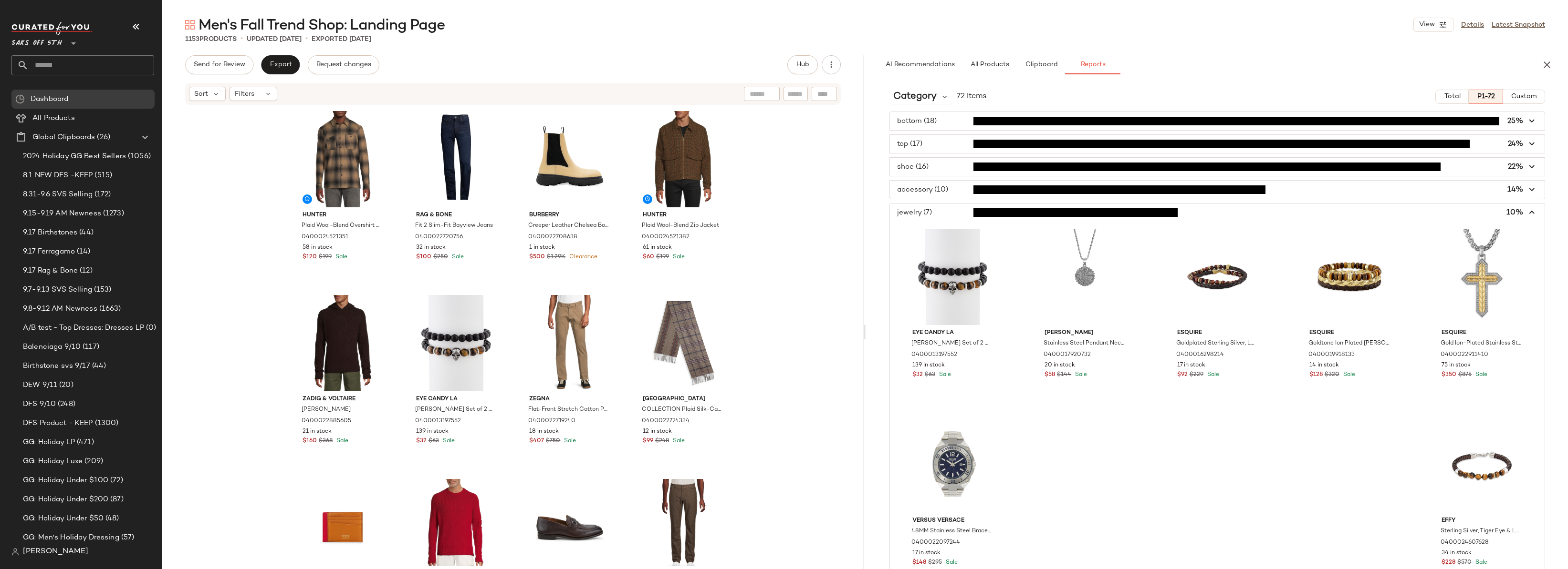
click at [939, 210] on span "button" at bounding box center [1217, 212] width 655 height 18
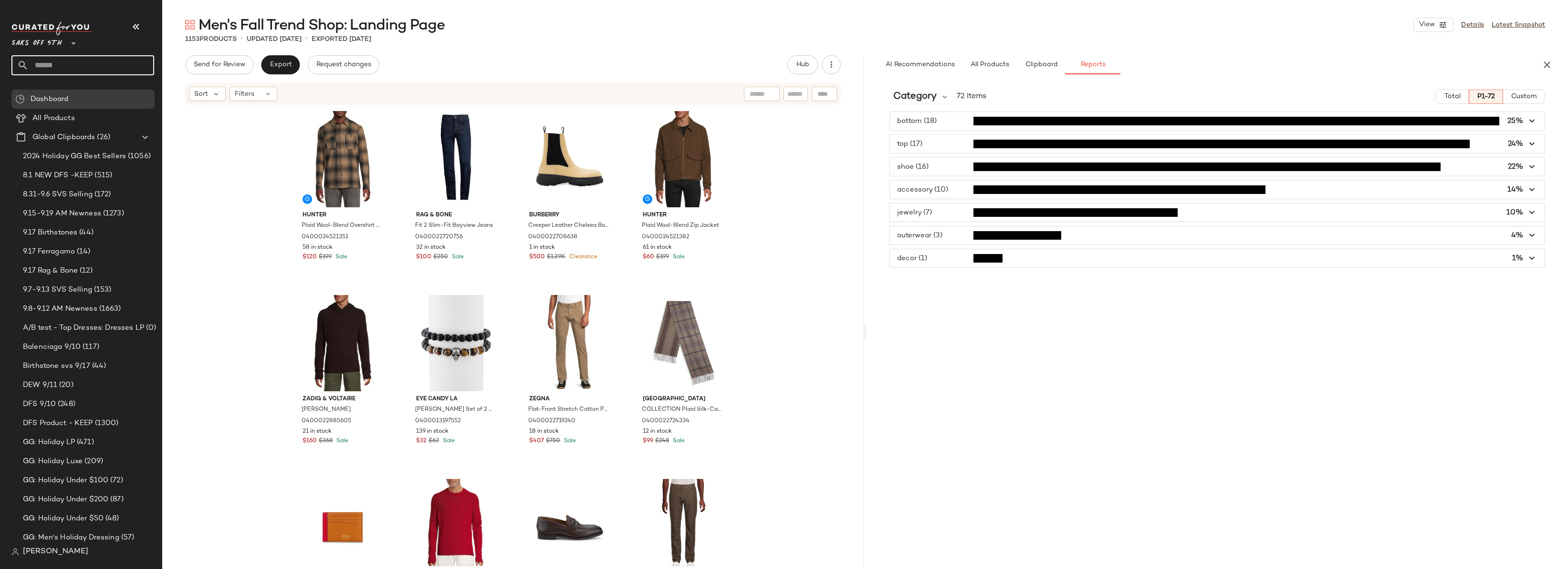
click at [75, 63] on input "text" at bounding box center [91, 66] width 126 height 20
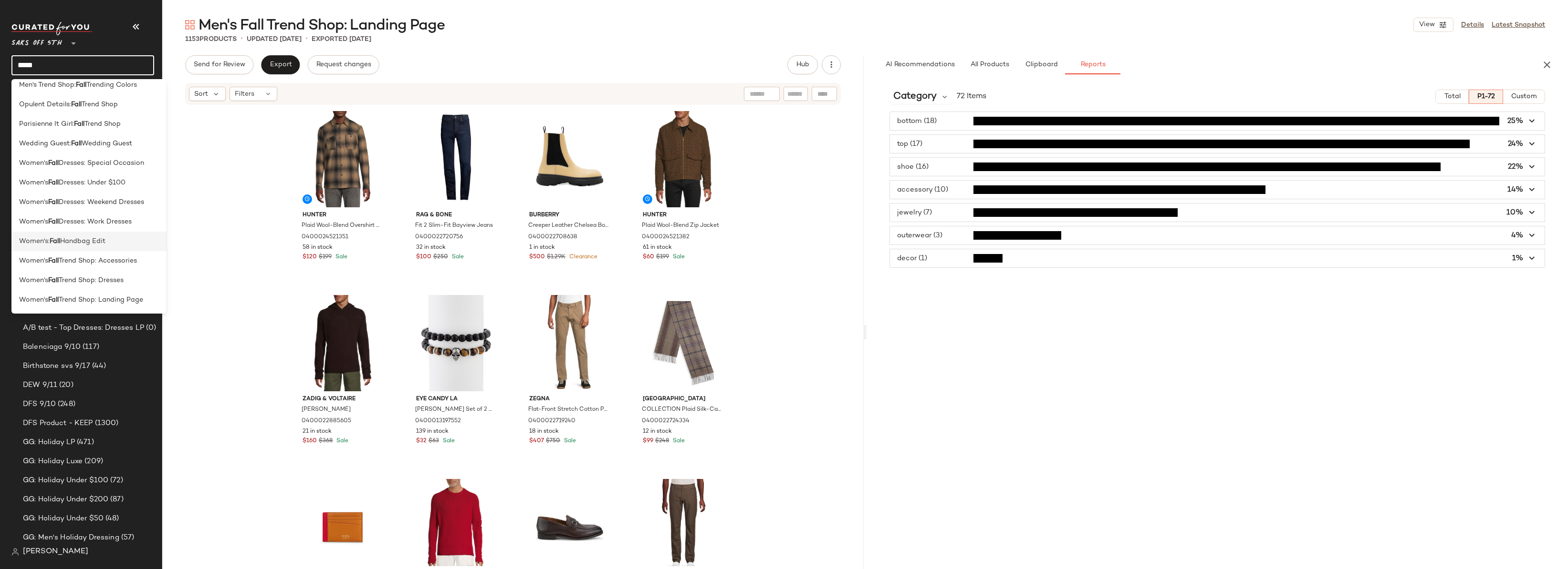
scroll to position [321, 0]
type input "****"
click at [130, 280] on div "Women's Fall Trend Shop: Dresses" at bounding box center [88, 280] width 140 height 10
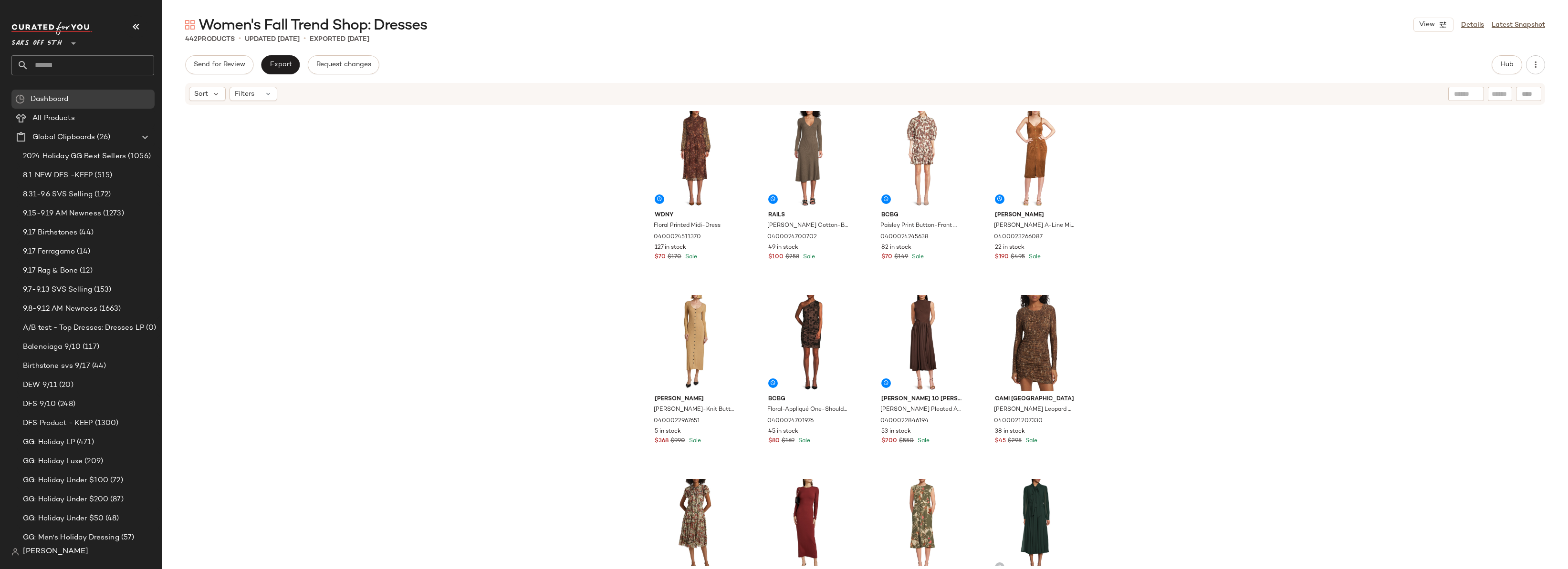
click at [1160, 162] on div "Wdny Floral Printed Midi-Dress 0400024511370 127 in stock $70 $170 Sale Rails […" at bounding box center [865, 336] width 1406 height 460
click at [1150, 135] on div "Wdny Floral Printed Midi-Dress 0400024511370 127 in stock $70 $170 Sale Rails […" at bounding box center [865, 336] width 1406 height 460
click at [1156, 164] on div "Wdny Floral Printed Midi-Dress 0400024511370 127 in stock $70 $170 Sale Rails […" at bounding box center [865, 336] width 1406 height 460
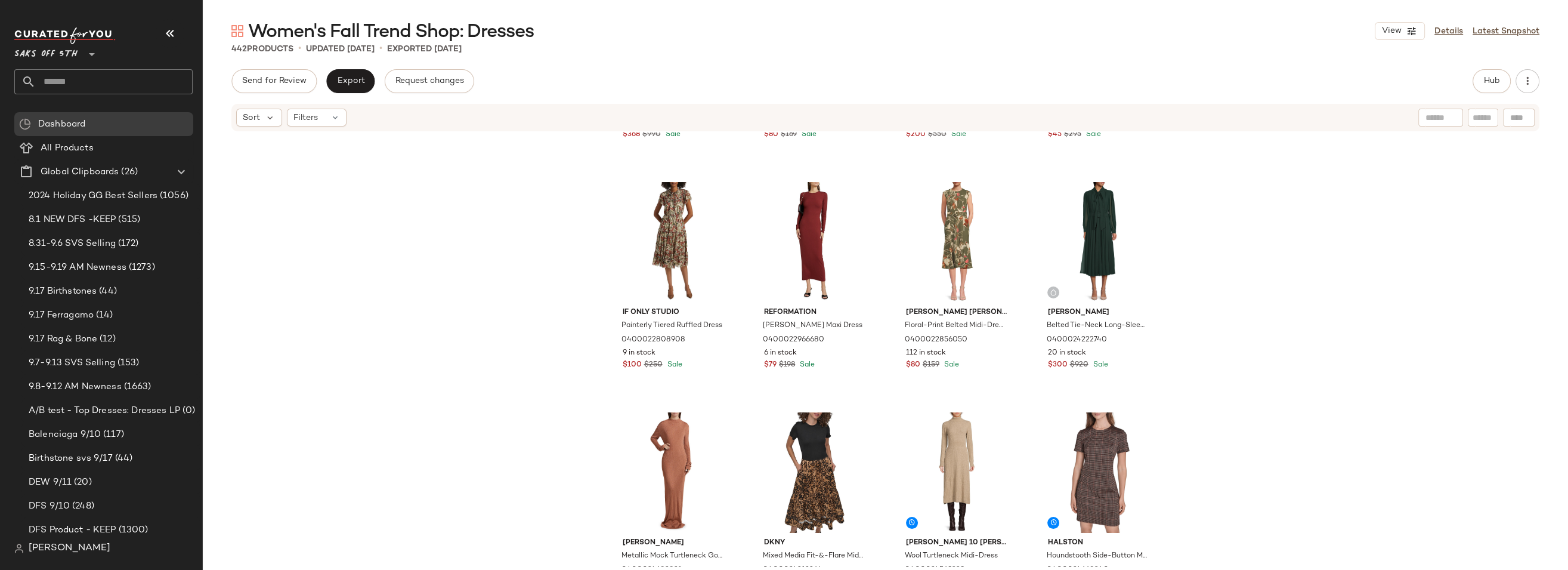
scroll to position [752, 0]
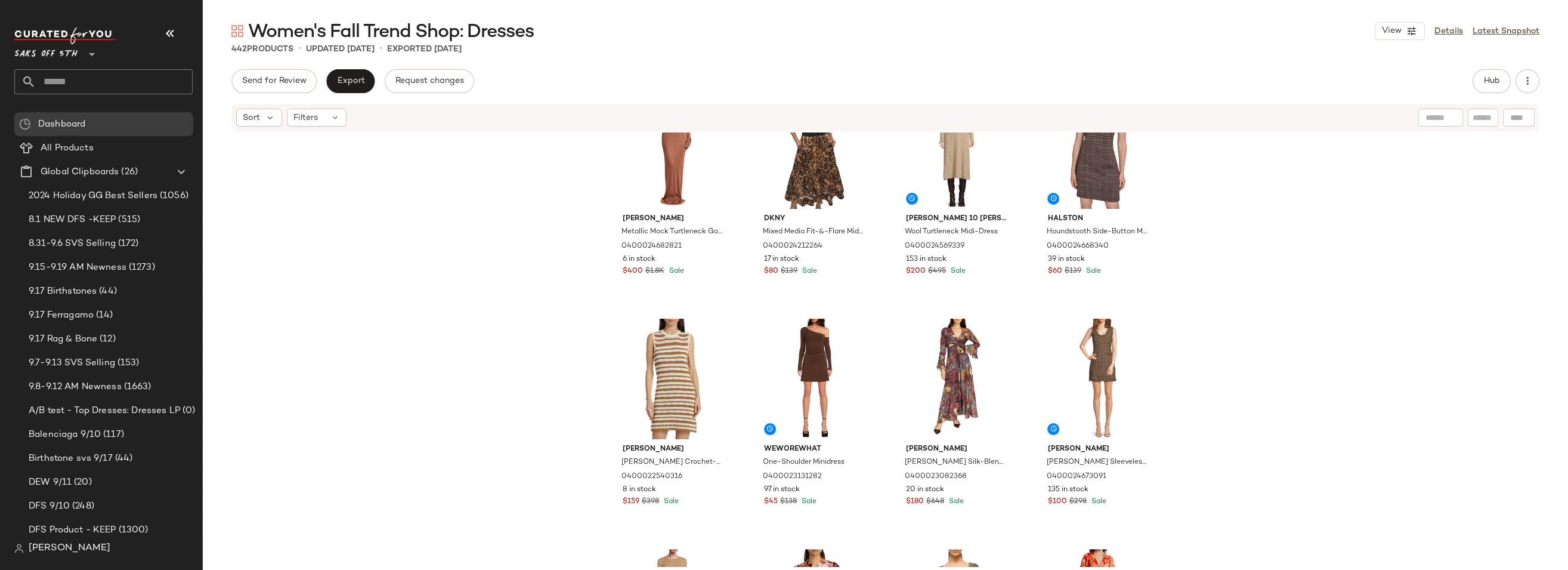
click at [86, 81] on input "text" at bounding box center [114, 82] width 157 height 25
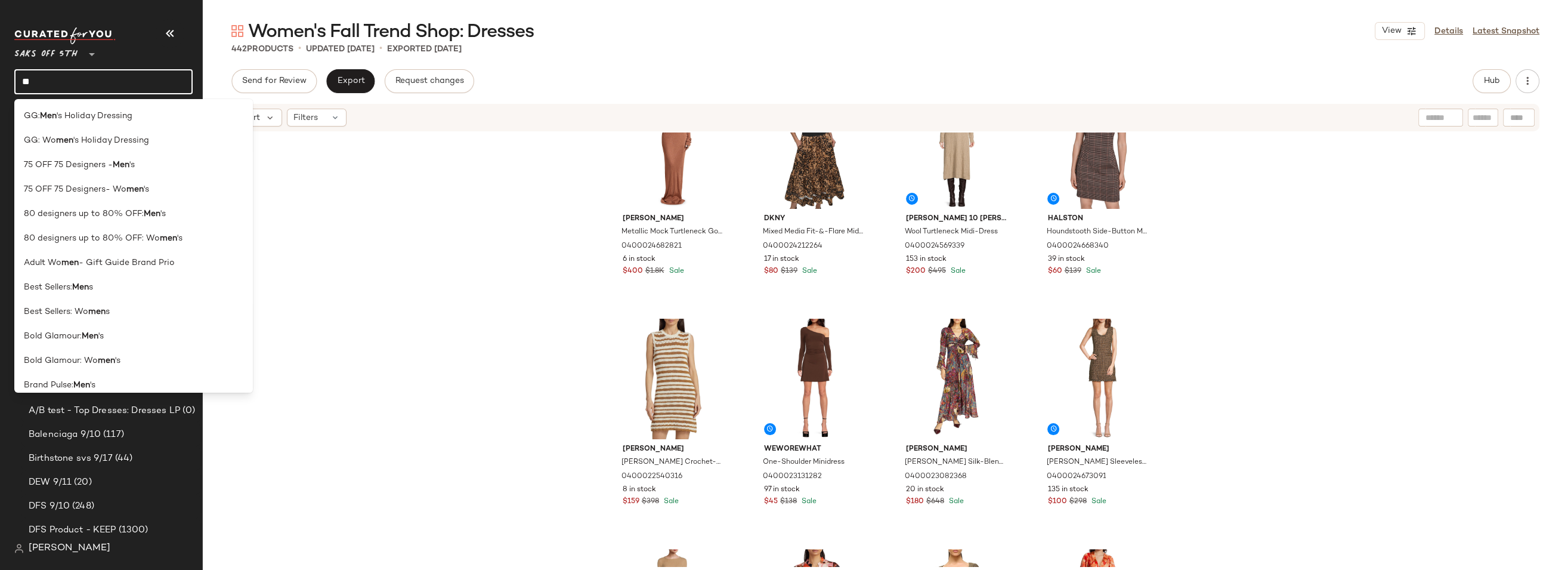
type input "*"
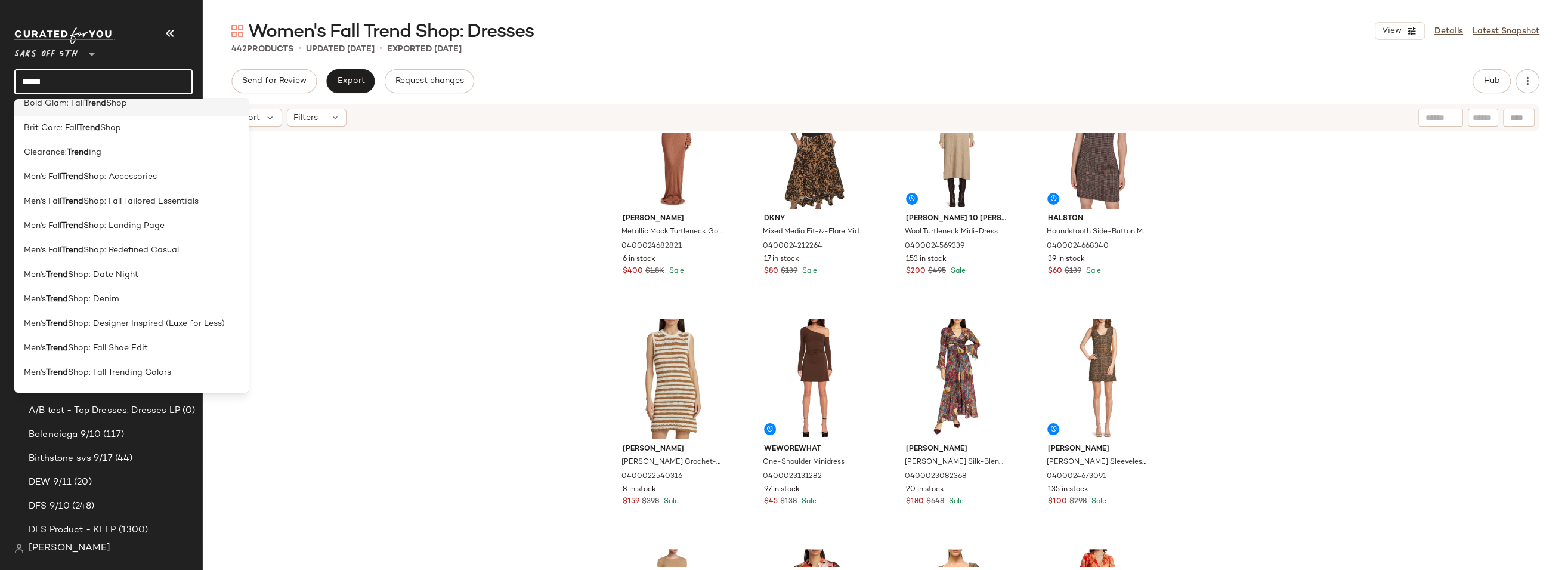
scroll to position [90, 0]
type input "*****"
click at [107, 296] on span "Shop: Denim" at bounding box center [93, 295] width 51 height 13
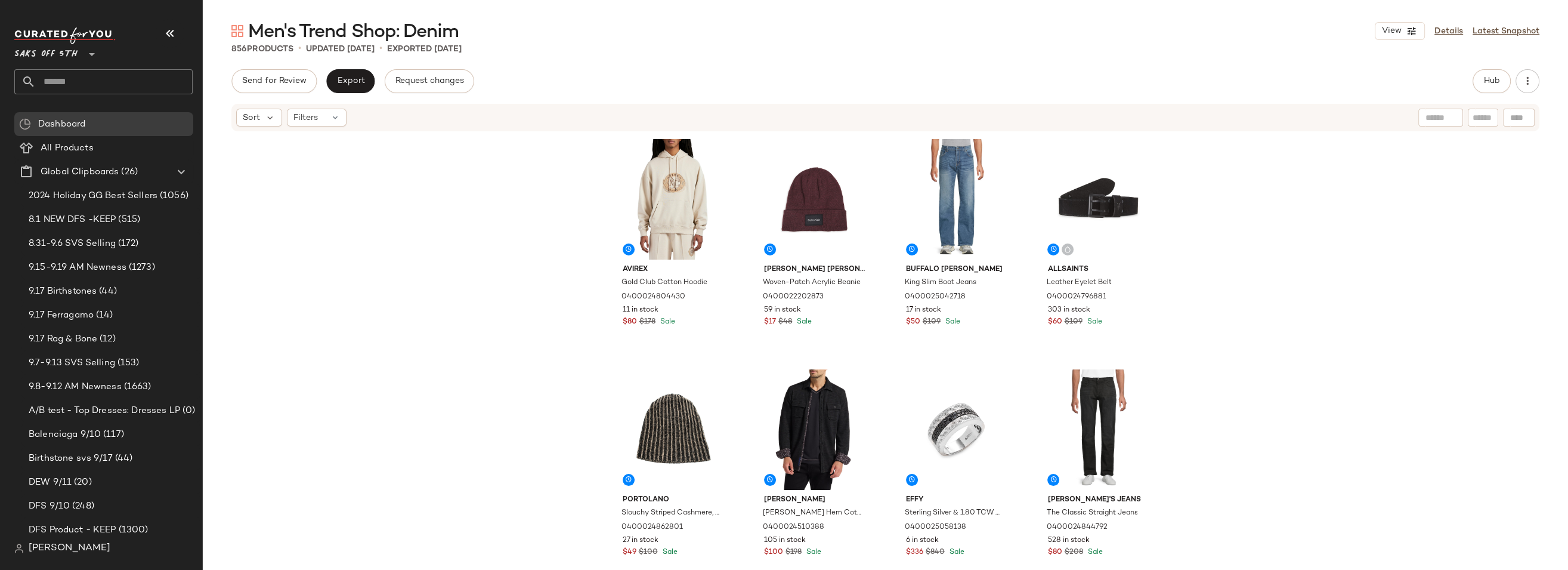
click at [58, 54] on span "Saks OFF 5TH" at bounding box center [46, 51] width 63 height 21
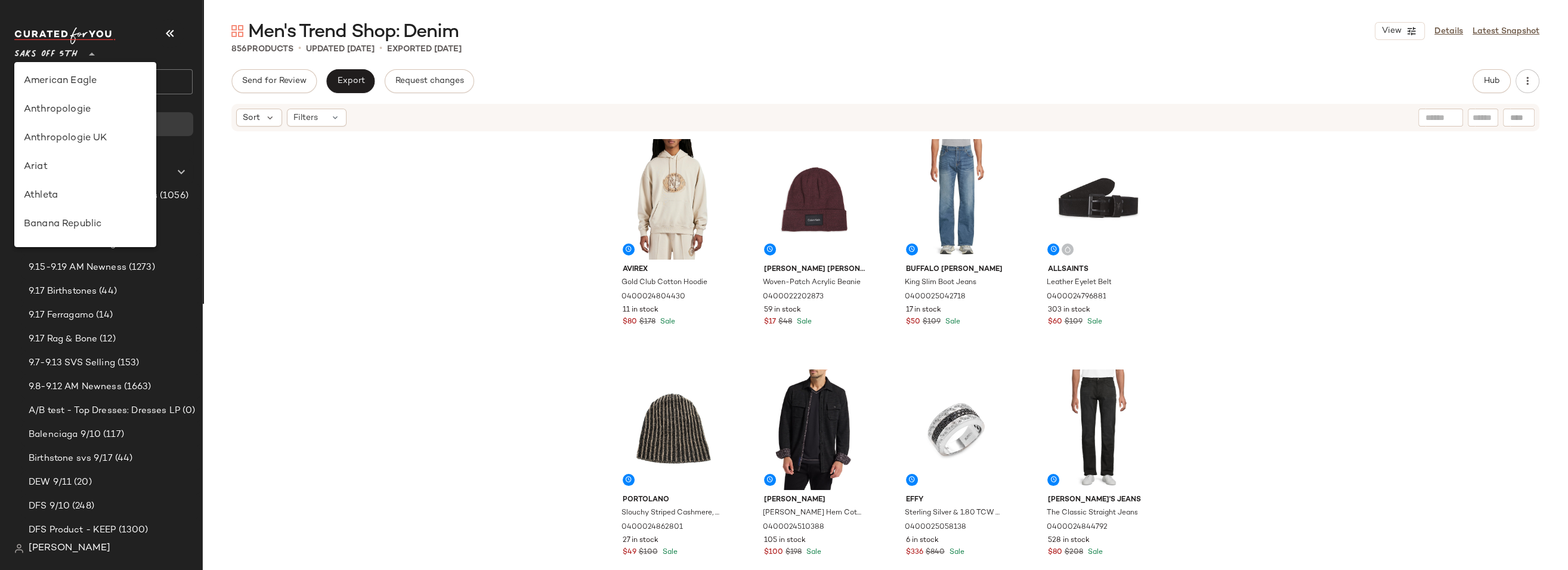
scroll to position [630, 0]
click at [398, 237] on div "Avirex Gold Club Cotton Hoodie 0400024804430 11 in stock $80 $178 Sale [PERSON_…" at bounding box center [886, 349] width 1365 height 434
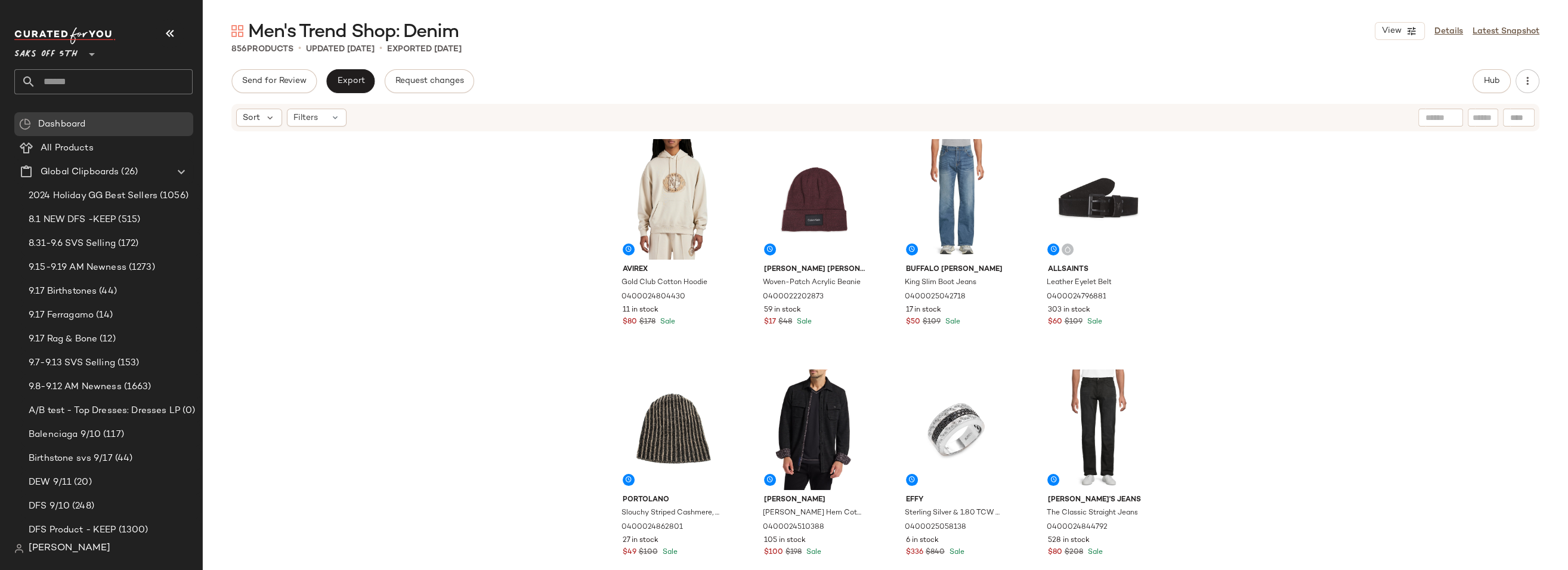
click at [63, 85] on input "text" at bounding box center [114, 82] width 157 height 25
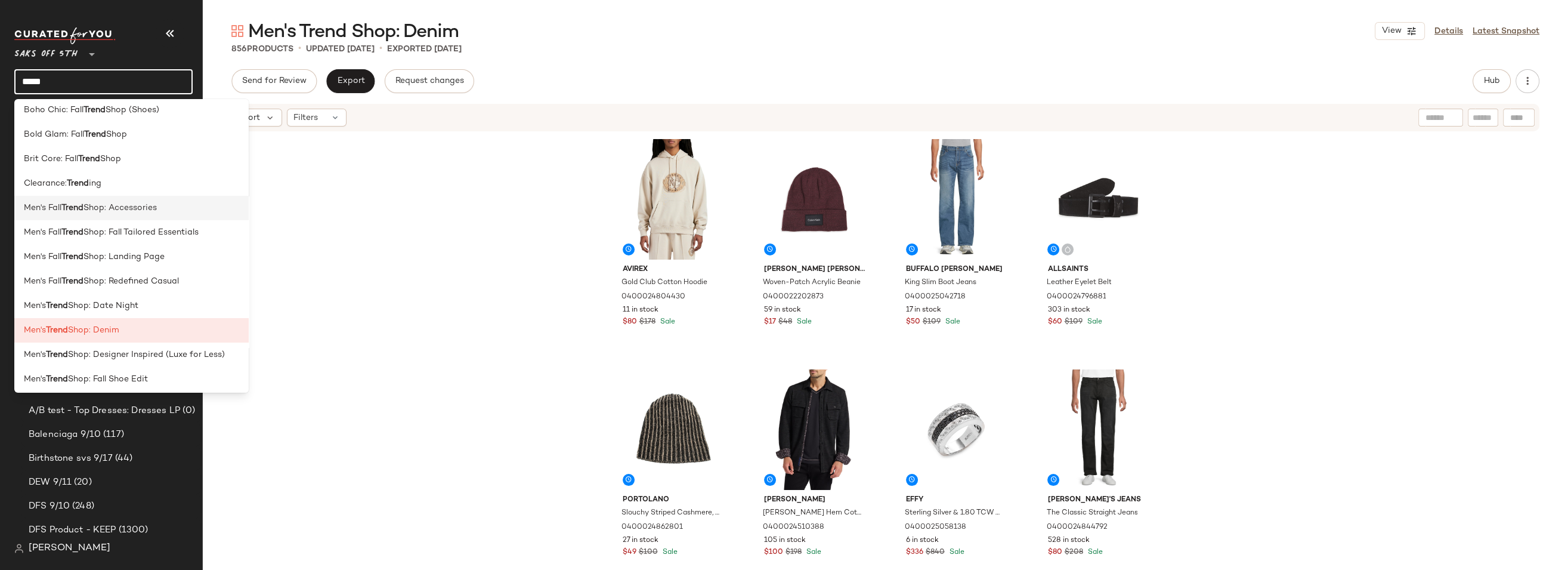
scroll to position [68, 0]
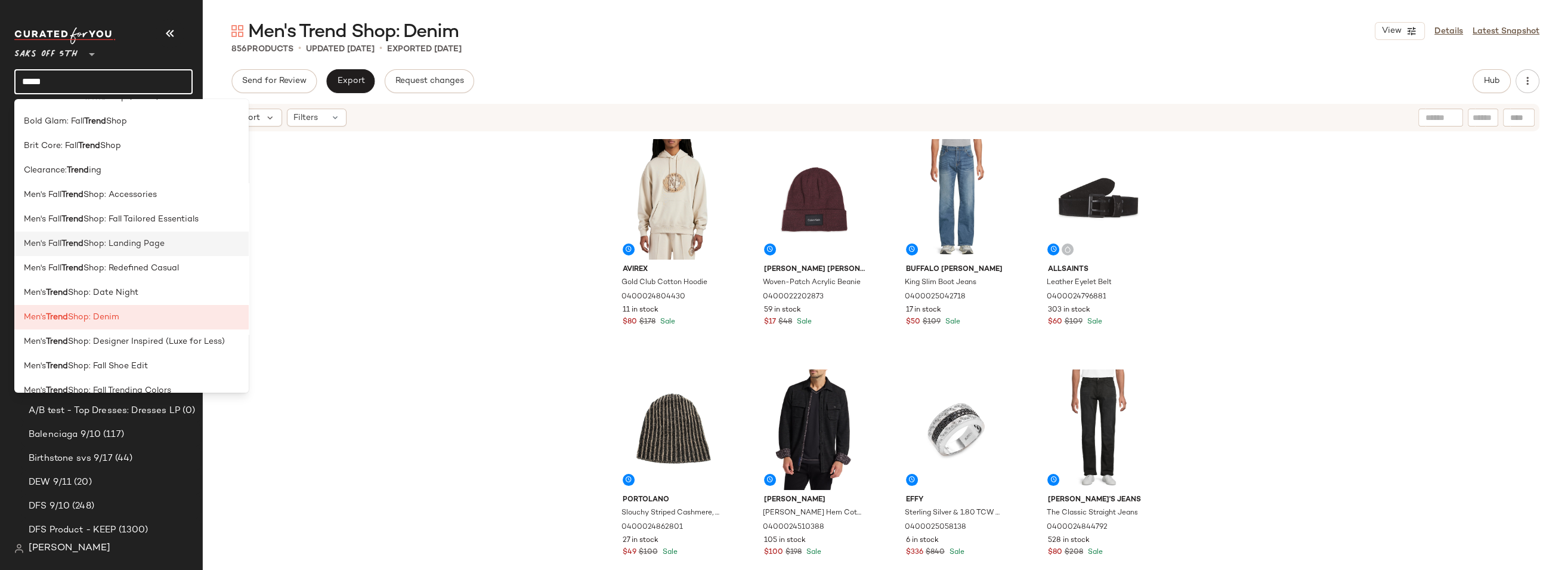
type input "*****"
click at [115, 244] on span "Shop: Landing Page" at bounding box center [124, 243] width 81 height 13
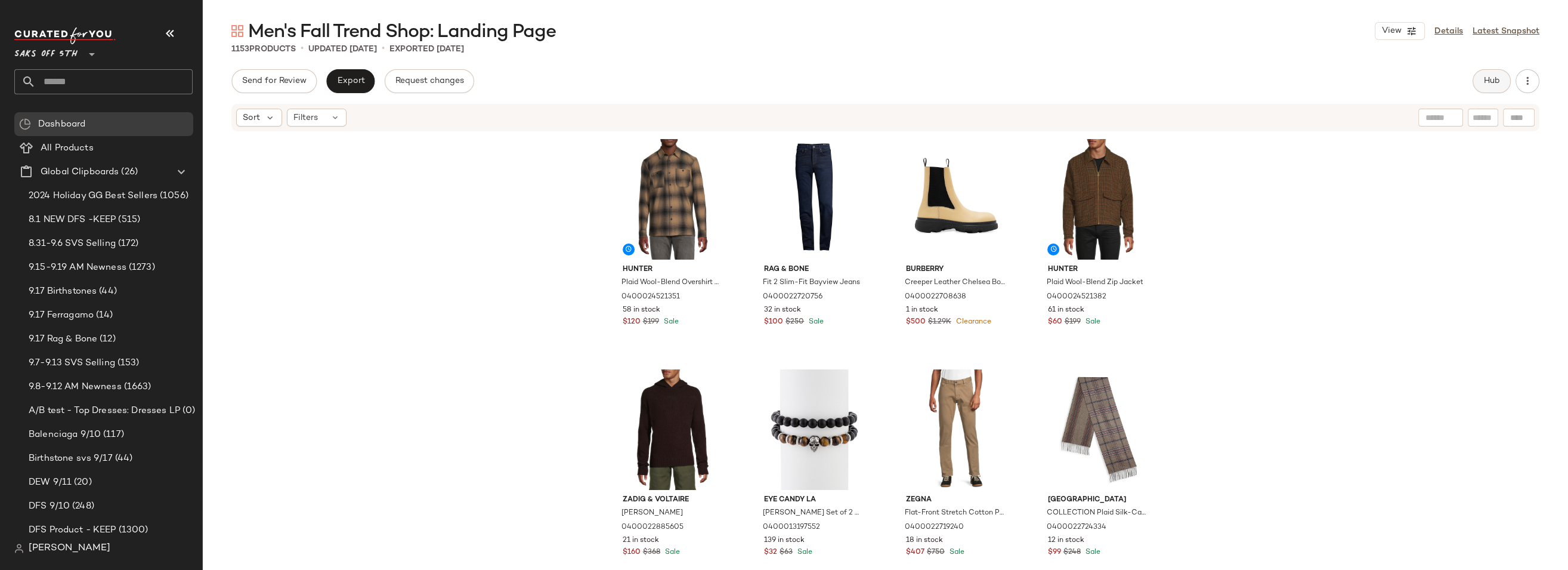
click at [1496, 77] on span "Hub" at bounding box center [1491, 81] width 17 height 9
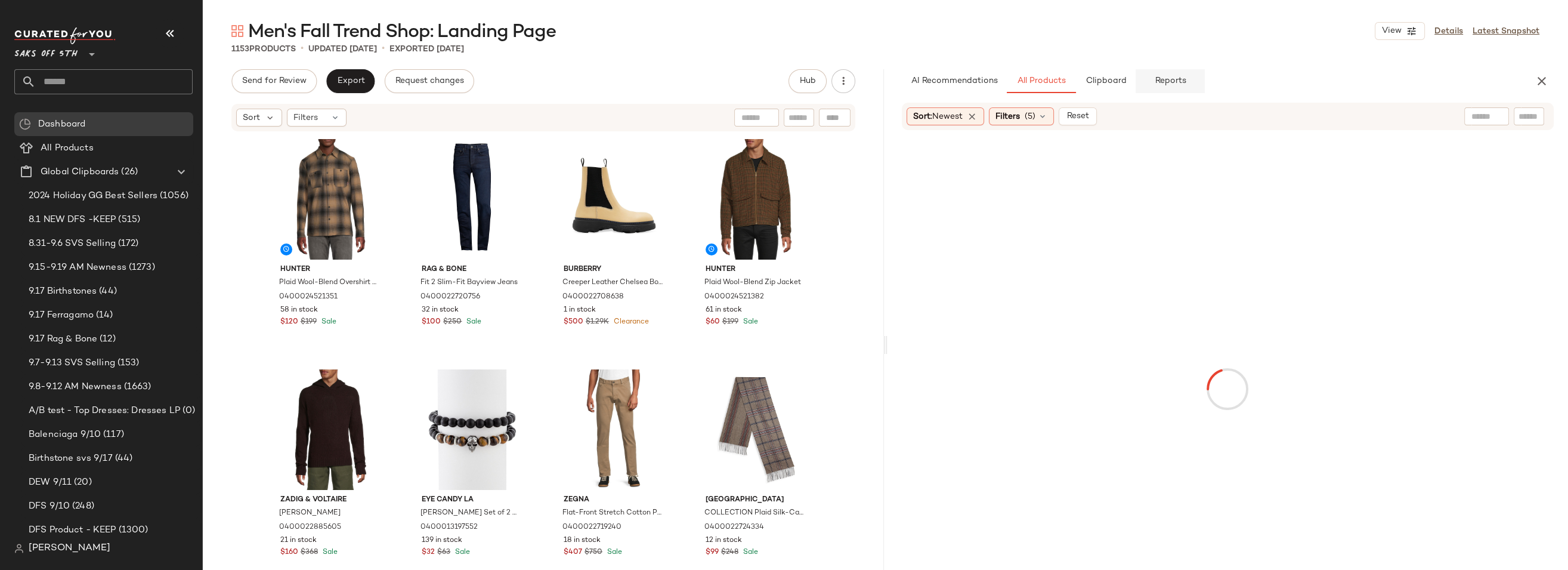
click at [1181, 79] on span "Reports" at bounding box center [1170, 81] width 32 height 9
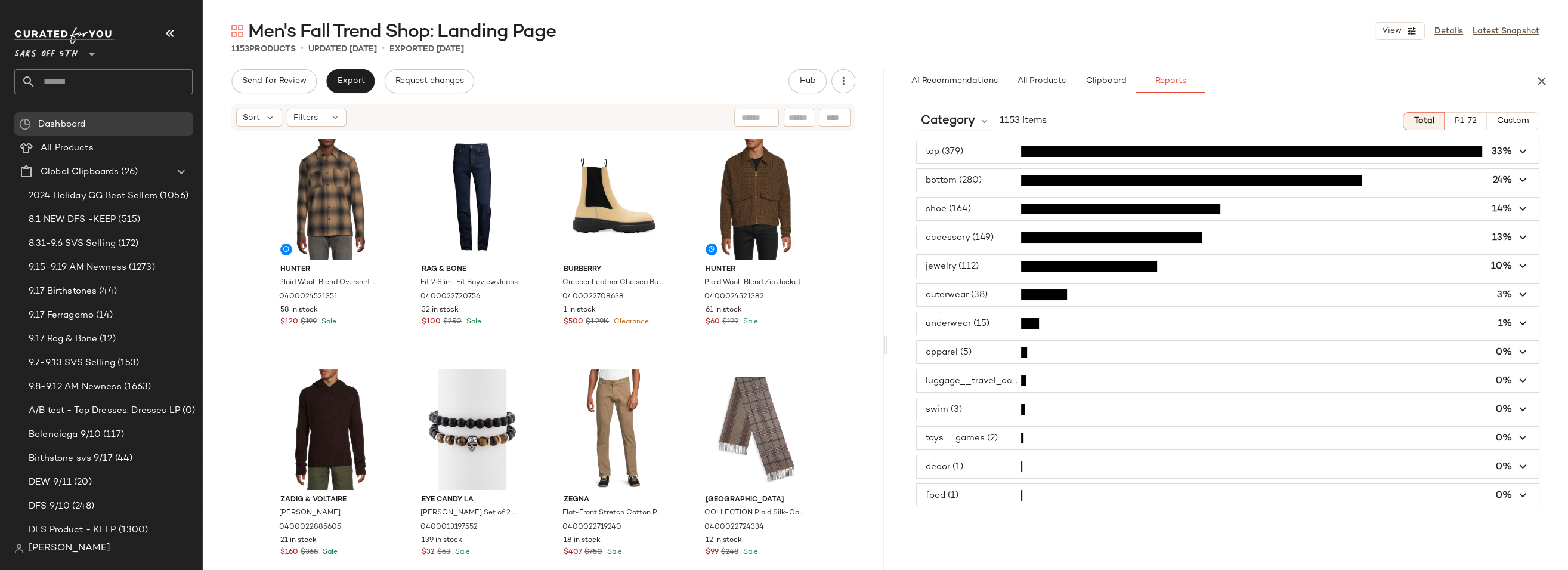
click at [994, 176] on span "button" at bounding box center [1228, 180] width 622 height 23
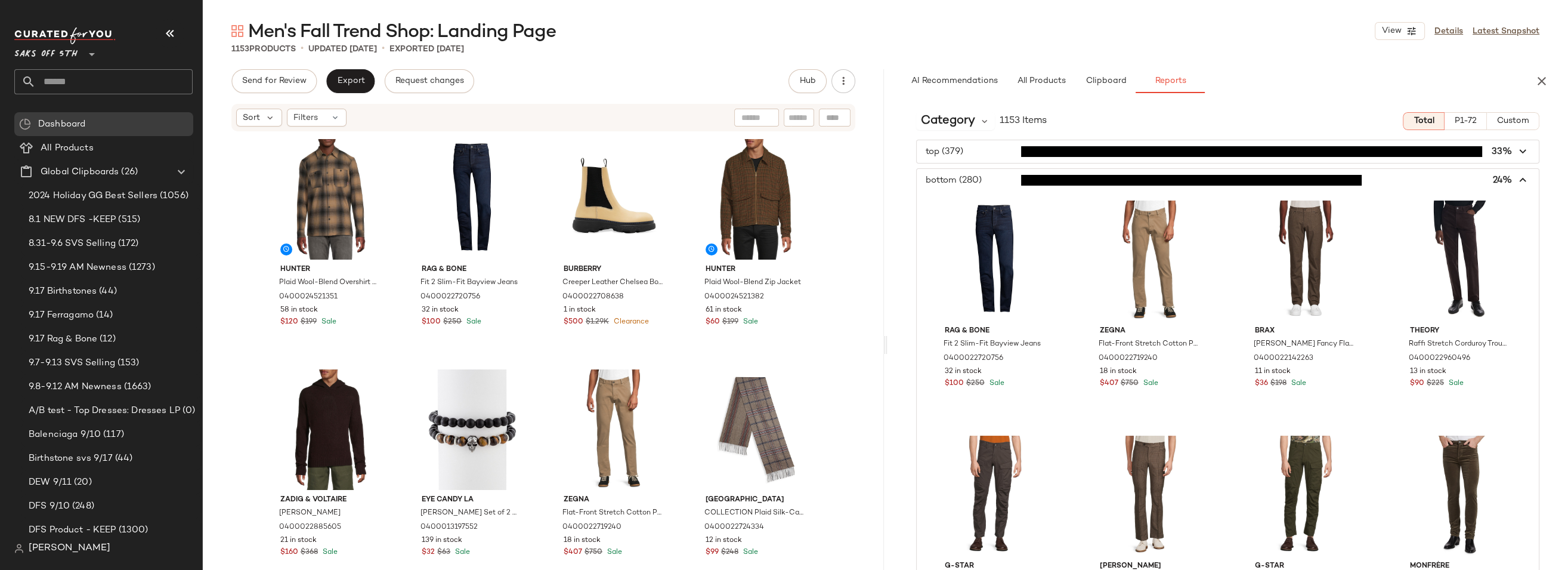
click at [994, 176] on span "button" at bounding box center [1228, 180] width 622 height 23
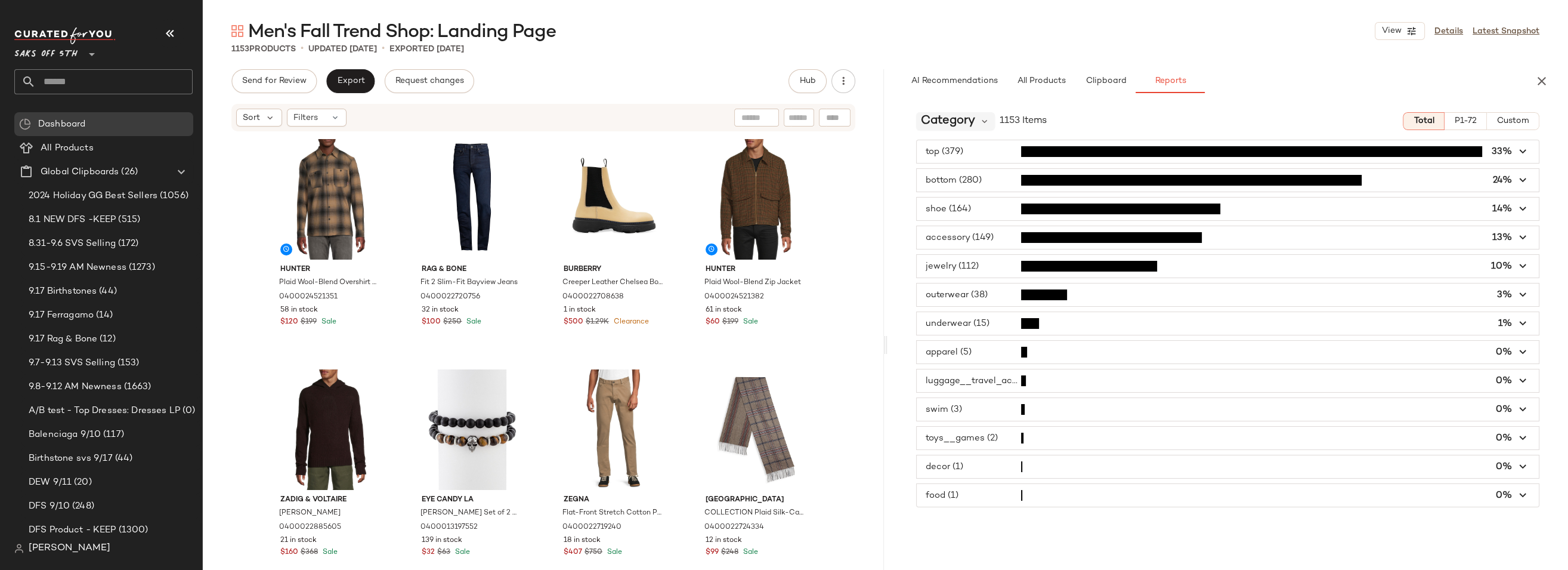
click at [957, 122] on span "Category" at bounding box center [948, 121] width 55 height 18
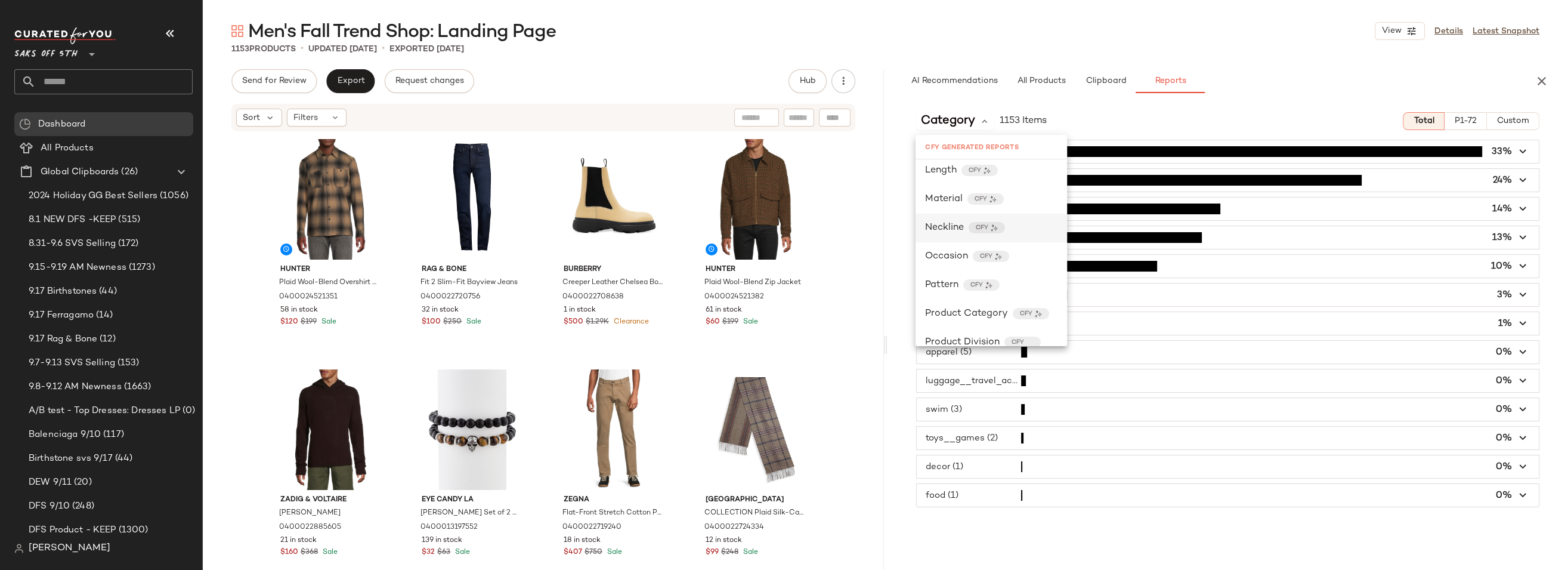
scroll to position [338, 0]
click at [975, 306] on span "Product Category" at bounding box center [966, 300] width 83 height 14
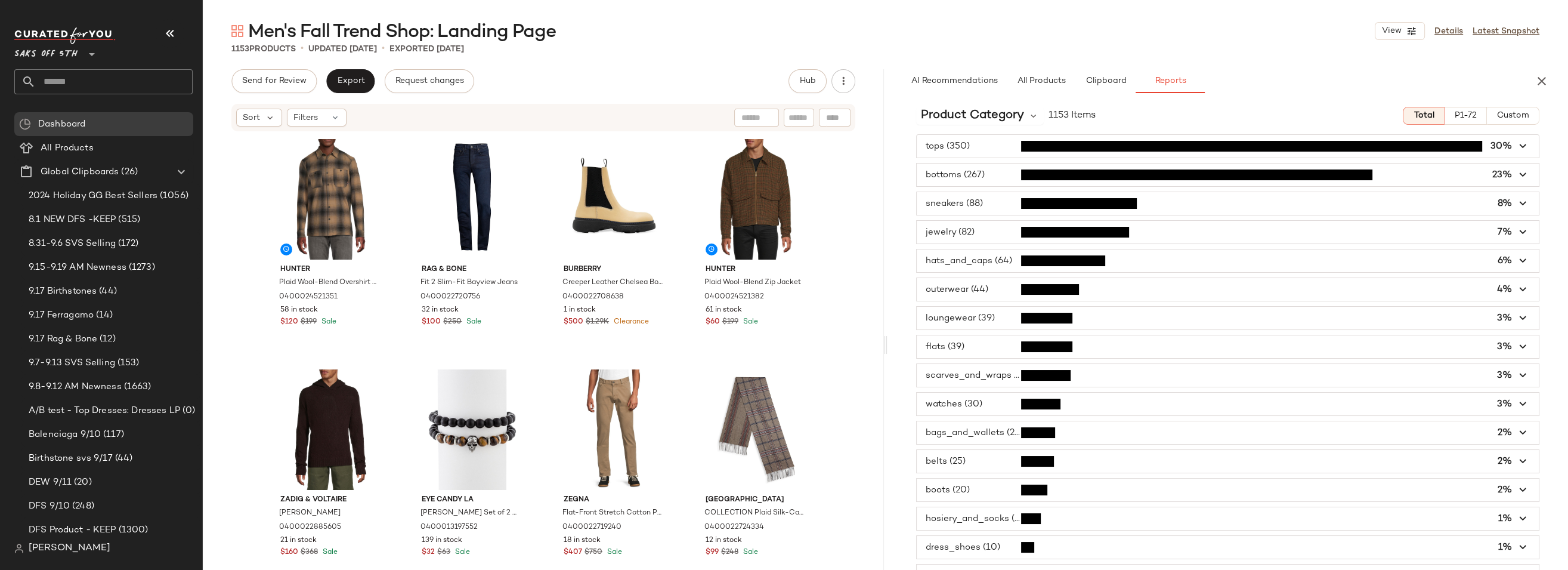
scroll to position [0, 0]
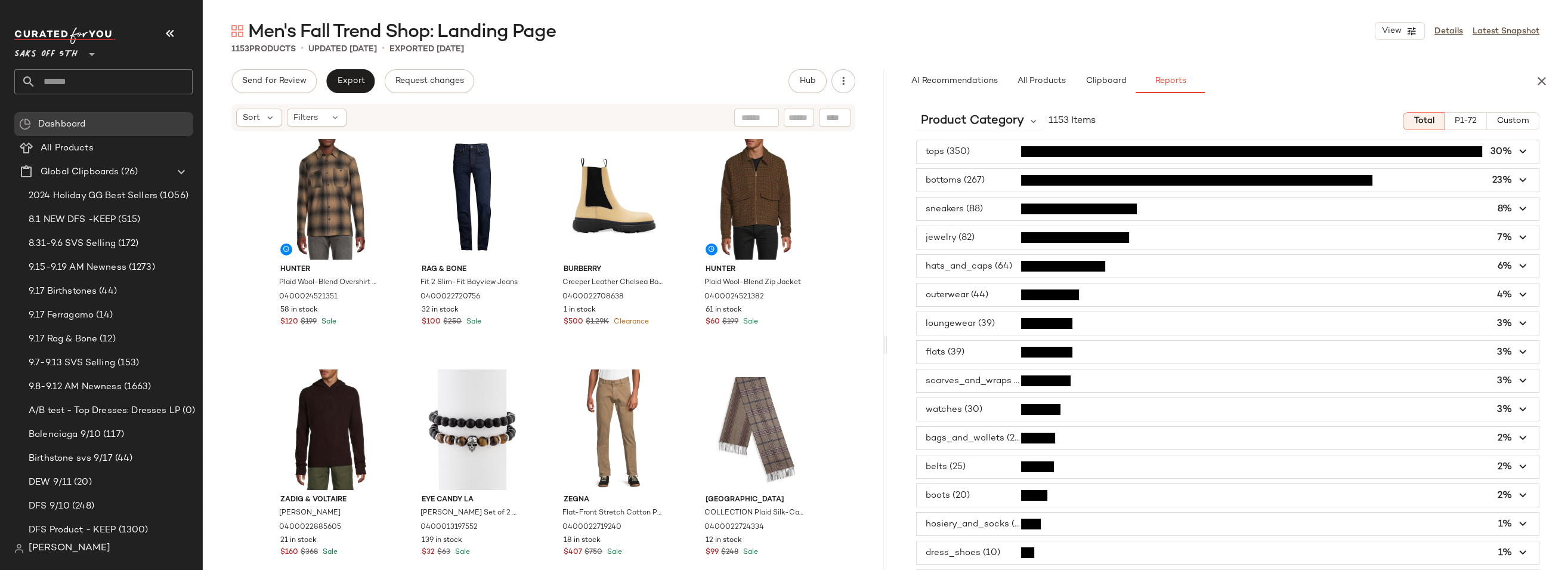
click at [986, 176] on span "button" at bounding box center [1228, 180] width 622 height 23
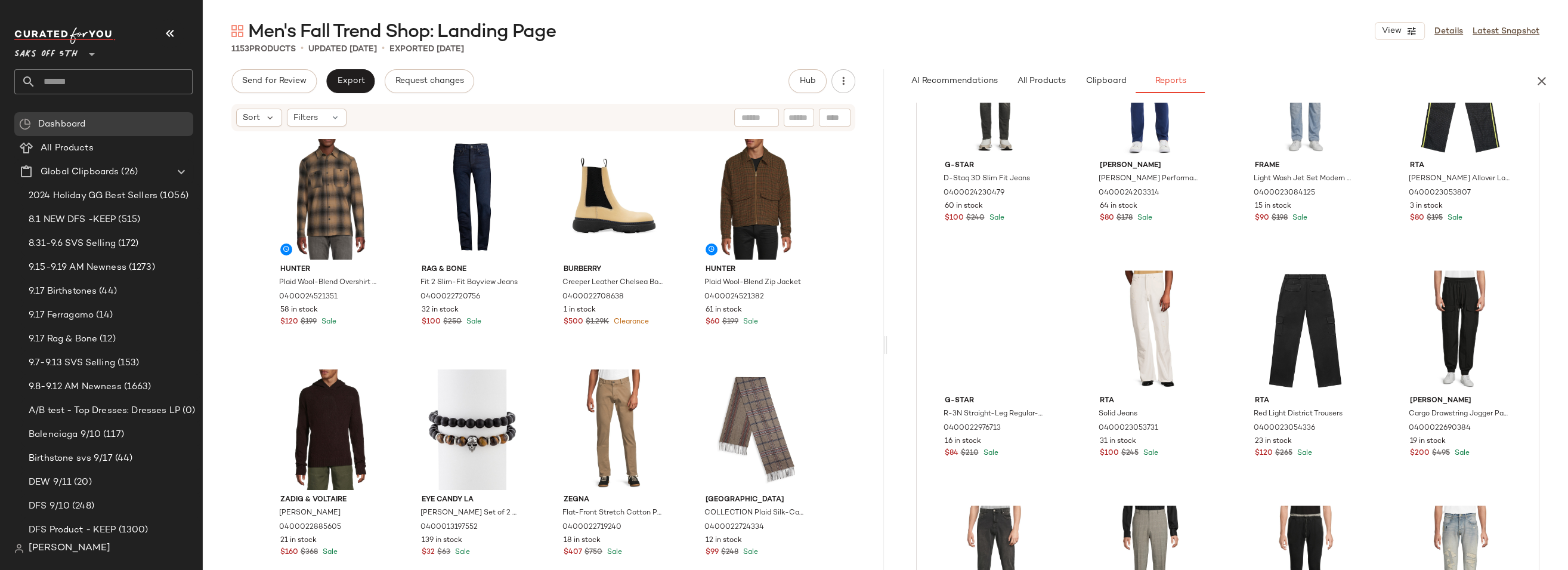
scroll to position [2250, 0]
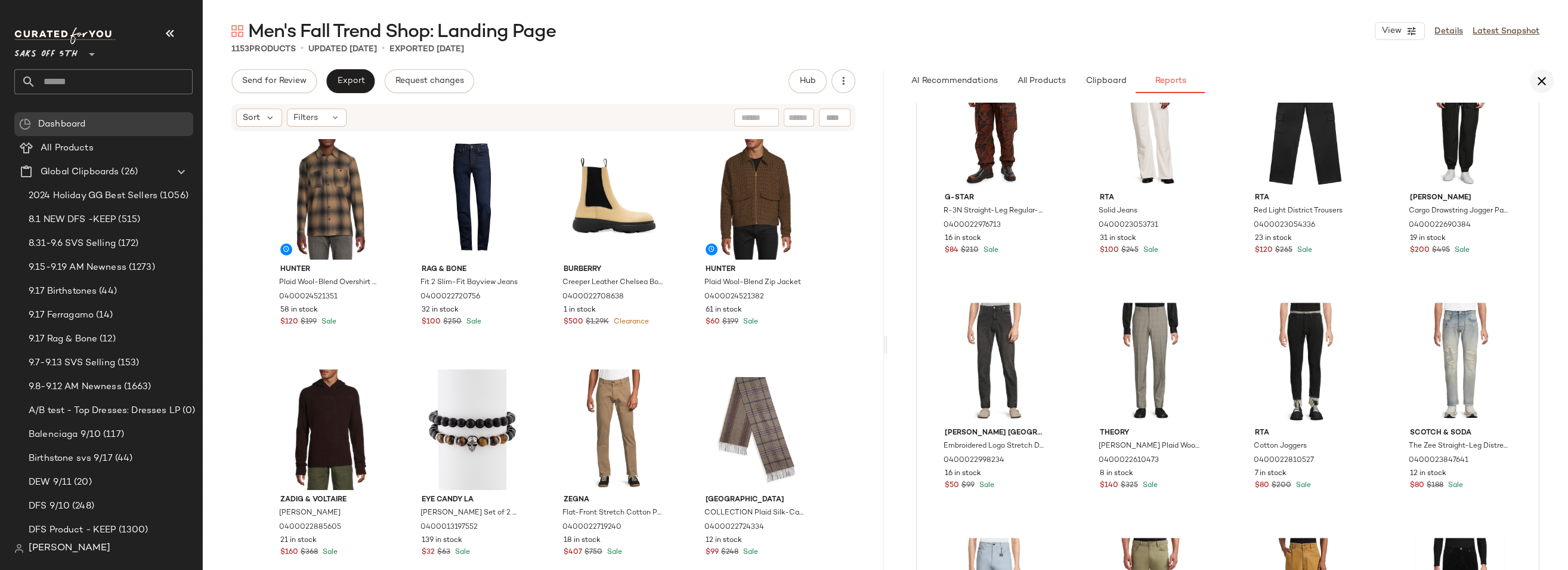
click at [1541, 79] on icon "button" at bounding box center [1542, 81] width 14 height 14
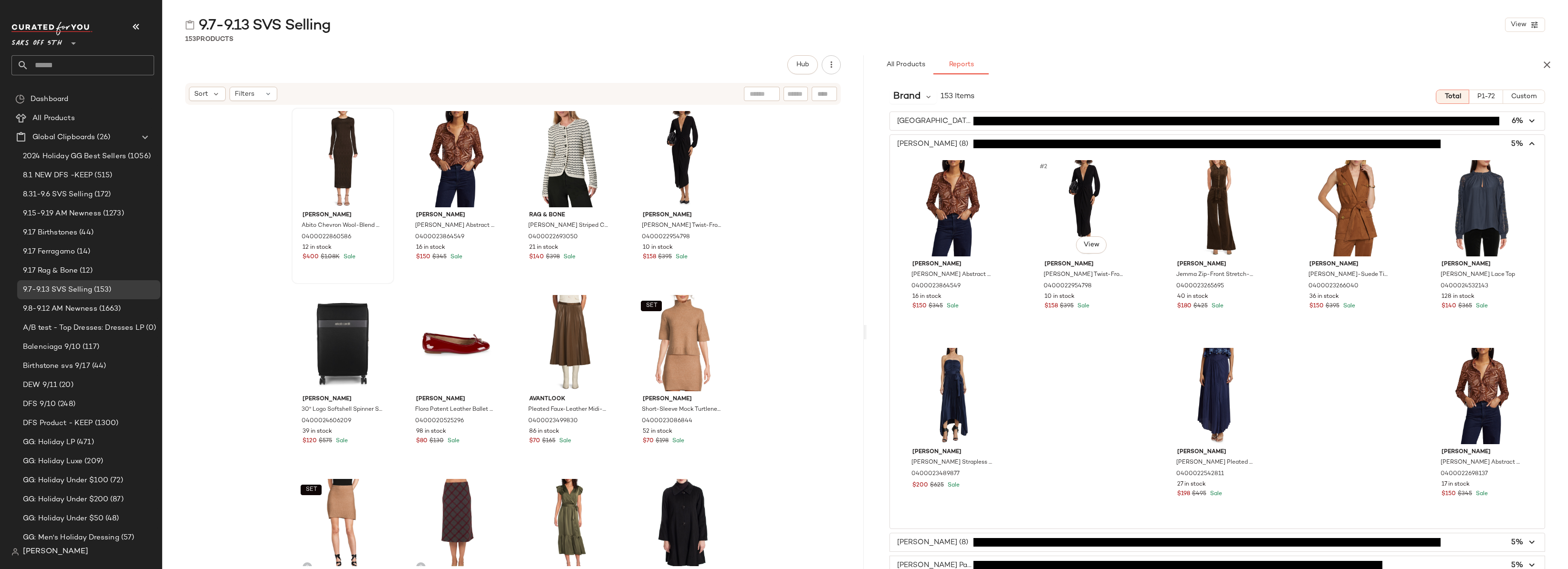
scroll to position [28, 0]
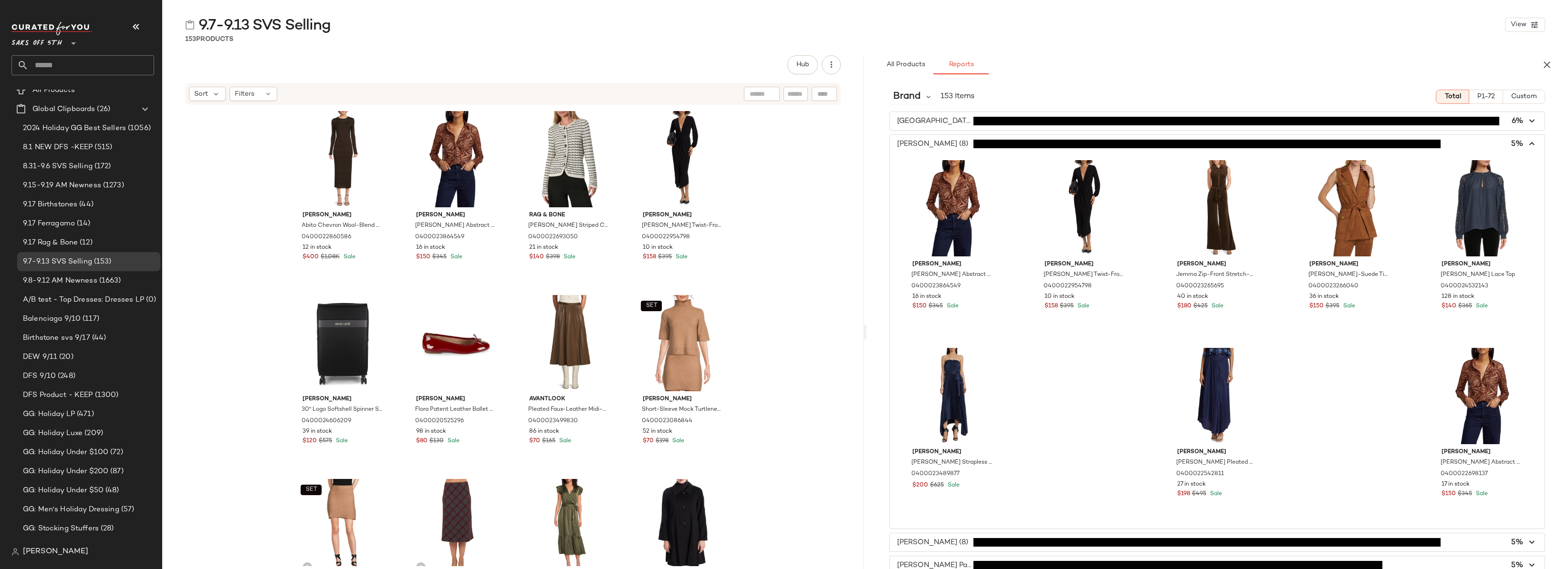
click at [66, 73] on input "text" at bounding box center [91, 66] width 126 height 20
click at [69, 65] on input "text" at bounding box center [91, 66] width 126 height 20
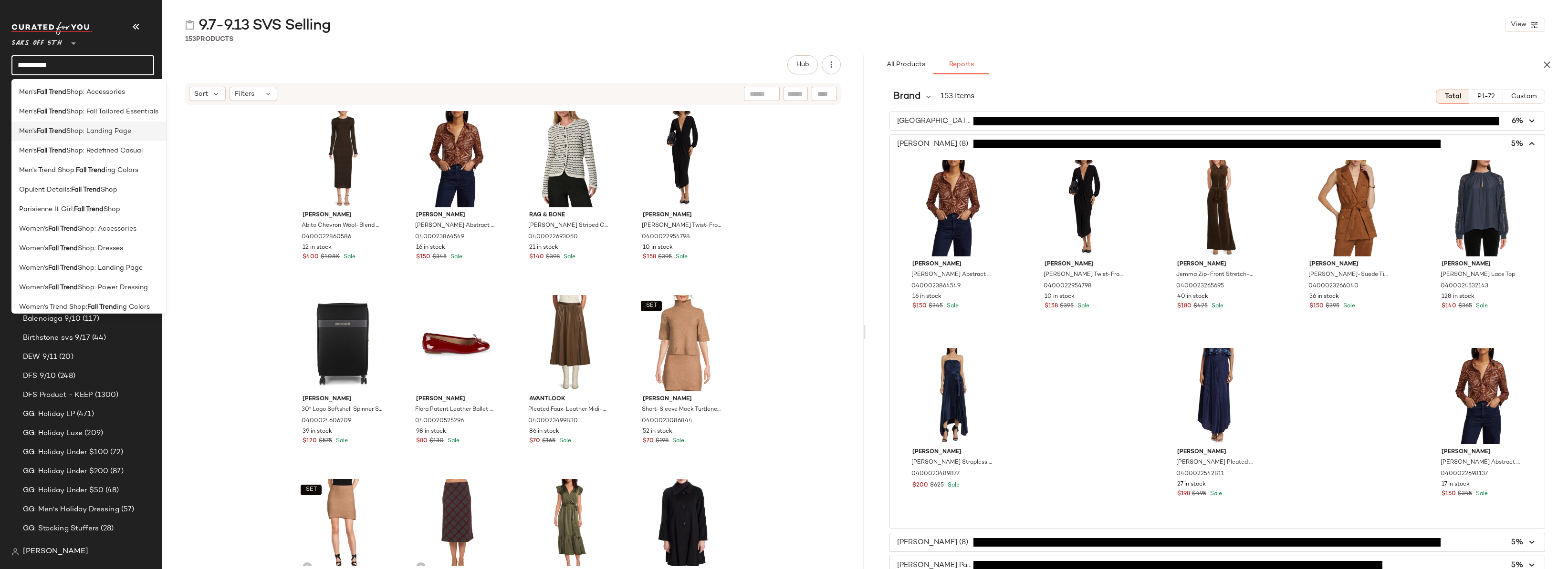
scroll to position [83, 0]
type input "**********"
click at [111, 267] on span "Shop: Landing Page" at bounding box center [110, 265] width 65 height 10
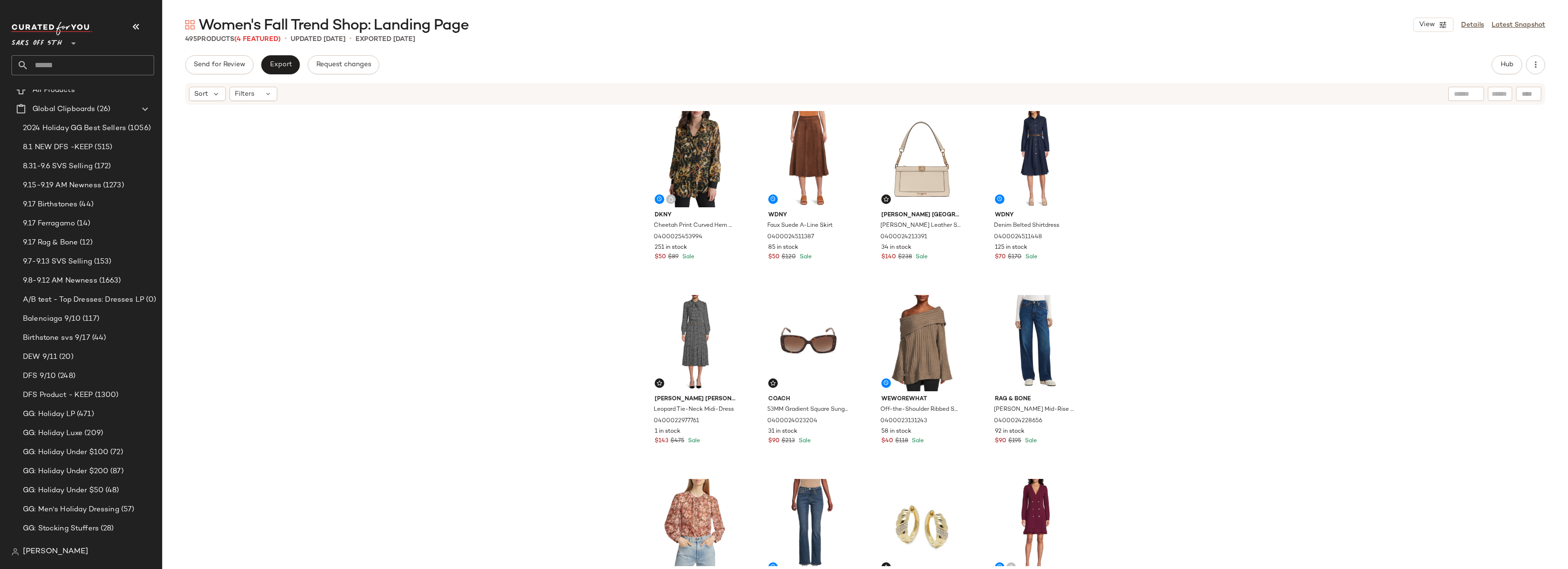
click at [1098, 185] on div "Dkny Cheetah Print Curved Hem Shirt 0400025453994 251 in stock $50 $89 Sale Wdn…" at bounding box center [865, 336] width 1406 height 460
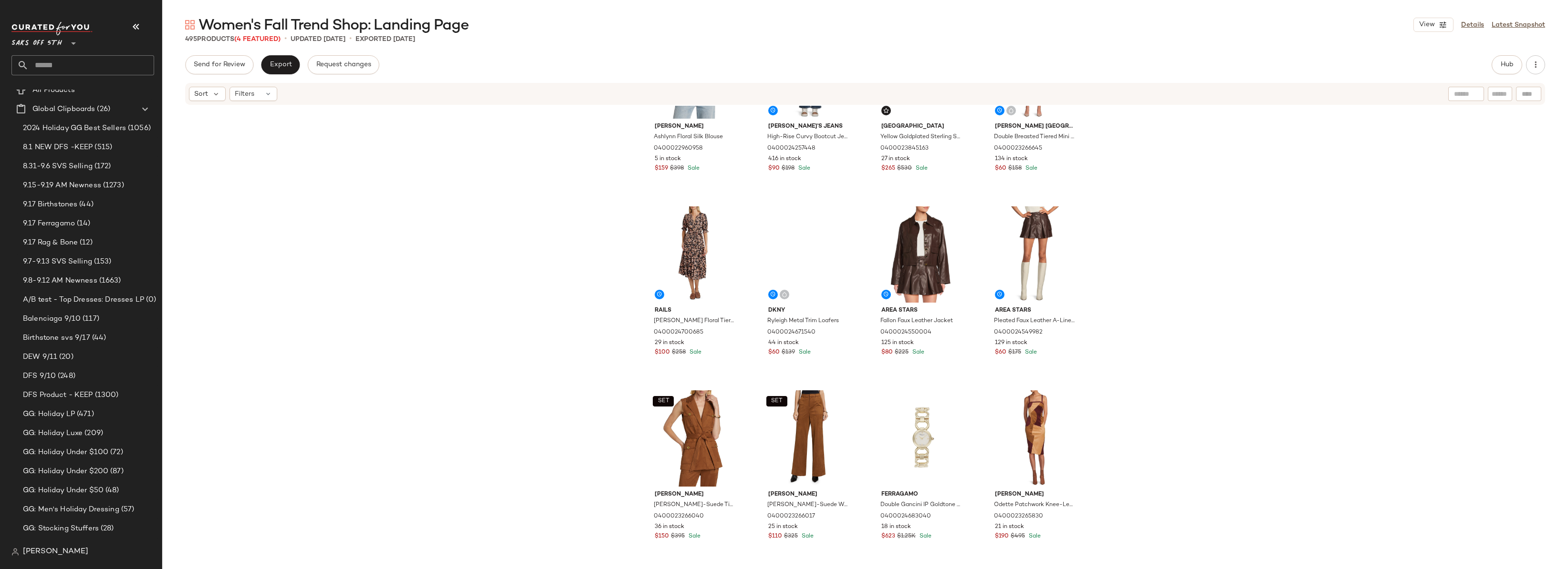
scroll to position [117, 0]
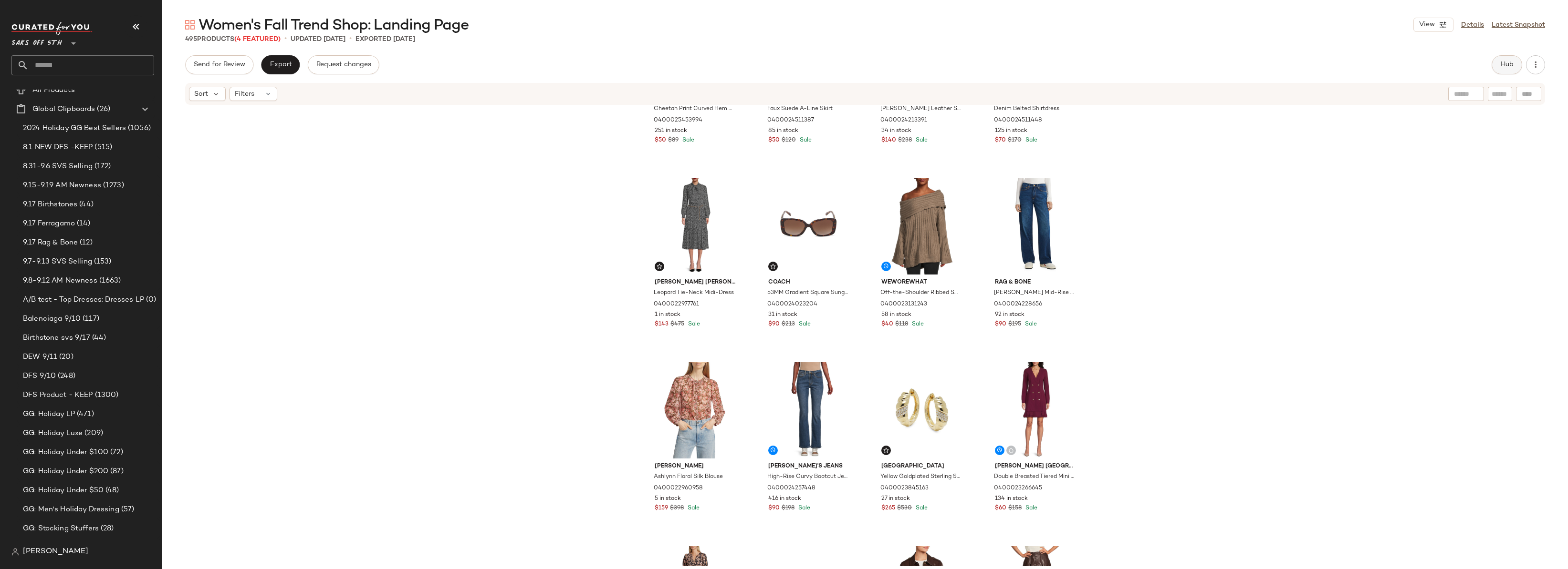
click at [1501, 66] on span "Hub" at bounding box center [1507, 65] width 13 height 8
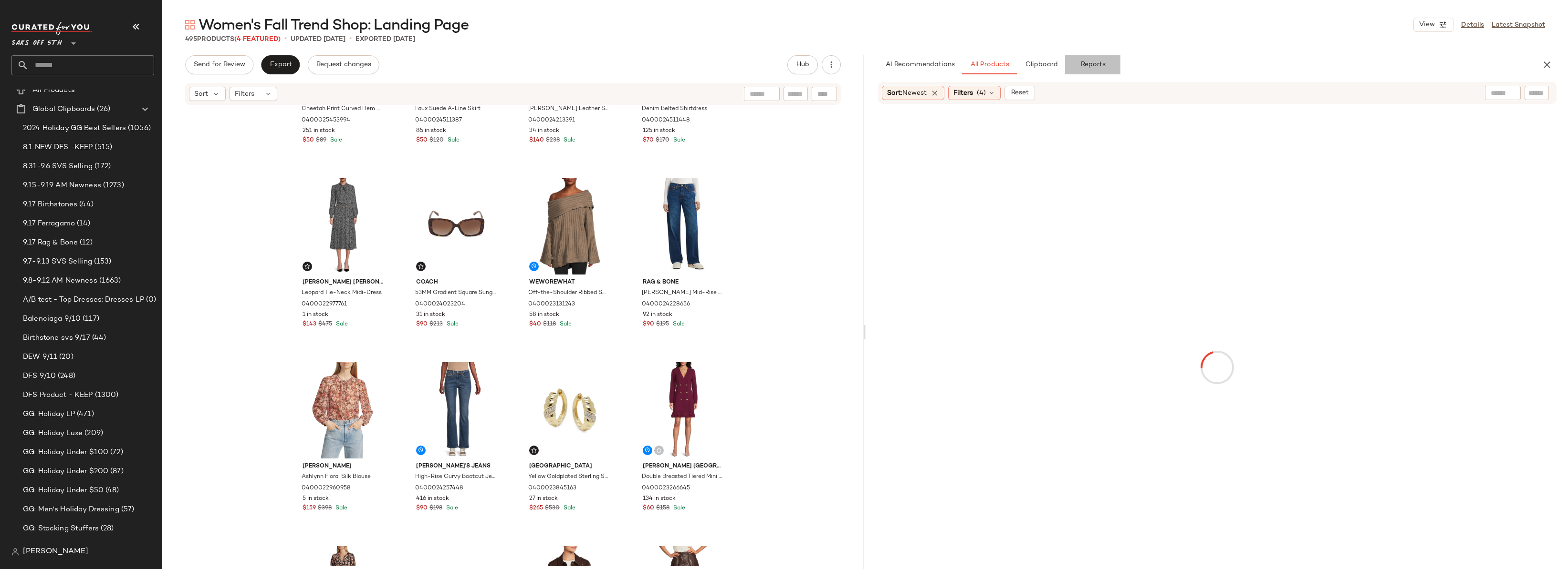
click at [1090, 60] on button "Reports" at bounding box center [1093, 65] width 56 height 19
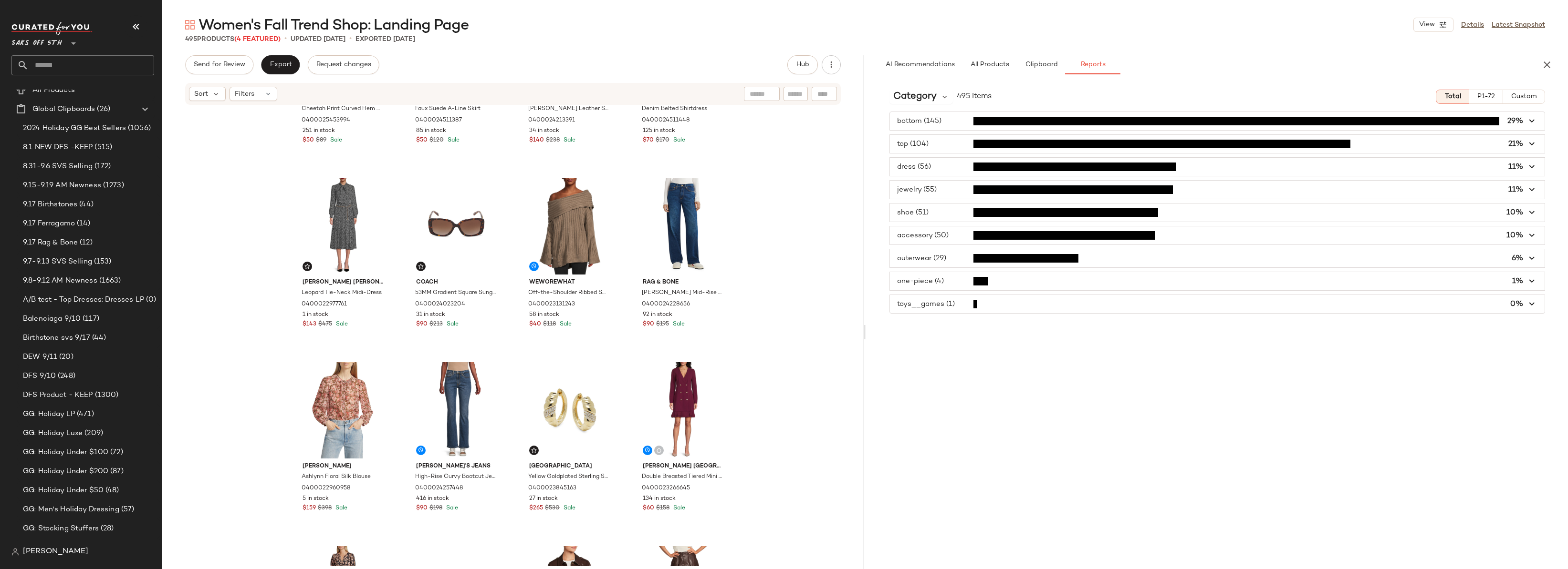
click at [937, 188] on span "button" at bounding box center [1217, 189] width 655 height 18
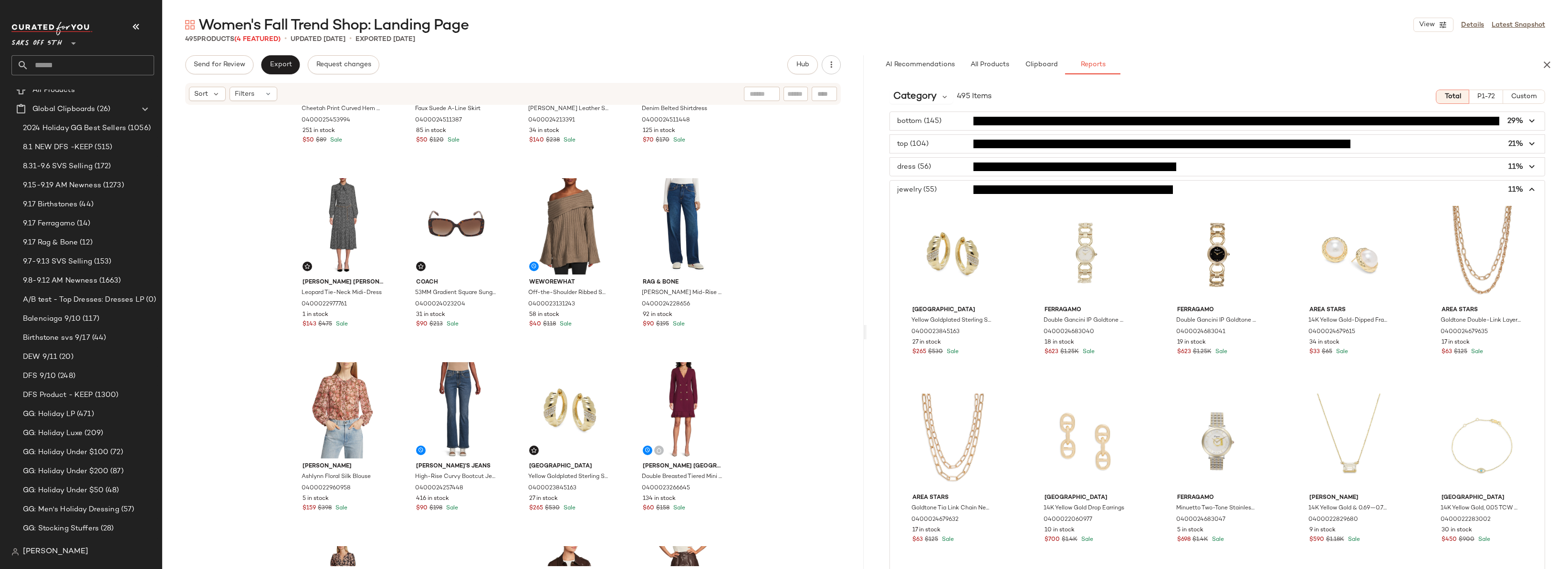
click at [937, 188] on span "button" at bounding box center [1217, 189] width 655 height 18
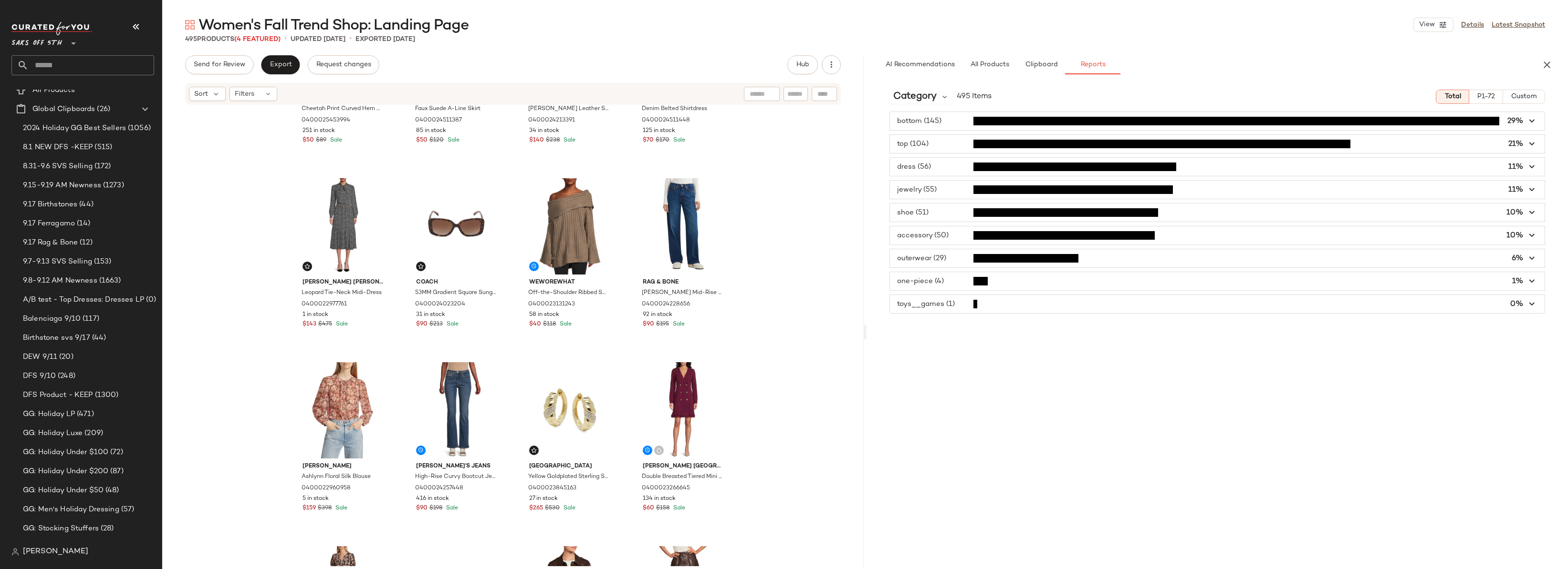
click at [934, 210] on span "button" at bounding box center [1217, 212] width 655 height 18
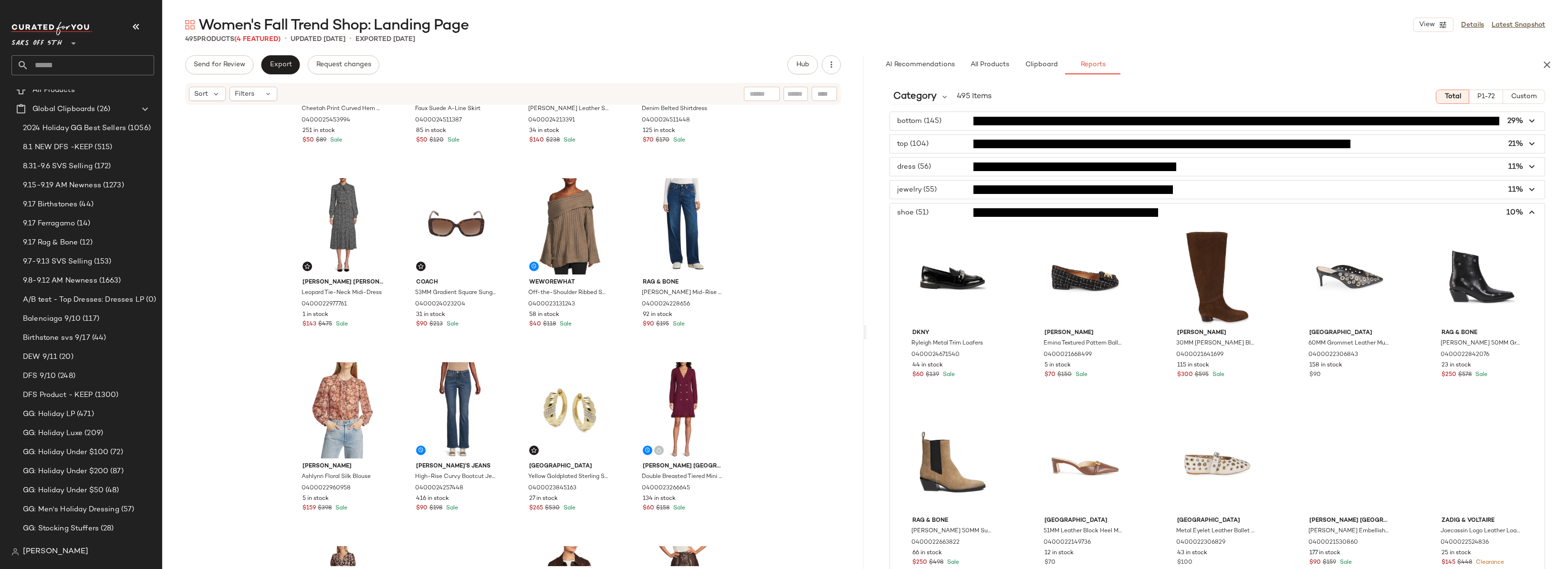
click at [934, 210] on span "button" at bounding box center [1217, 212] width 655 height 18
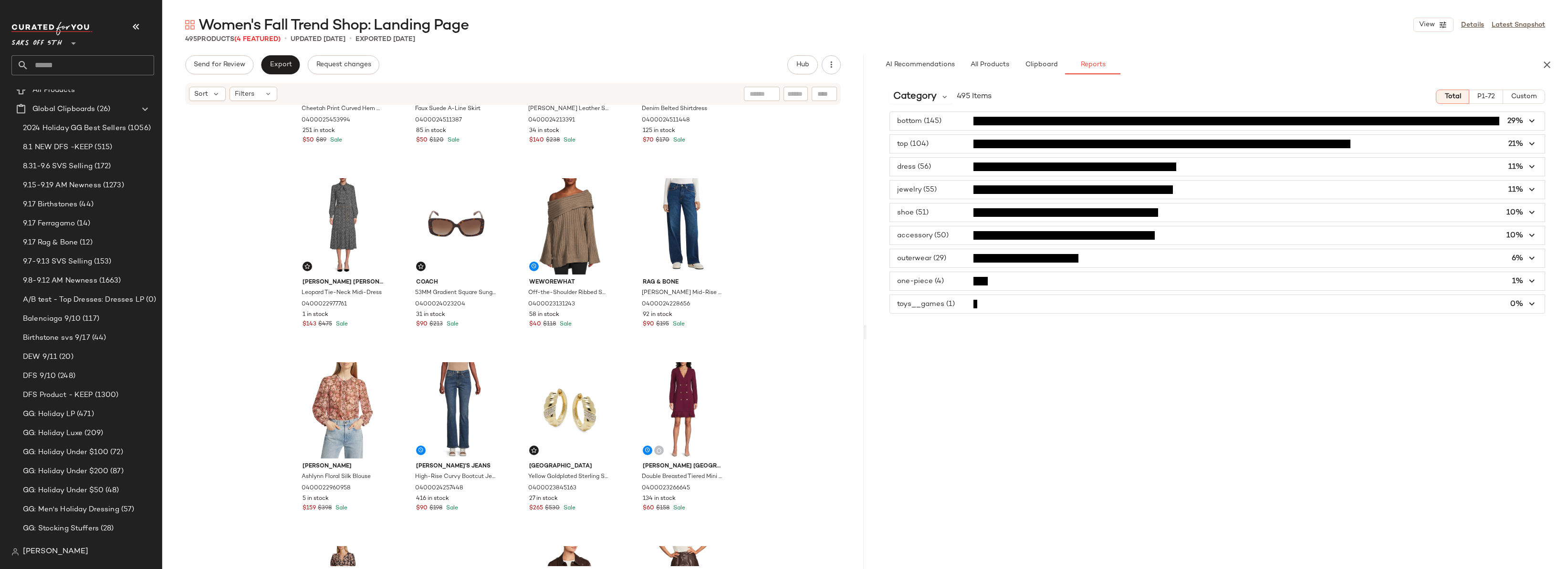
click at [940, 240] on span "button" at bounding box center [1217, 236] width 655 height 18
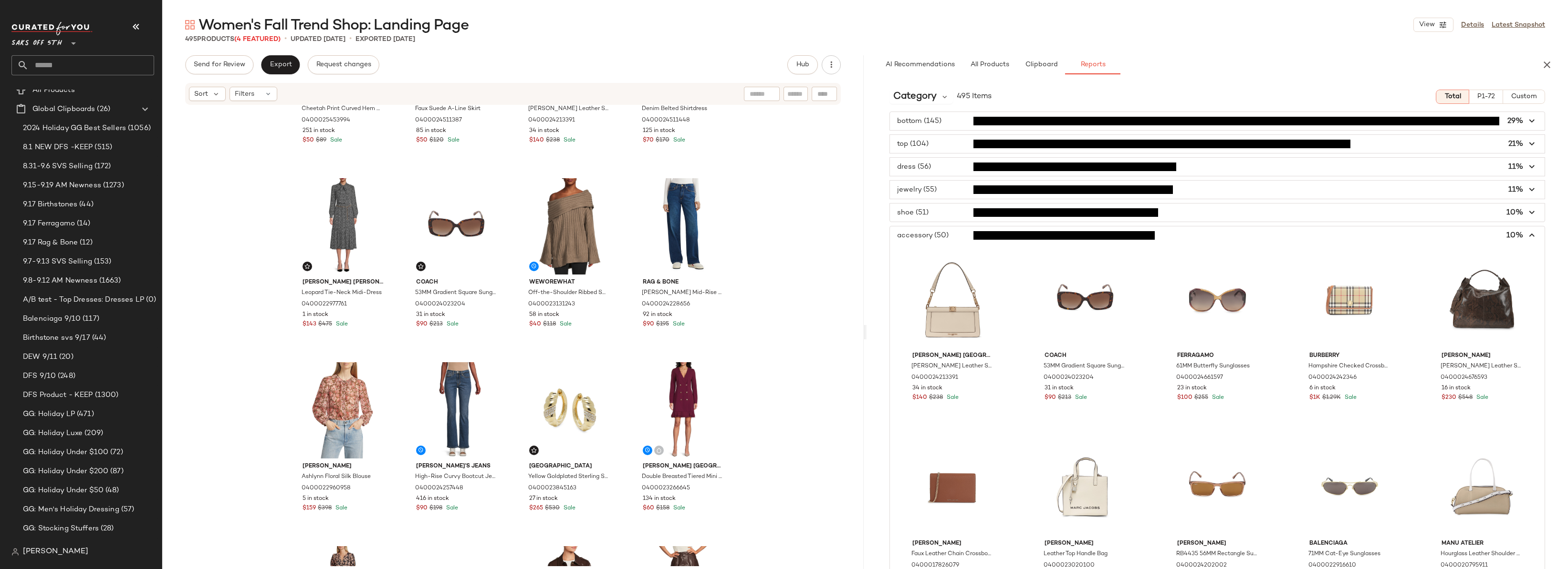
click at [945, 237] on span "button" at bounding box center [1217, 236] width 655 height 18
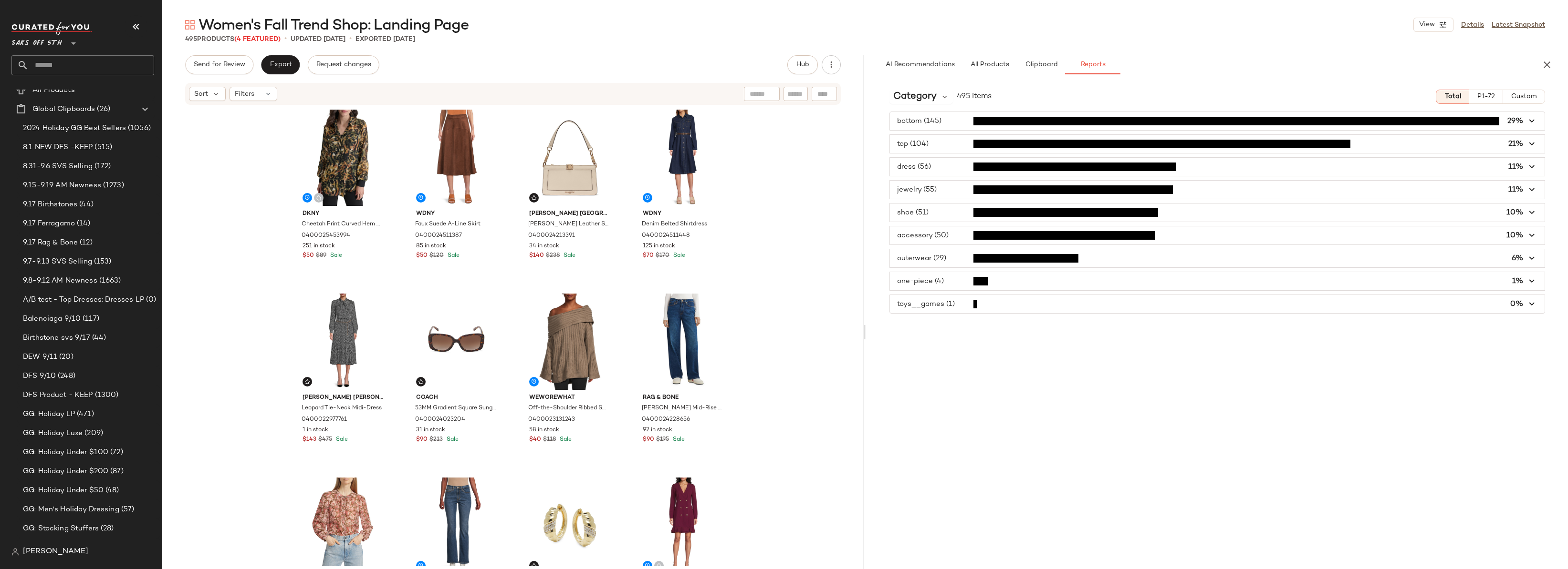
scroll to position [0, 0]
click at [825, 219] on div "Dkny Cheetah Print Curved Hem Shirt 0400025453994 251 in stock $50 $89 Sale Wdn…" at bounding box center [513, 336] width 702 height 460
click at [825, 201] on div "Dkny Cheetah Print Curved Hem Shirt 0400025453994 251 in stock $50 $89 Sale Wdn…" at bounding box center [513, 336] width 702 height 460
